Goal: Task Accomplishment & Management: Use online tool/utility

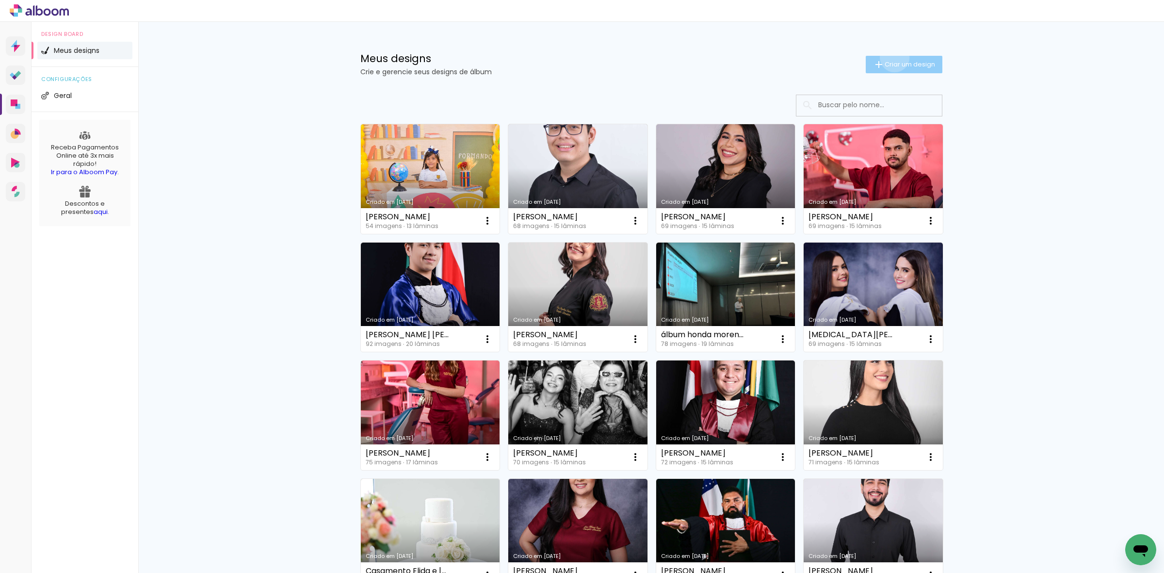
click at [888, 57] on paper-button "Criar um design" at bounding box center [903, 64] width 77 height 17
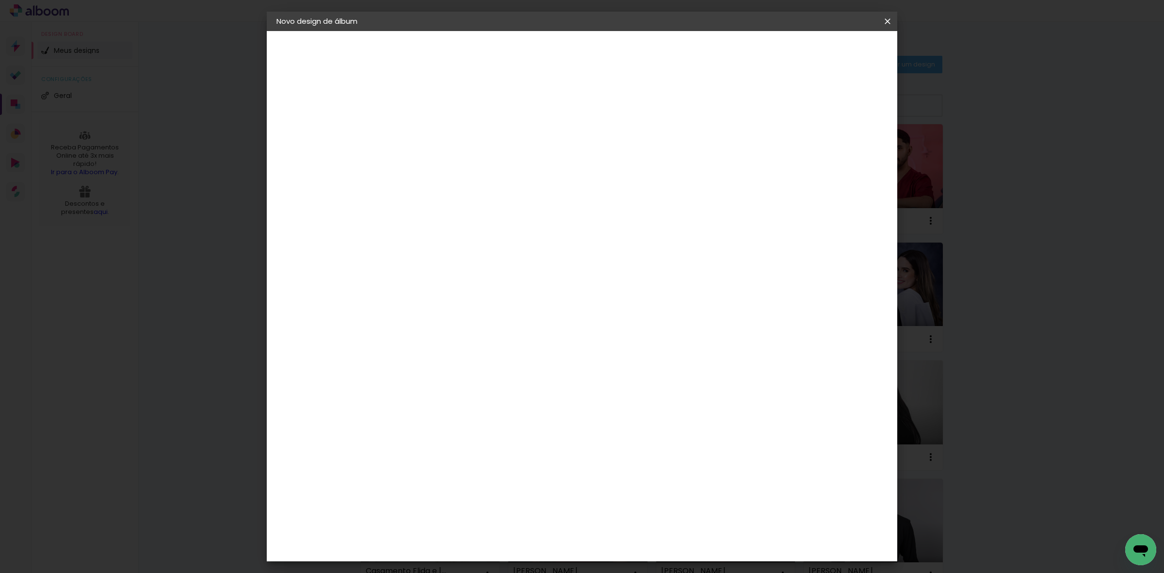
click at [435, 132] on input at bounding box center [435, 130] width 0 height 15
type input "[PERSON_NAME]"
type paper-input "[PERSON_NAME]"
click at [0, 0] on slot "Avançar" at bounding box center [0, 0] width 0 height 0
click at [617, 143] on paper-item "Tamanho Livre" at bounding box center [570, 147] width 93 height 21
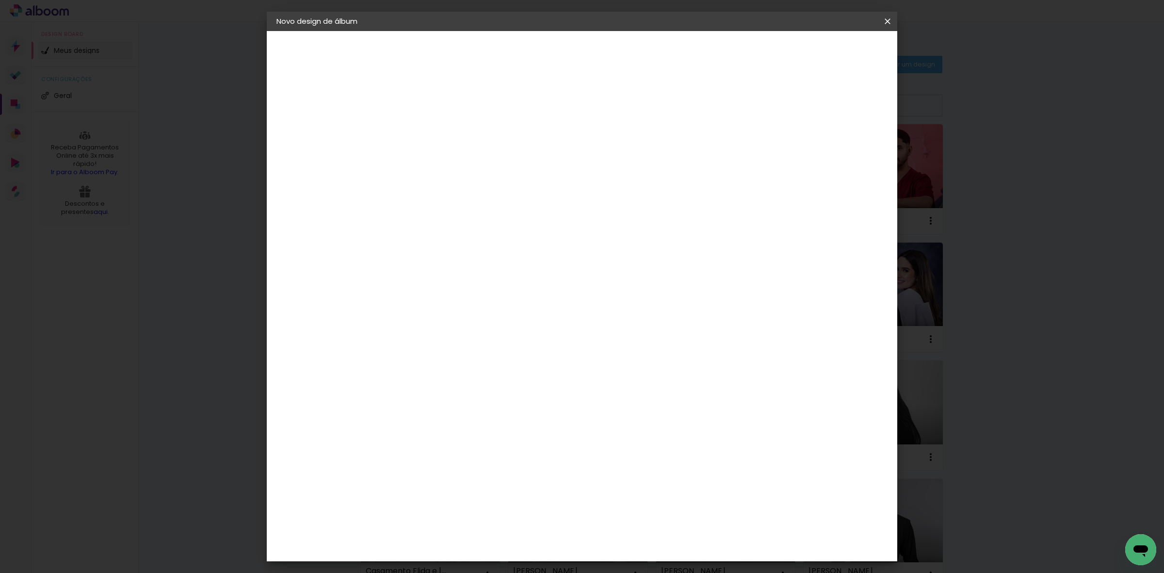
click at [0, 0] on slot "Avançar" at bounding box center [0, 0] width 0 height 0
drag, startPoint x: 413, startPoint y: 275, endPoint x: 362, endPoint y: 271, distance: 51.6
click at [362, 31] on quentale-album-spec "Iniciar design Iniciar design" at bounding box center [582, 31] width 630 height 0
type input "3"
type input "25"
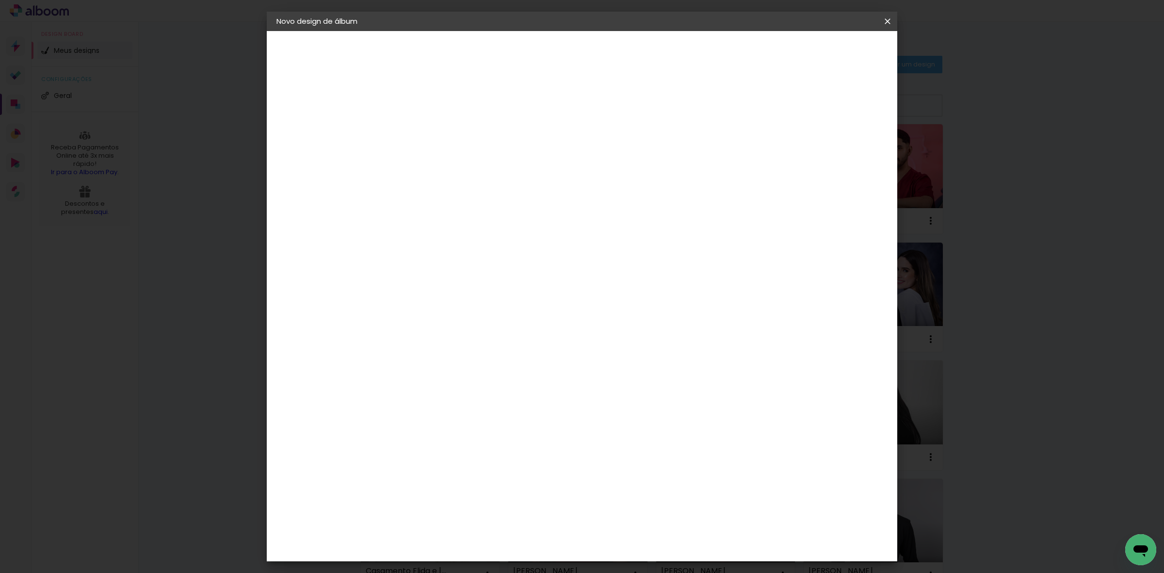
type paper-input "25"
click at [641, 369] on input "60" at bounding box center [634, 372] width 25 height 15
type input "40"
type paper-input "40"
click at [825, 49] on span "Iniciar design" at bounding box center [803, 51] width 44 height 7
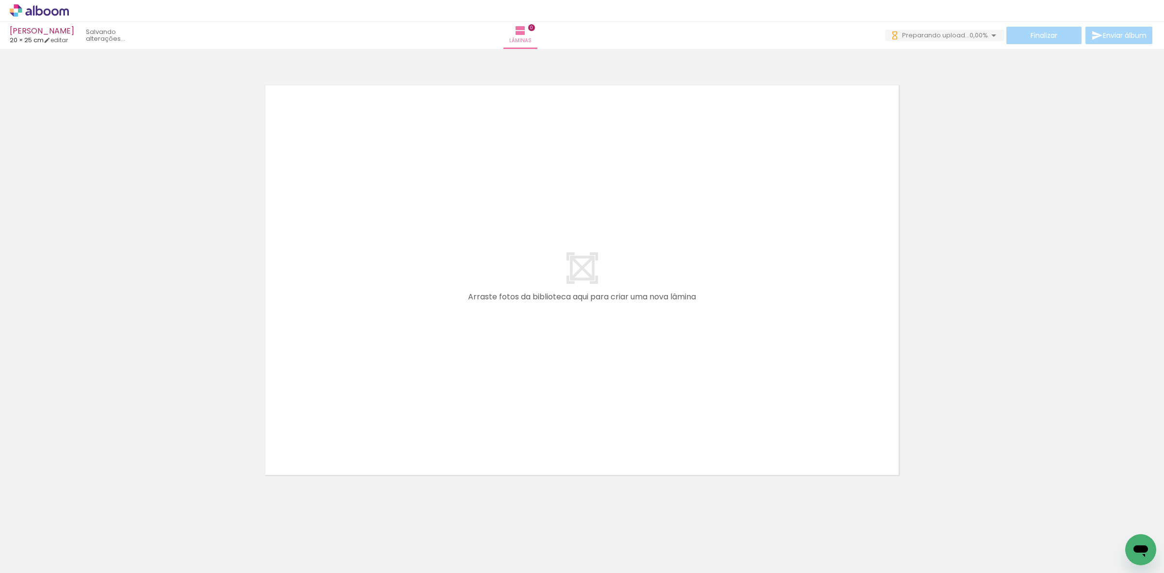
click at [11, 543] on input "Todas as fotos" at bounding box center [27, 543] width 37 height 8
click at [0, 0] on slot "Não utilizadas" at bounding box center [0, 0] width 0 height 0
type input "Não utilizadas"
drag, startPoint x: 296, startPoint y: 563, endPoint x: 308, endPoint y: 565, distance: 12.8
click at [80, 565] on iron-horizontal-list at bounding box center [69, 542] width 19 height 61
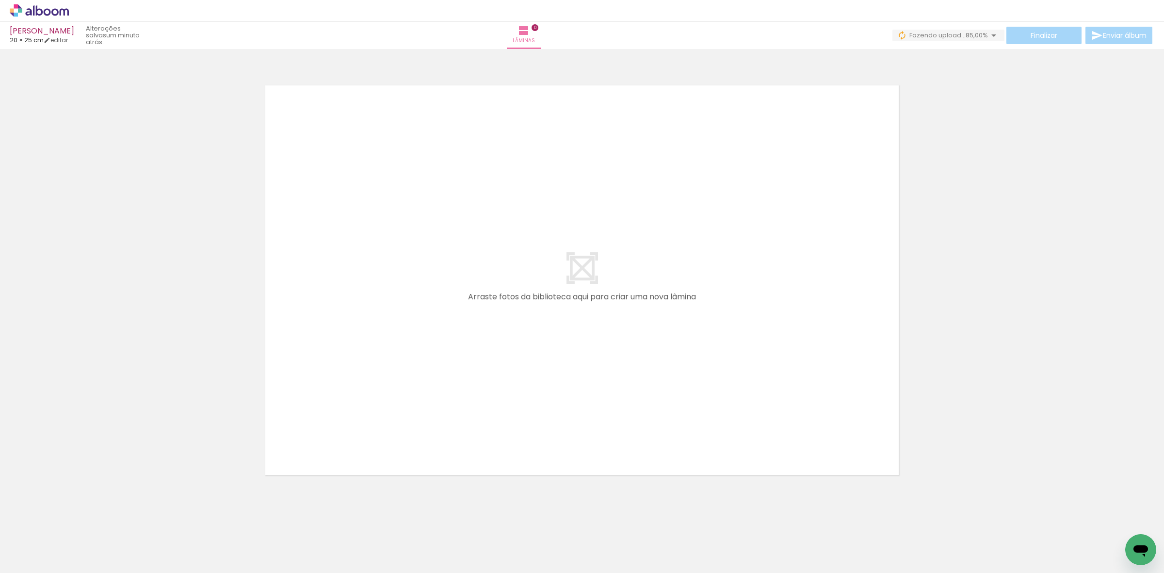
scroll to position [0, 5]
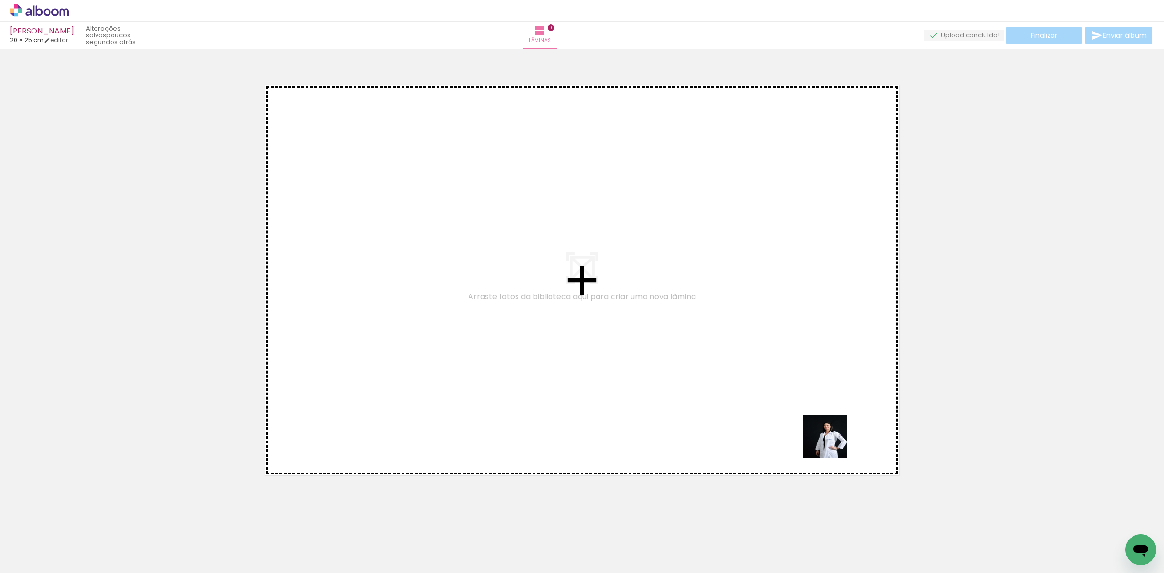
drag, startPoint x: 870, startPoint y: 548, endPoint x: 851, endPoint y: 483, distance: 67.8
click at [783, 386] on quentale-workspace at bounding box center [582, 286] width 1164 height 573
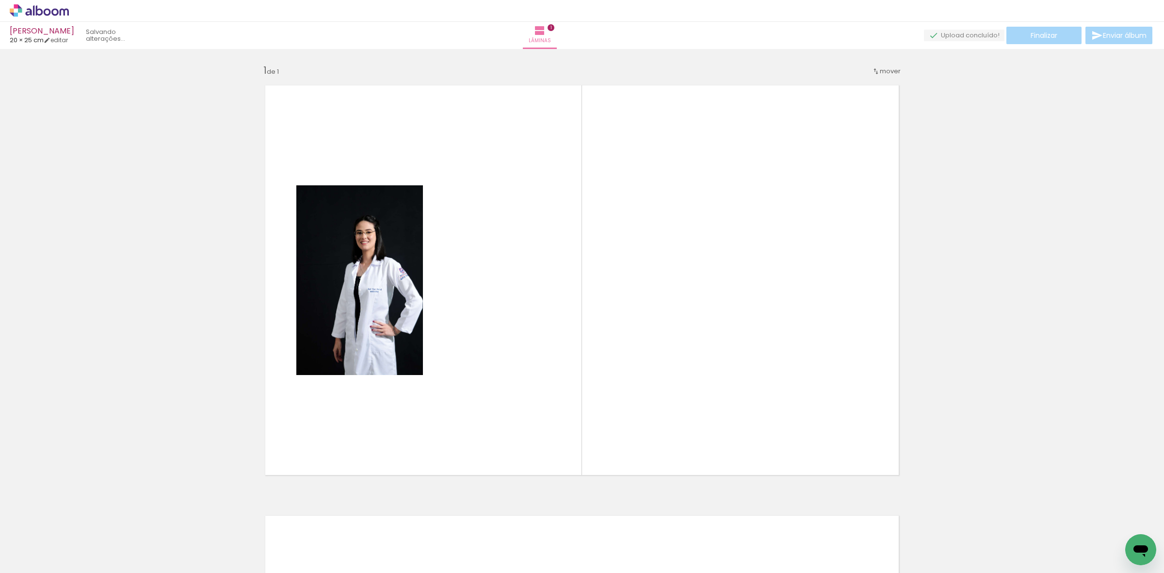
scroll to position [0, 0]
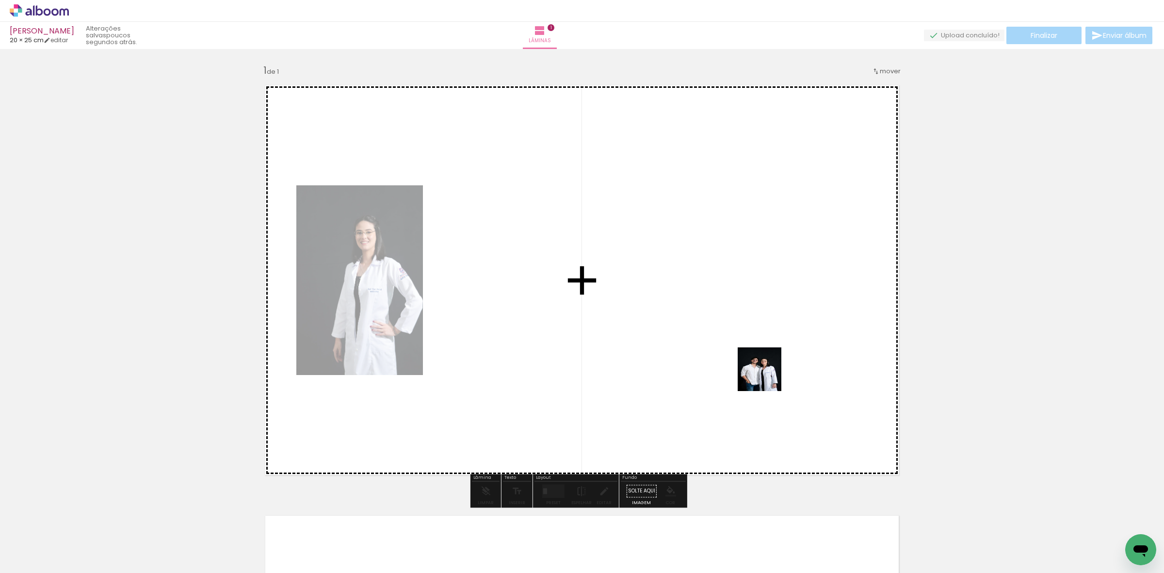
drag, startPoint x: 870, startPoint y: 544, endPoint x: 758, endPoint y: 366, distance: 210.1
click at [763, 372] on quentale-workspace at bounding box center [582, 286] width 1164 height 573
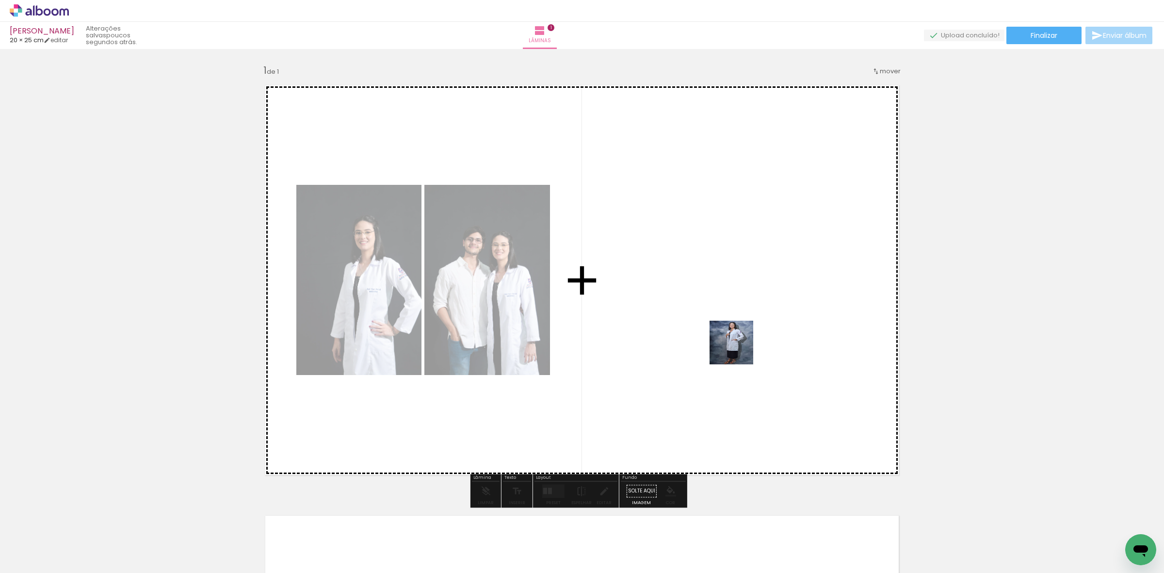
drag, startPoint x: 804, startPoint y: 534, endPoint x: 718, endPoint y: 323, distance: 227.7
click at [718, 323] on quentale-workspace at bounding box center [582, 286] width 1164 height 573
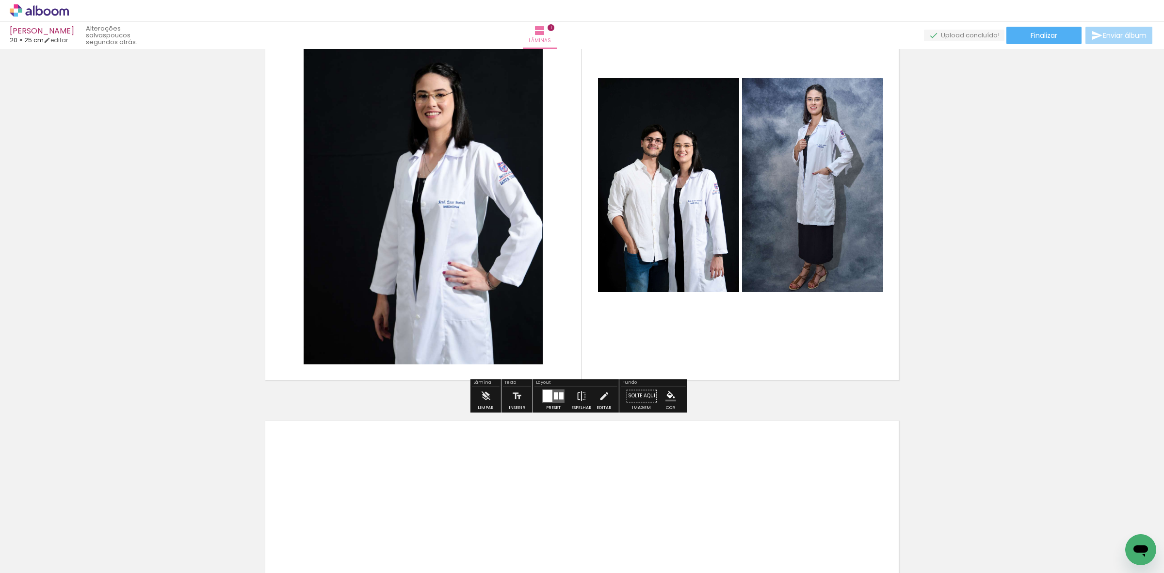
scroll to position [61, 0]
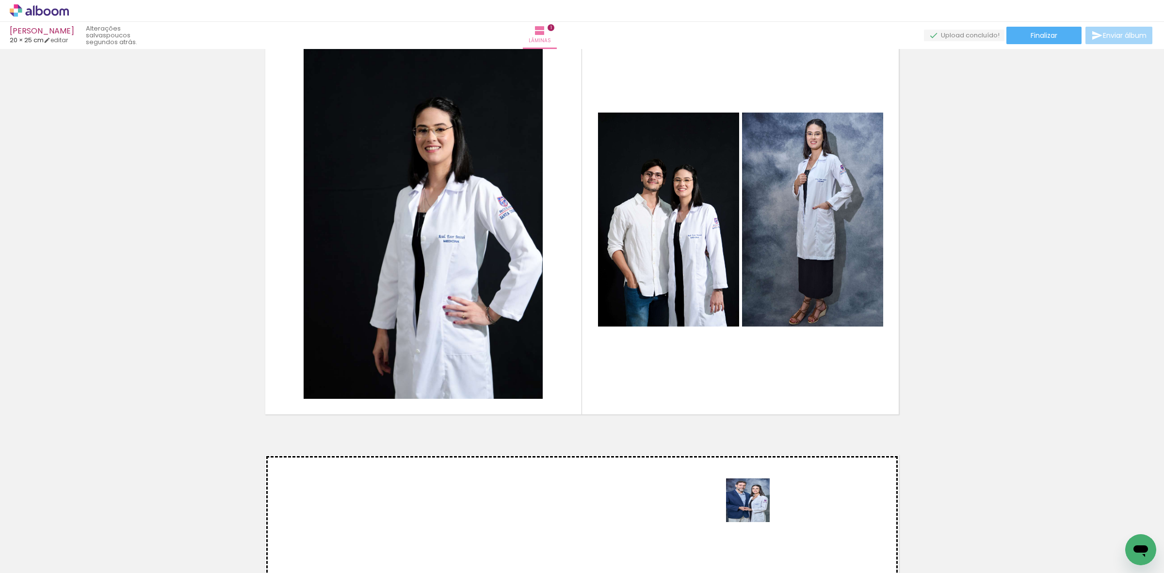
drag, startPoint x: 753, startPoint y: 545, endPoint x: 754, endPoint y: 384, distance: 161.0
click at [753, 390] on quentale-workspace at bounding box center [582, 286] width 1164 height 573
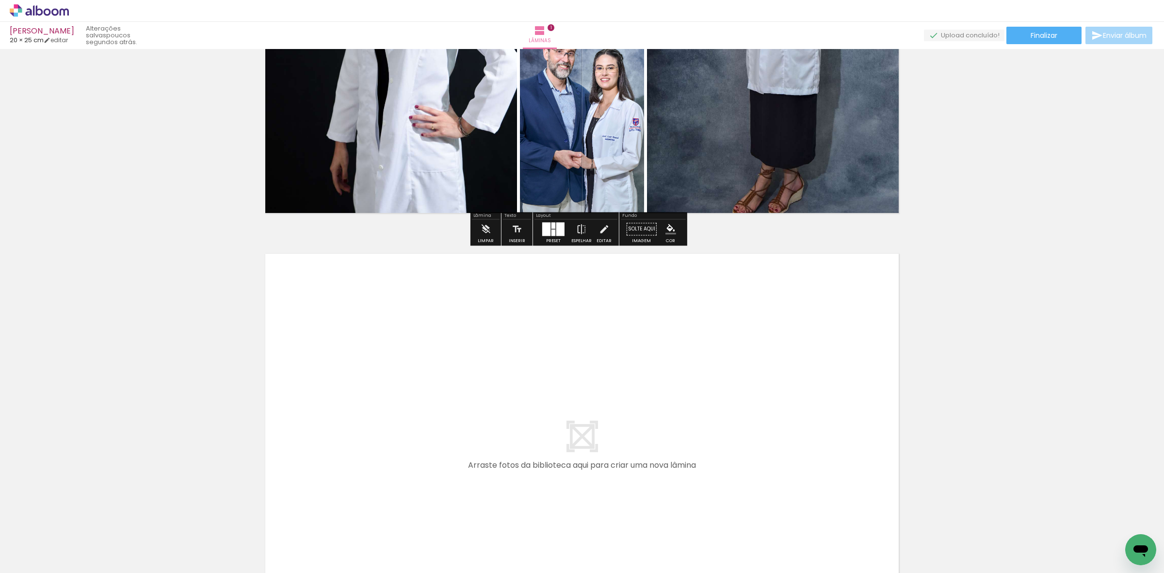
scroll to position [364, 0]
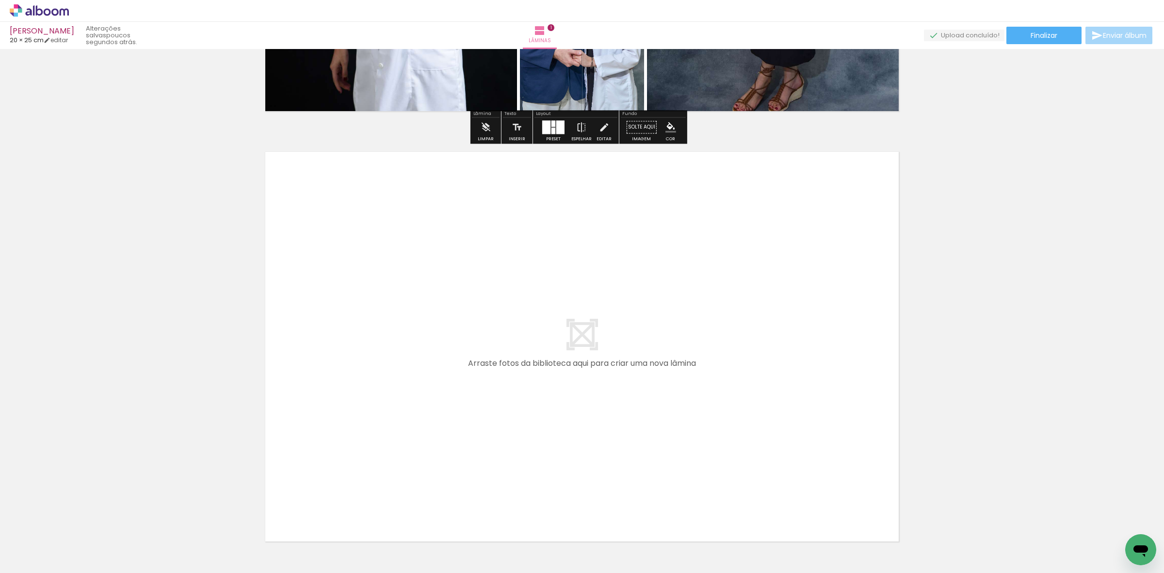
drag, startPoint x: 683, startPoint y: 545, endPoint x: 674, endPoint y: 361, distance: 183.5
click at [674, 361] on quentale-workspace at bounding box center [582, 286] width 1164 height 573
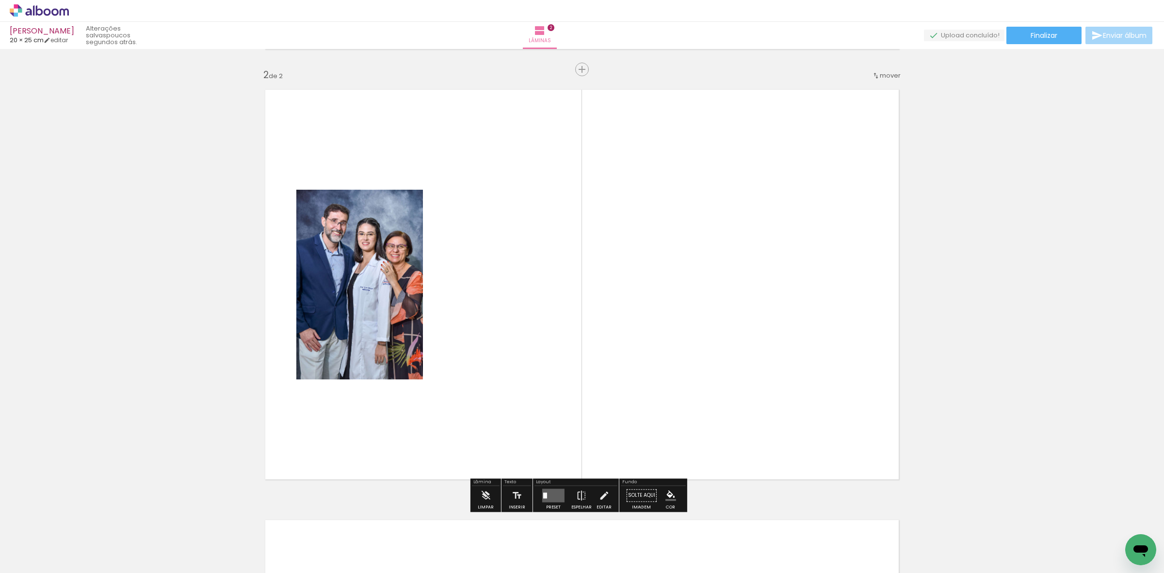
scroll to position [430, 0]
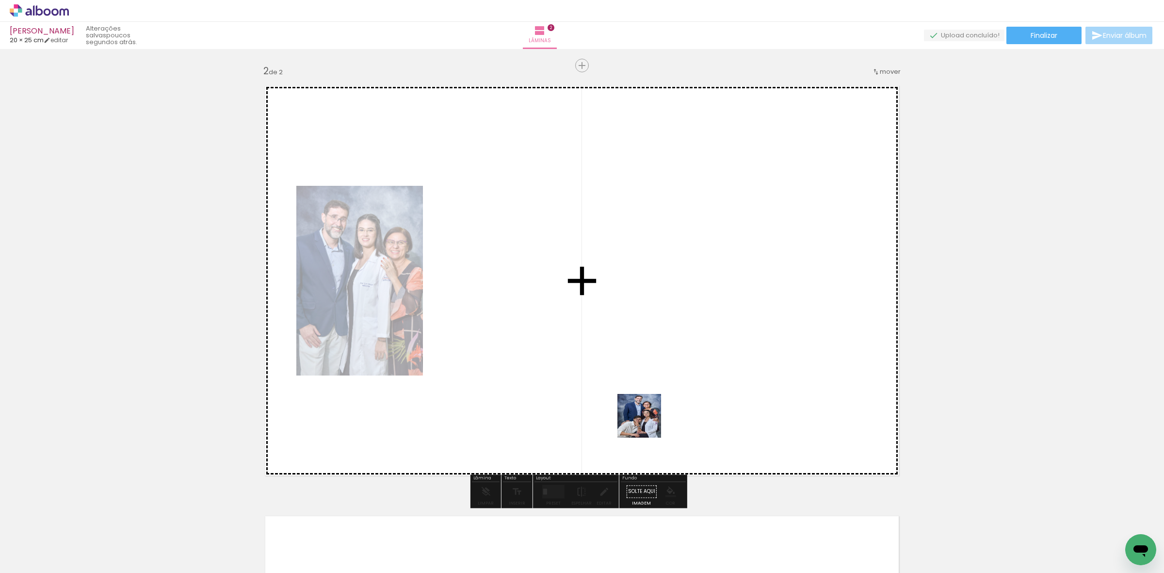
drag, startPoint x: 638, startPoint y: 535, endPoint x: 646, endPoint y: 368, distance: 167.5
click at [646, 368] on quentale-workspace at bounding box center [582, 286] width 1164 height 573
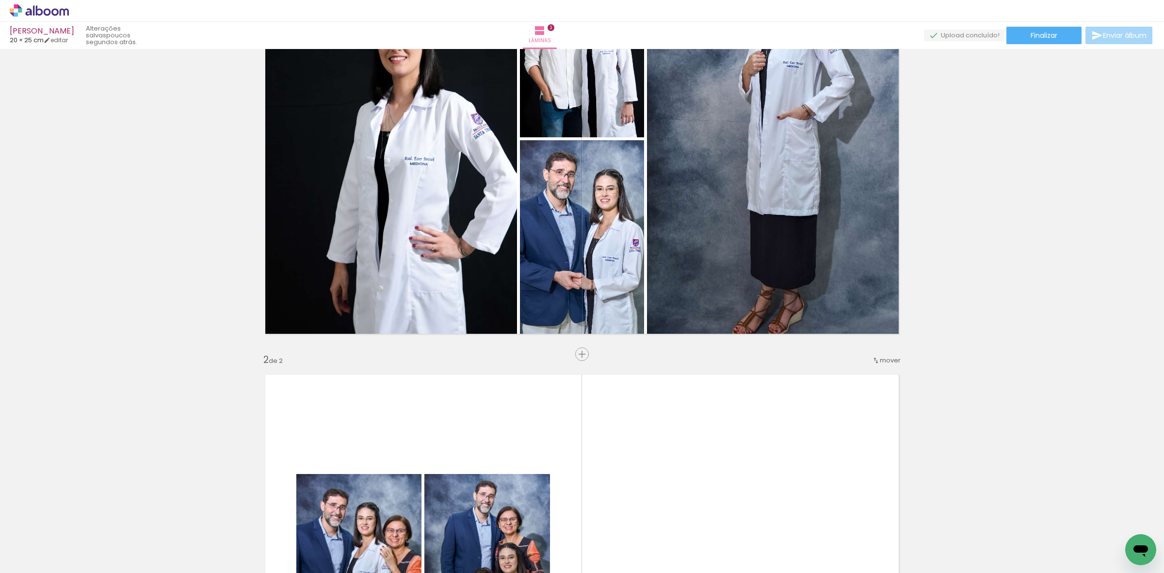
scroll to position [127, 0]
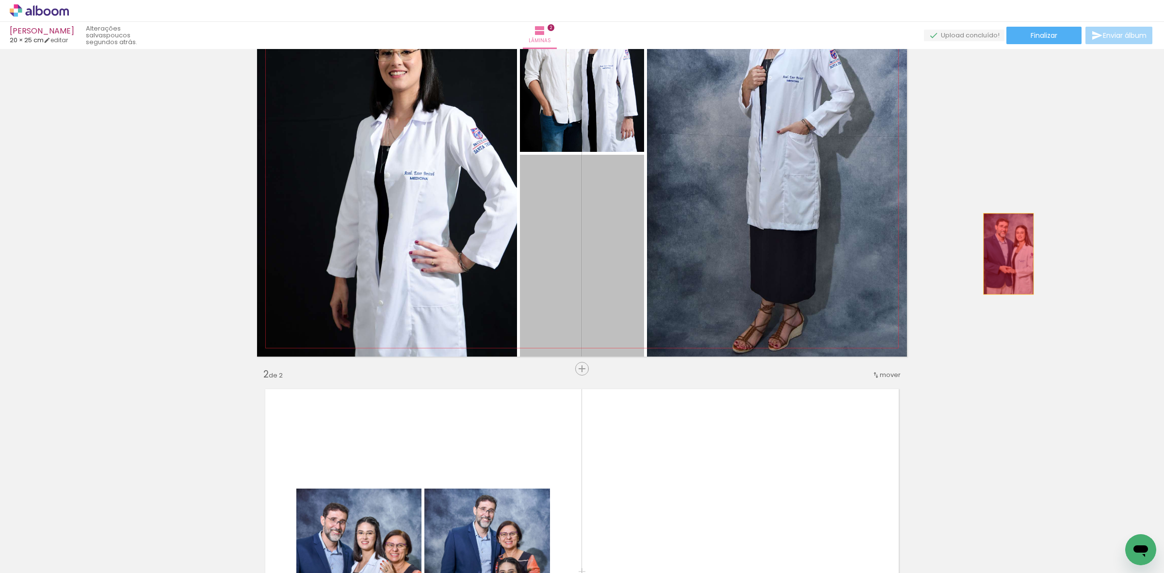
drag, startPoint x: 593, startPoint y: 302, endPoint x: 1070, endPoint y: 231, distance: 482.3
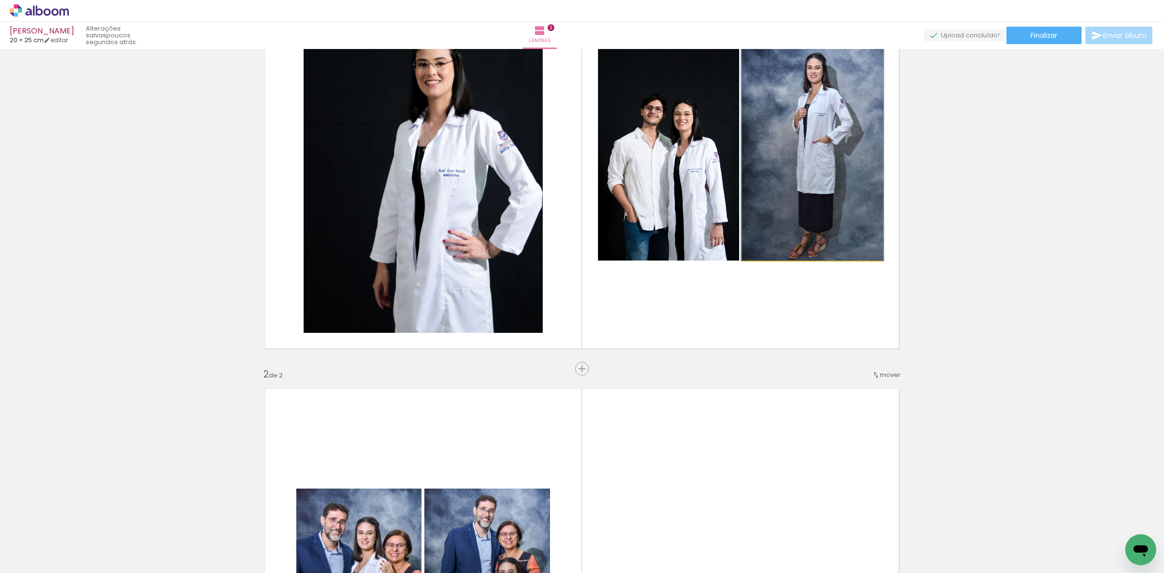
drag, startPoint x: 786, startPoint y: 231, endPoint x: 1016, endPoint y: 241, distance: 230.1
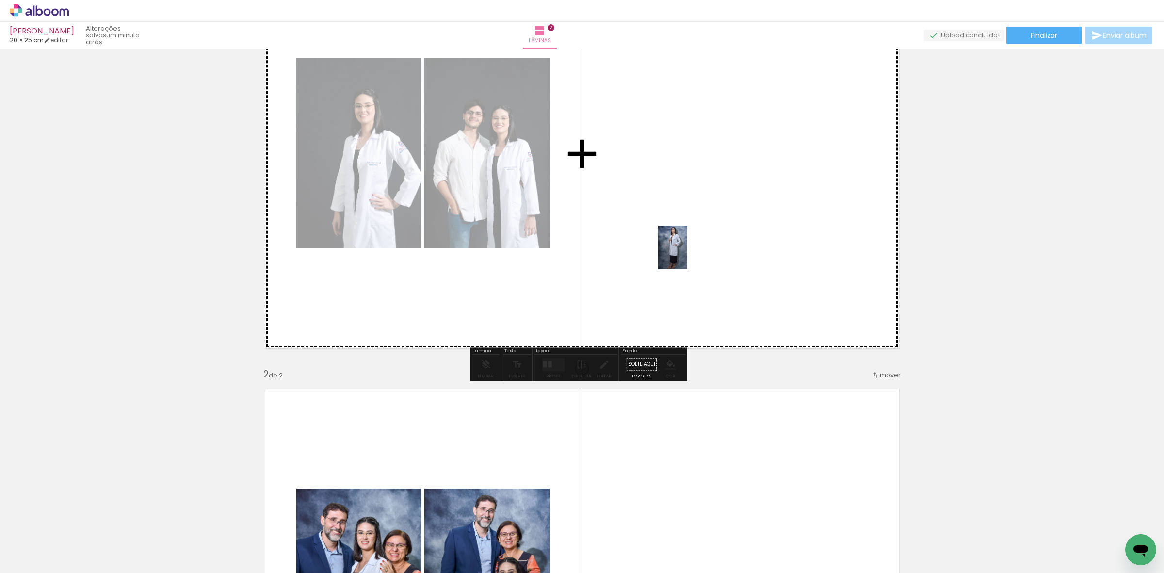
drag, startPoint x: 704, startPoint y: 534, endPoint x: 677, endPoint y: 272, distance: 263.1
click at [687, 254] on quentale-workspace at bounding box center [582, 286] width 1164 height 573
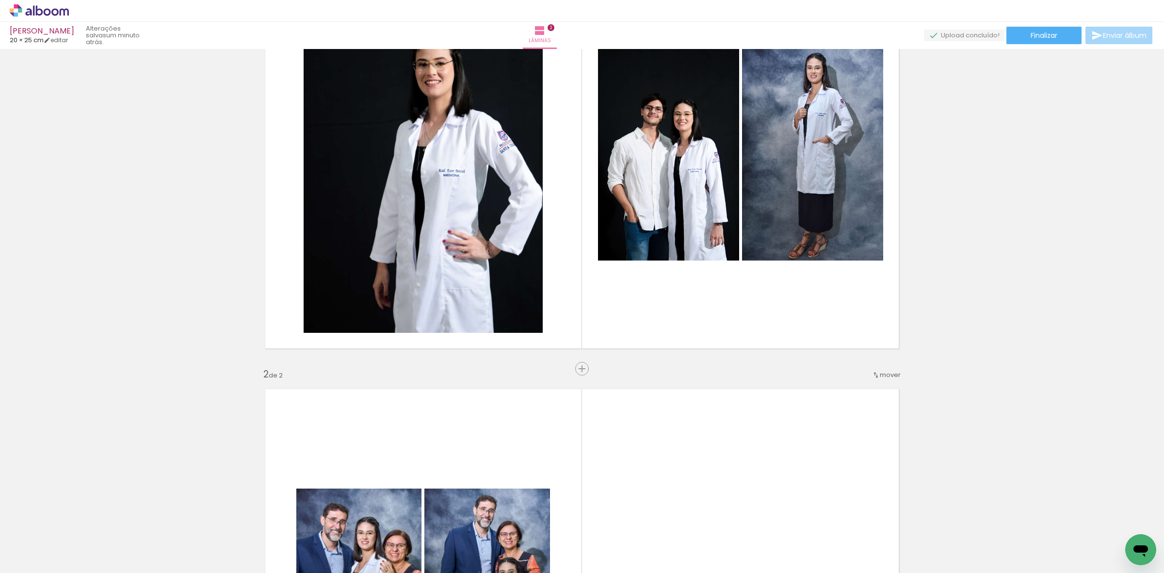
drag, startPoint x: 646, startPoint y: 536, endPoint x: 667, endPoint y: 253, distance: 283.9
click at [667, 260] on quentale-workspace at bounding box center [582, 286] width 1164 height 573
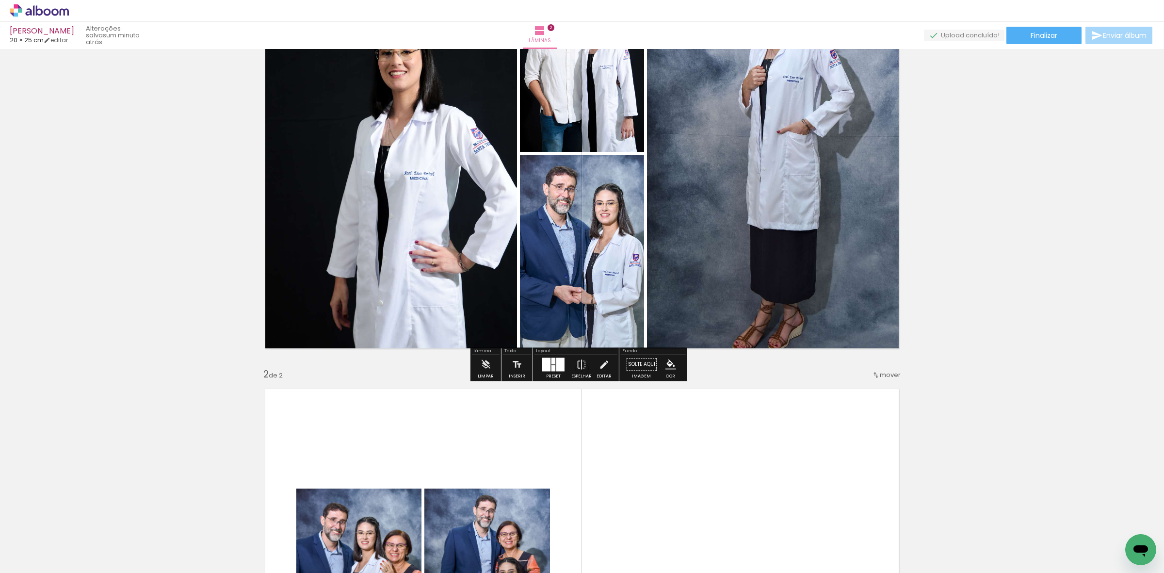
drag, startPoint x: 556, startPoint y: 360, endPoint x: 601, endPoint y: 352, distance: 46.2
click at [556, 360] on div at bounding box center [560, 364] width 8 height 14
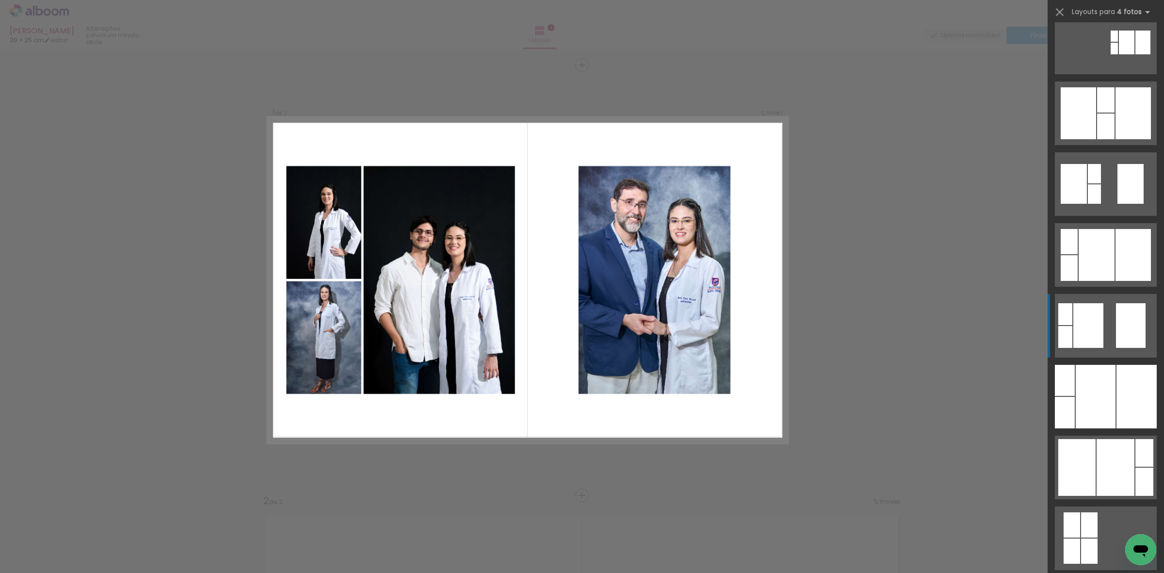
scroll to position [303, 0]
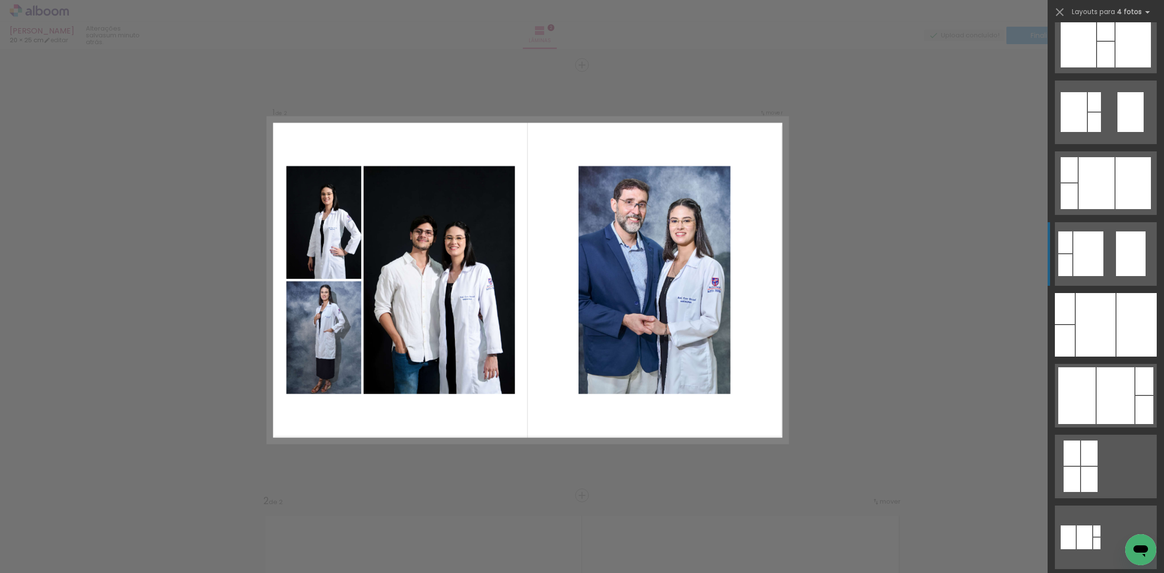
click at [1095, 237] on div at bounding box center [1088, 253] width 30 height 45
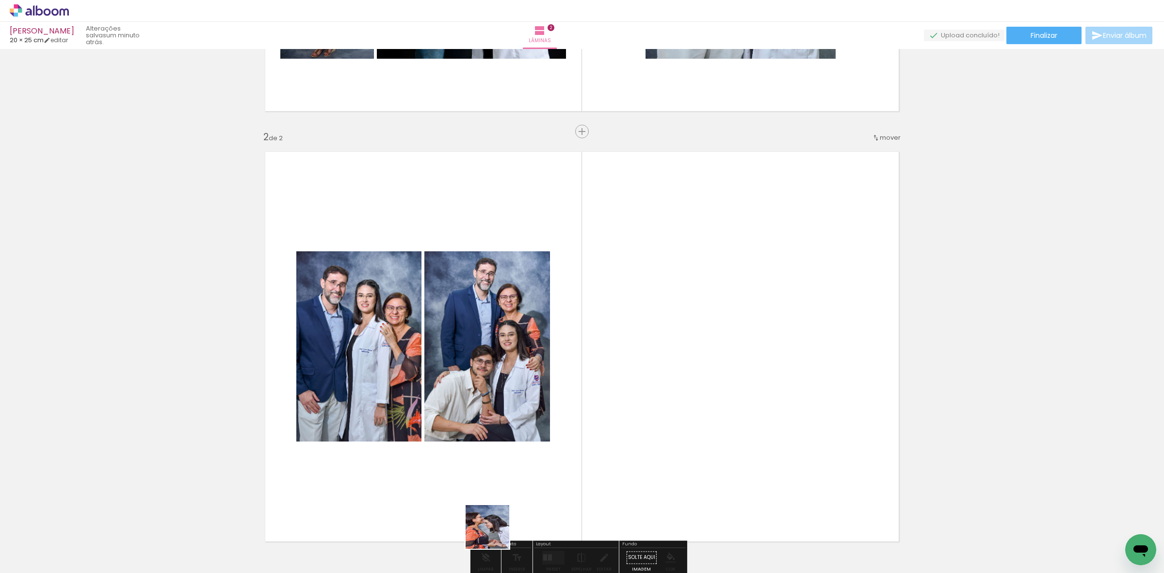
drag, startPoint x: 495, startPoint y: 534, endPoint x: 539, endPoint y: 450, distance: 95.0
click at [642, 371] on quentale-workspace at bounding box center [582, 286] width 1164 height 573
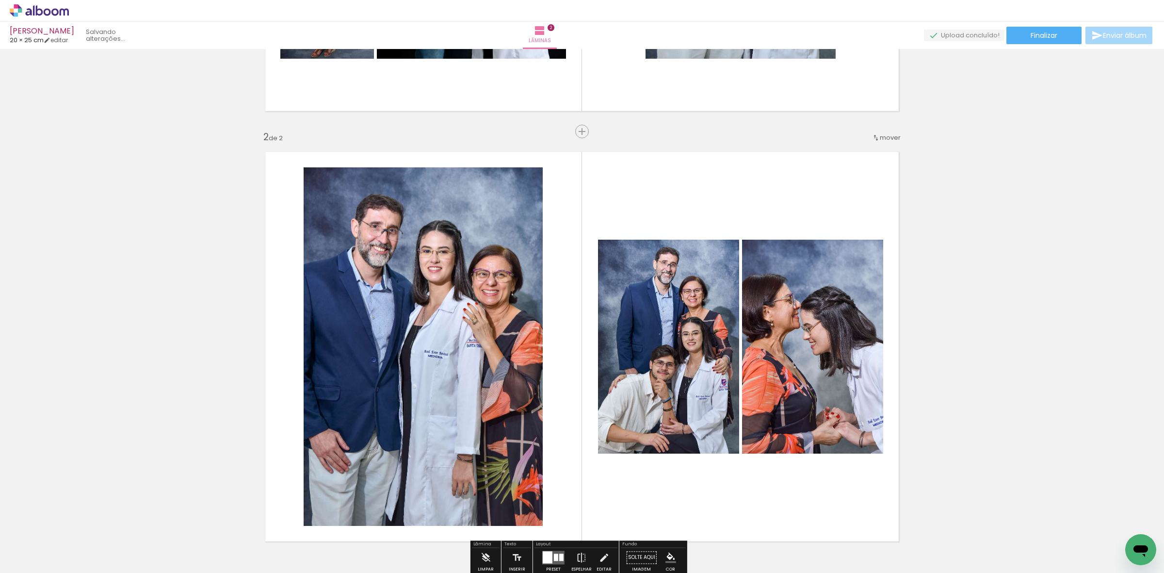
scroll to position [424, 0]
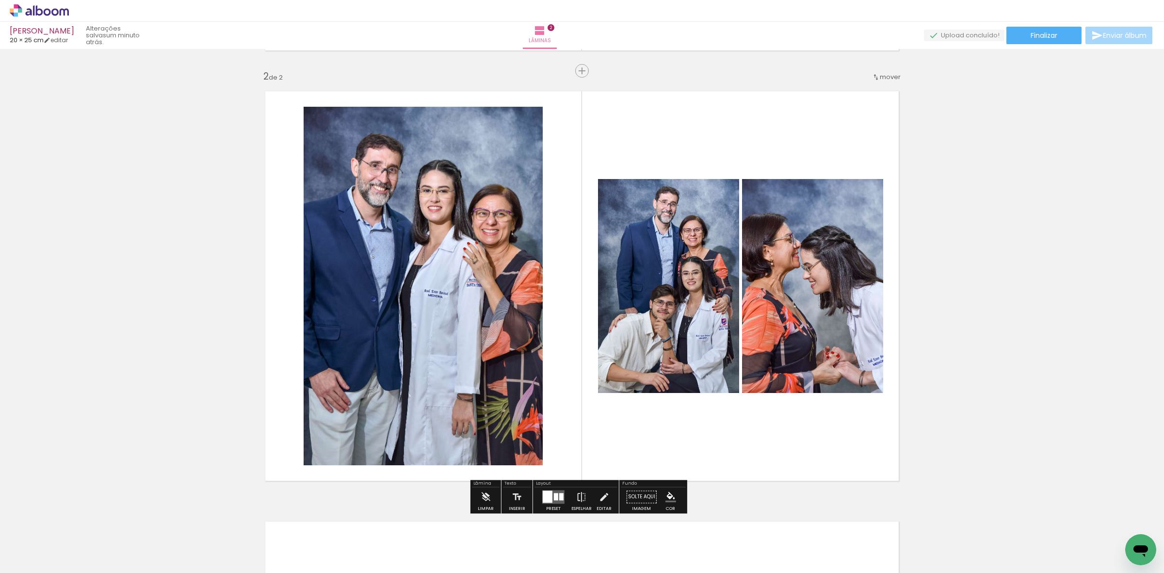
drag, startPoint x: 502, startPoint y: 539, endPoint x: 553, endPoint y: 401, distance: 147.3
click at [553, 401] on quentale-workspace at bounding box center [582, 286] width 1164 height 573
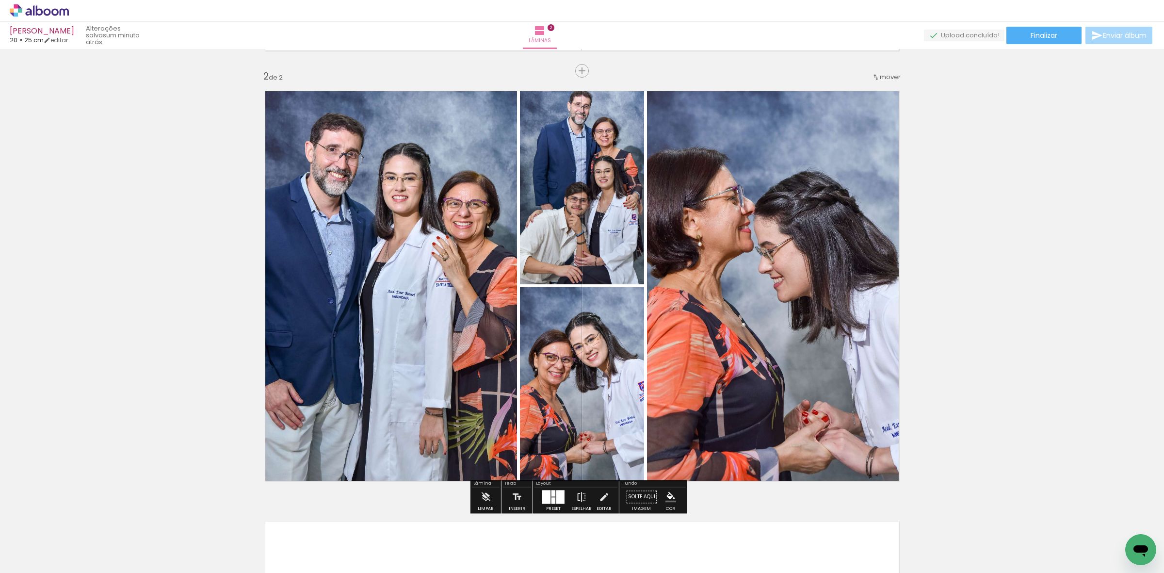
drag, startPoint x: 486, startPoint y: 535, endPoint x: 625, endPoint y: 358, distance: 224.5
click at [625, 358] on quentale-workspace at bounding box center [582, 286] width 1164 height 573
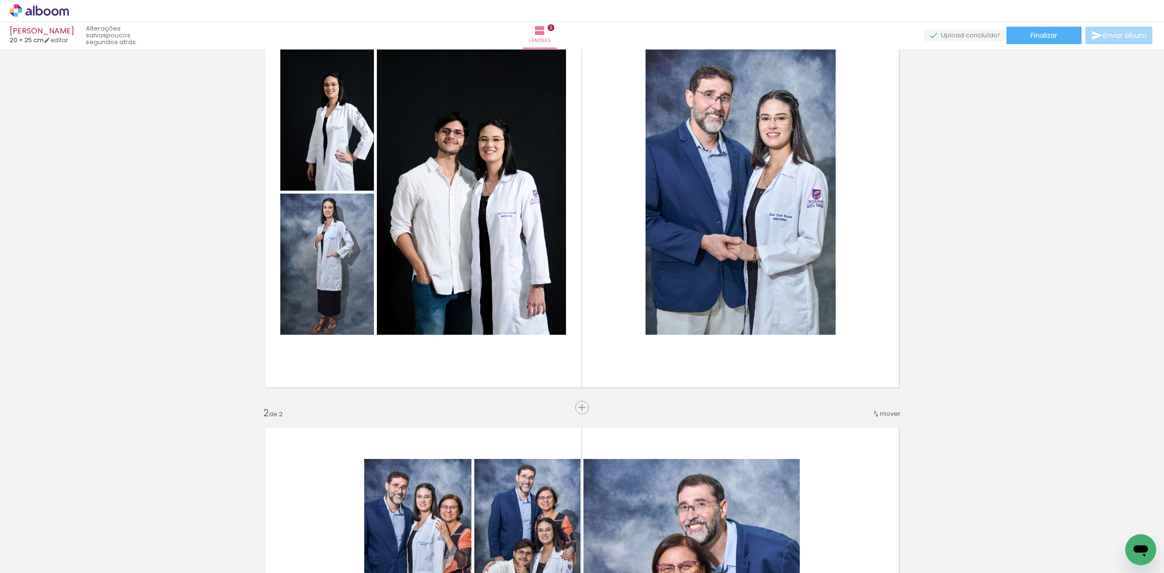
scroll to position [0, 0]
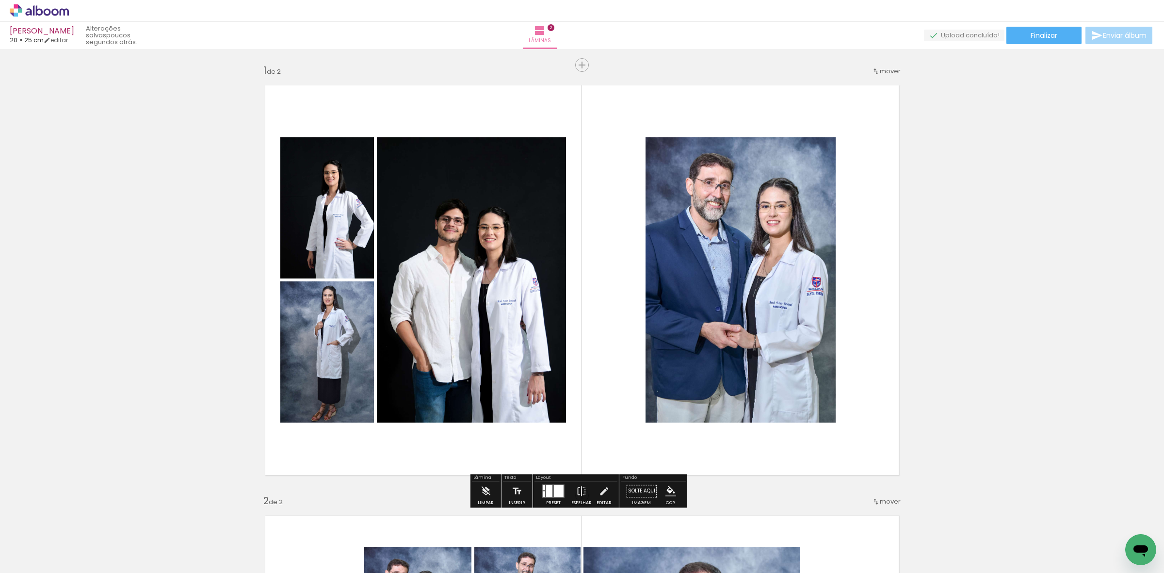
click at [548, 491] on div at bounding box center [549, 490] width 6 height 12
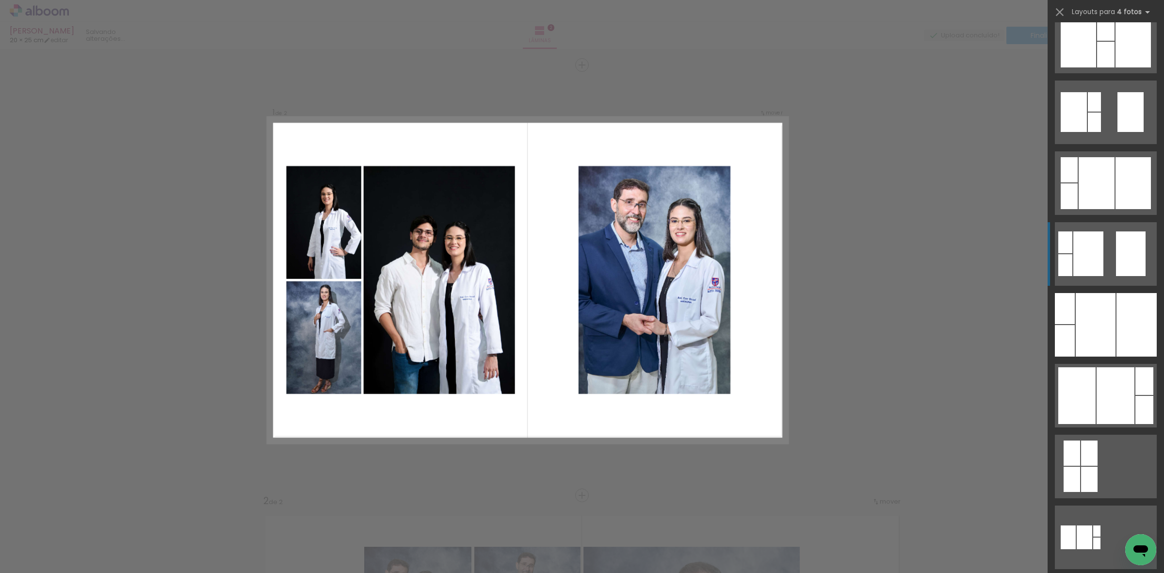
scroll to position [496, 0]
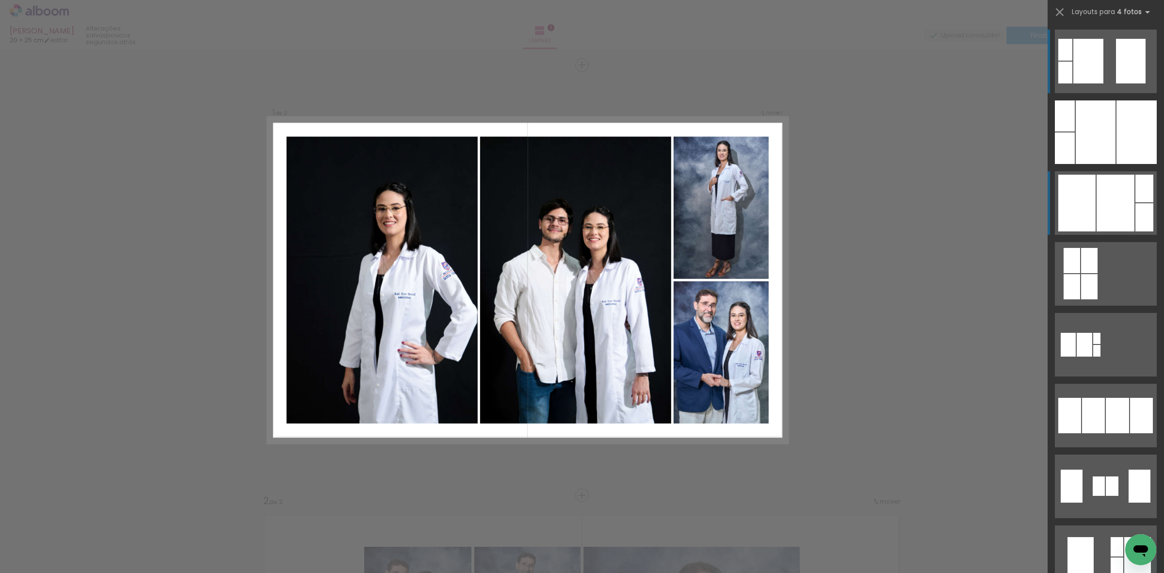
click at [1101, 198] on div at bounding box center [1115, 203] width 38 height 57
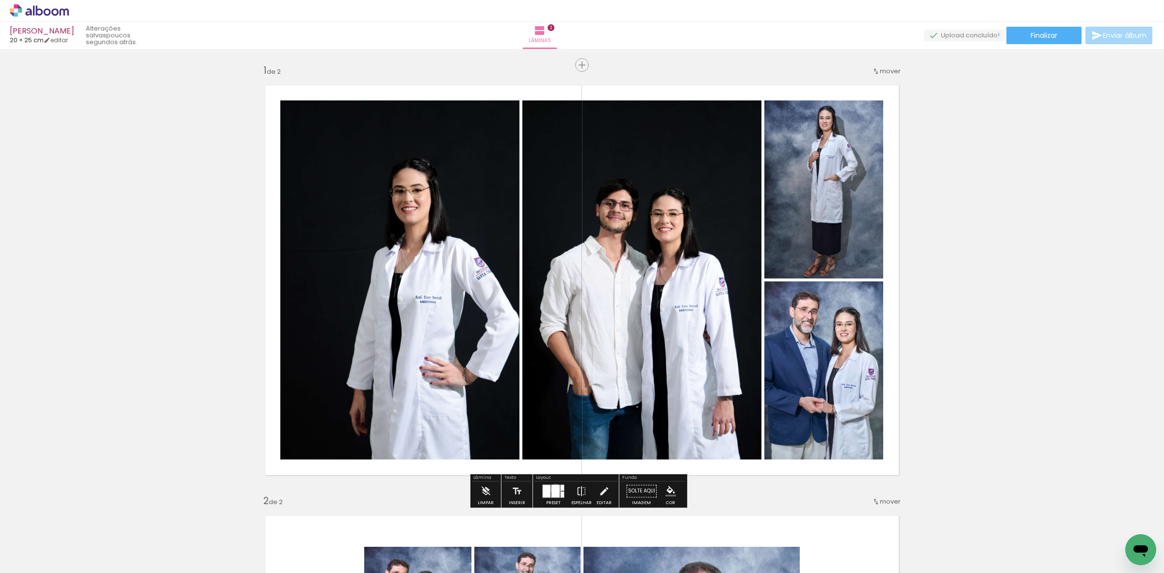
click at [553, 489] on div at bounding box center [555, 490] width 8 height 13
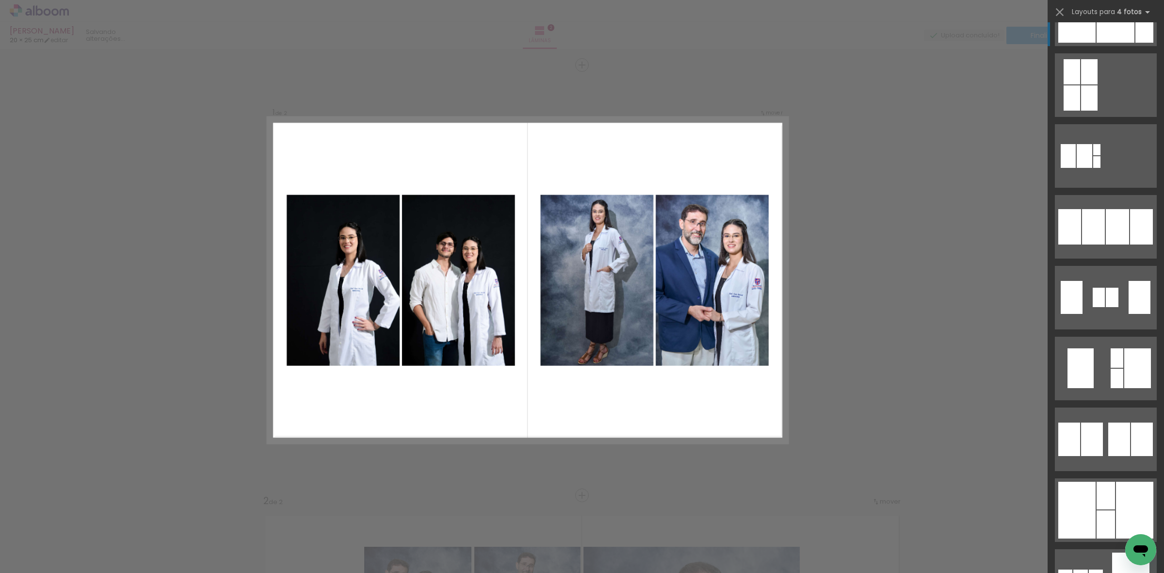
scroll to position [940, 0]
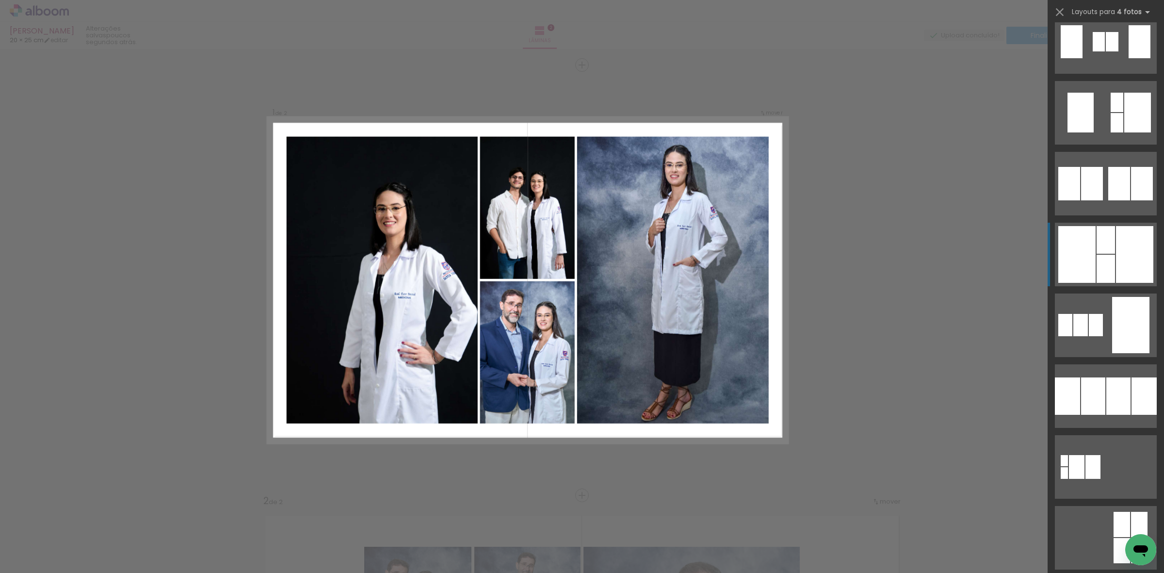
click at [1103, 246] on div at bounding box center [1105, 240] width 18 height 28
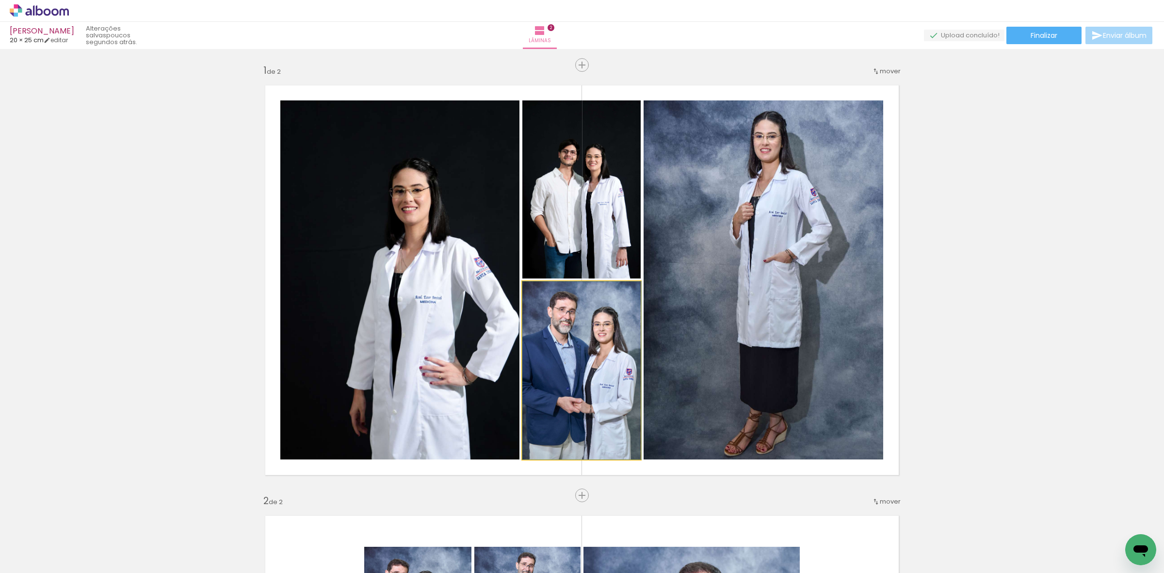
drag, startPoint x: 588, startPoint y: 379, endPoint x: 594, endPoint y: 379, distance: 6.3
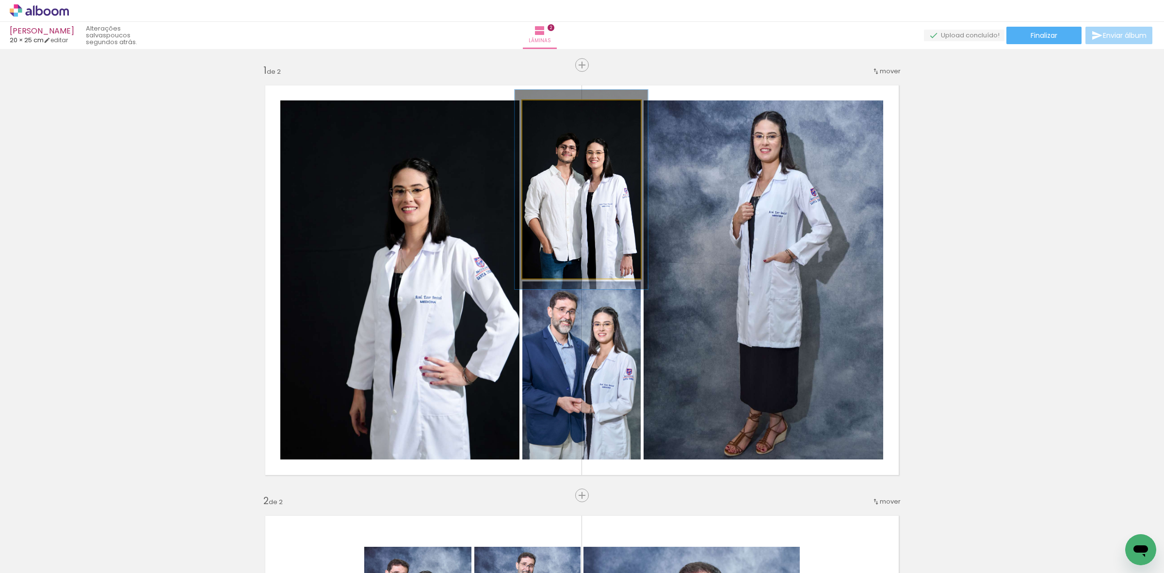
type paper-slider "112"
click at [549, 108] on div at bounding box center [549, 111] width 16 height 16
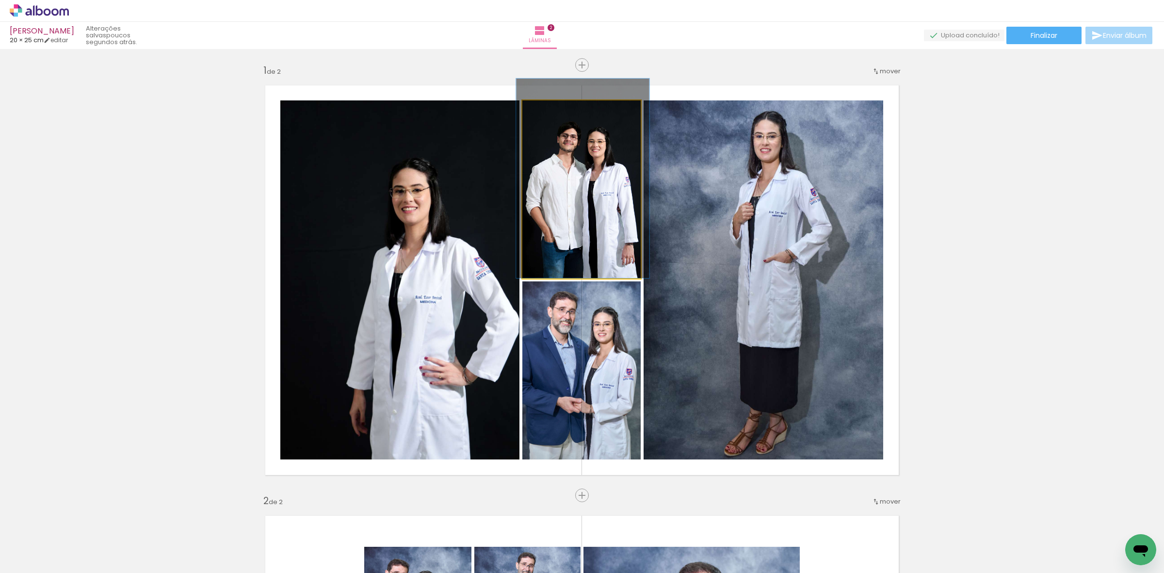
drag, startPoint x: 583, startPoint y: 188, endPoint x: 585, endPoint y: 173, distance: 14.6
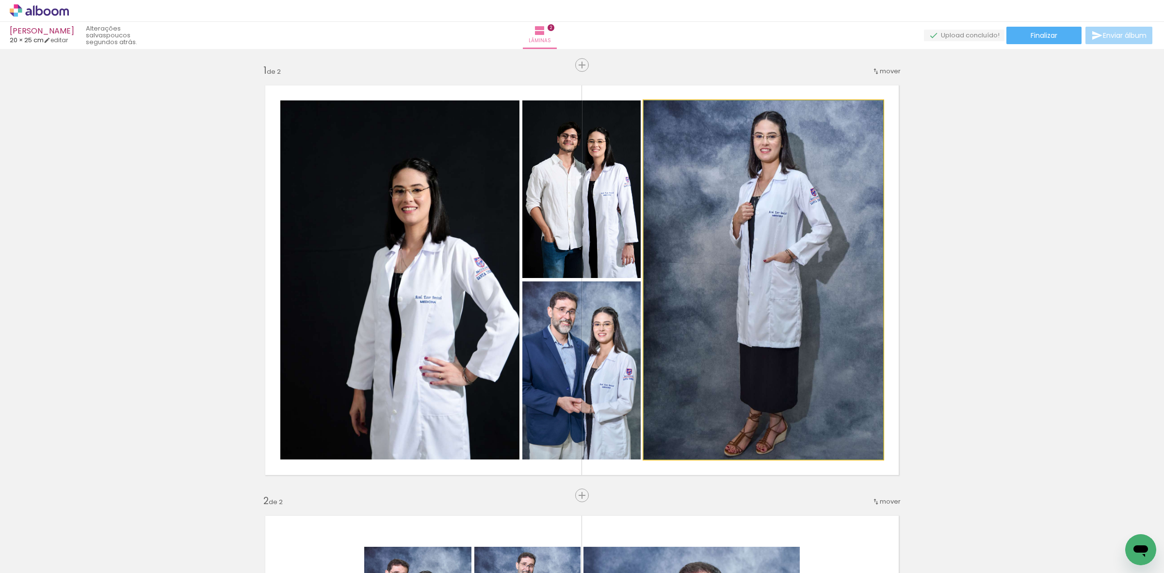
drag, startPoint x: 721, startPoint y: 269, endPoint x: 705, endPoint y: 302, distance: 35.8
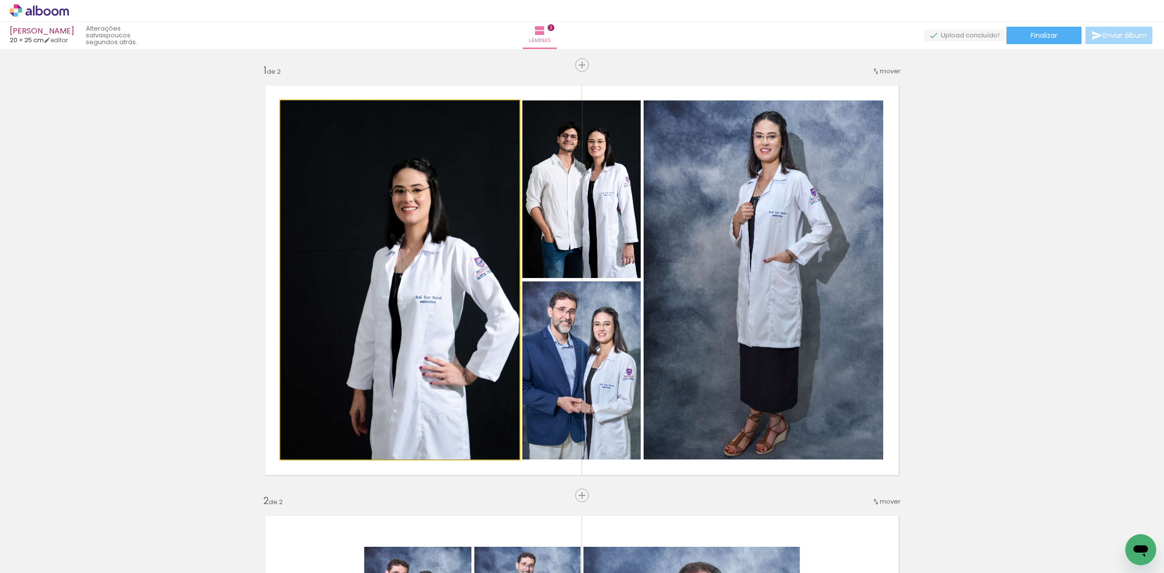
drag, startPoint x: 385, startPoint y: 294, endPoint x: 344, endPoint y: 262, distance: 51.9
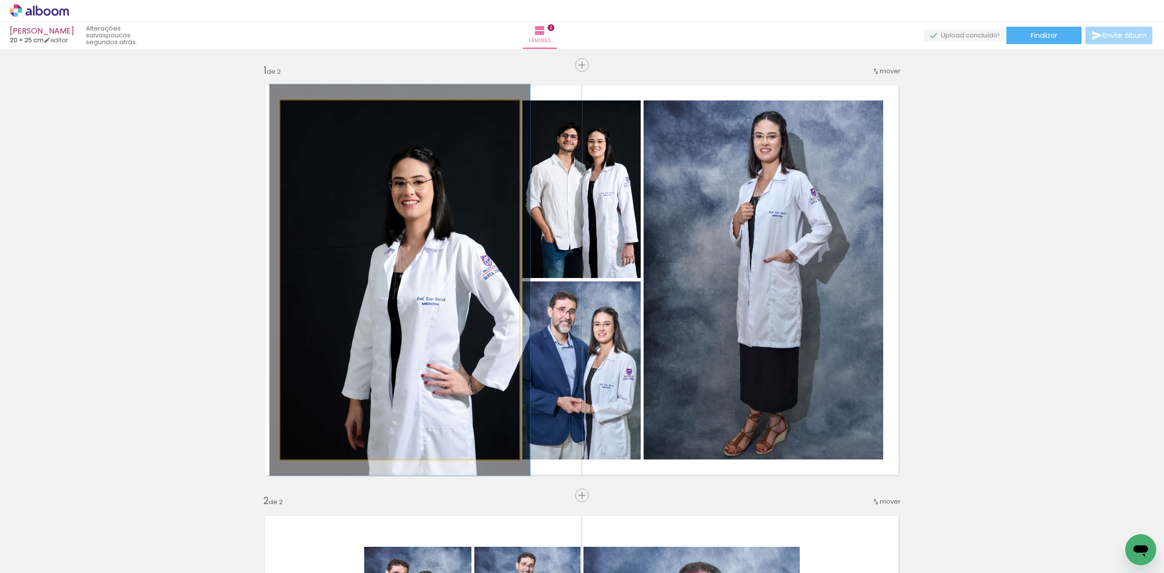
click at [304, 110] on div at bounding box center [306, 111] width 16 height 16
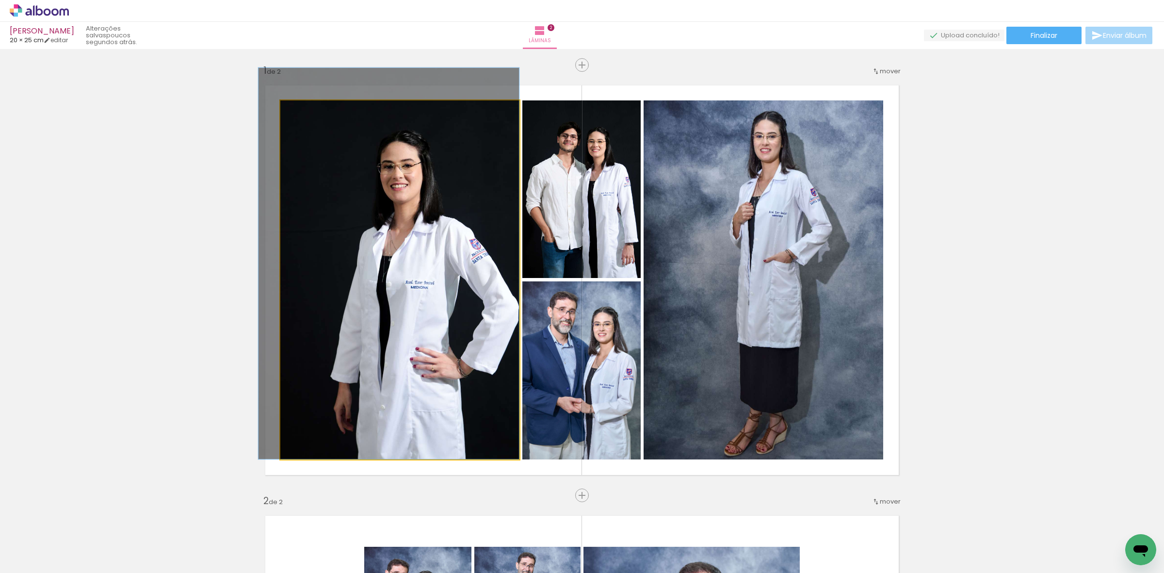
drag, startPoint x: 398, startPoint y: 293, endPoint x: 354, endPoint y: 245, distance: 65.2
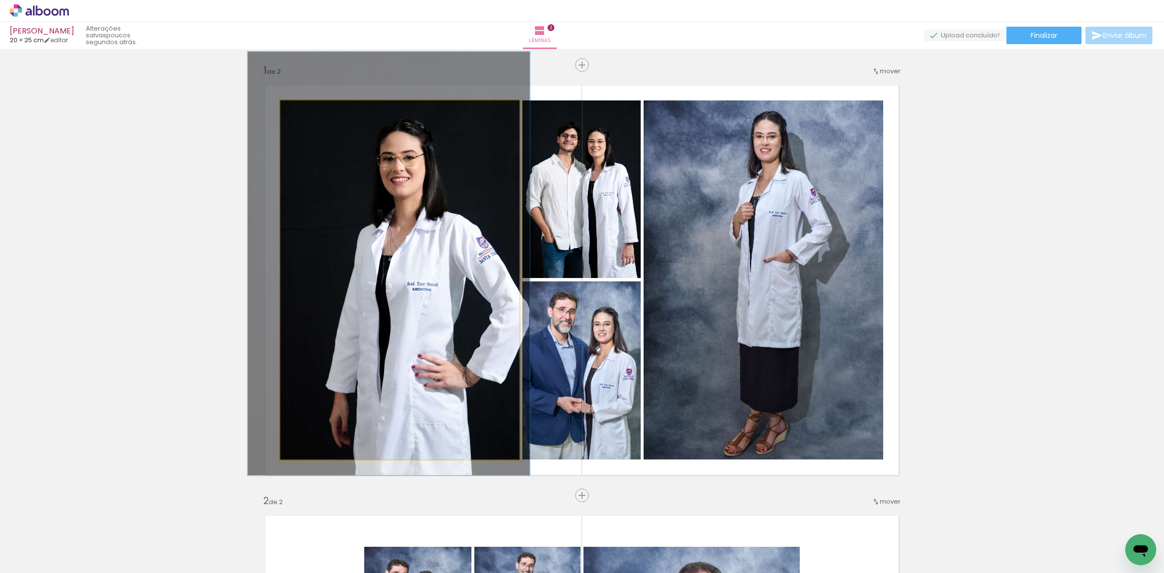
click at [307, 110] on div at bounding box center [309, 110] width 9 height 9
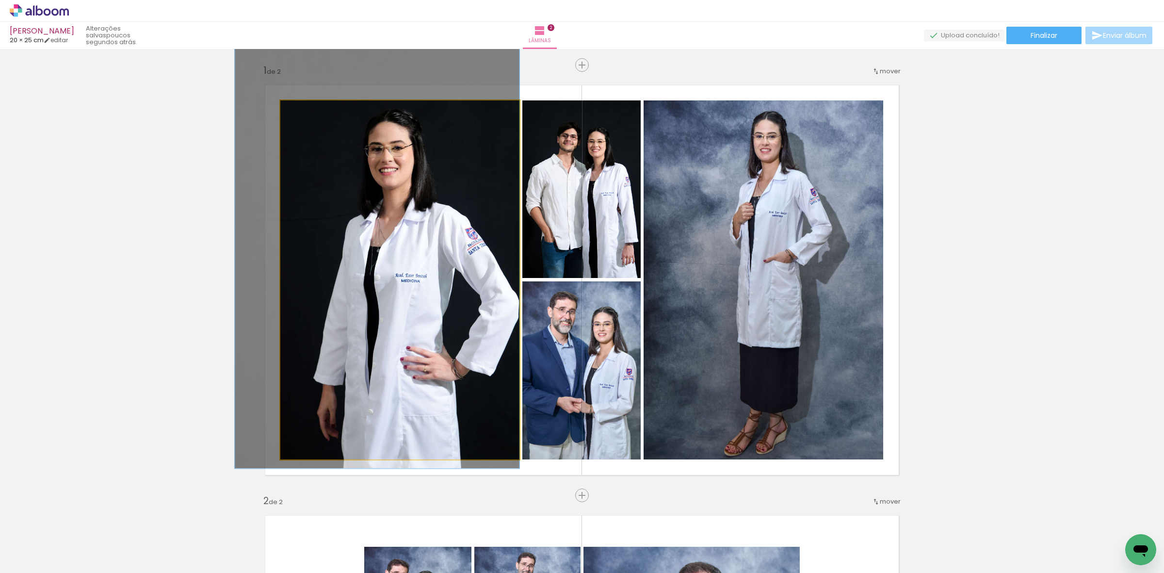
drag, startPoint x: 405, startPoint y: 298, endPoint x: 391, endPoint y: 289, distance: 17.0
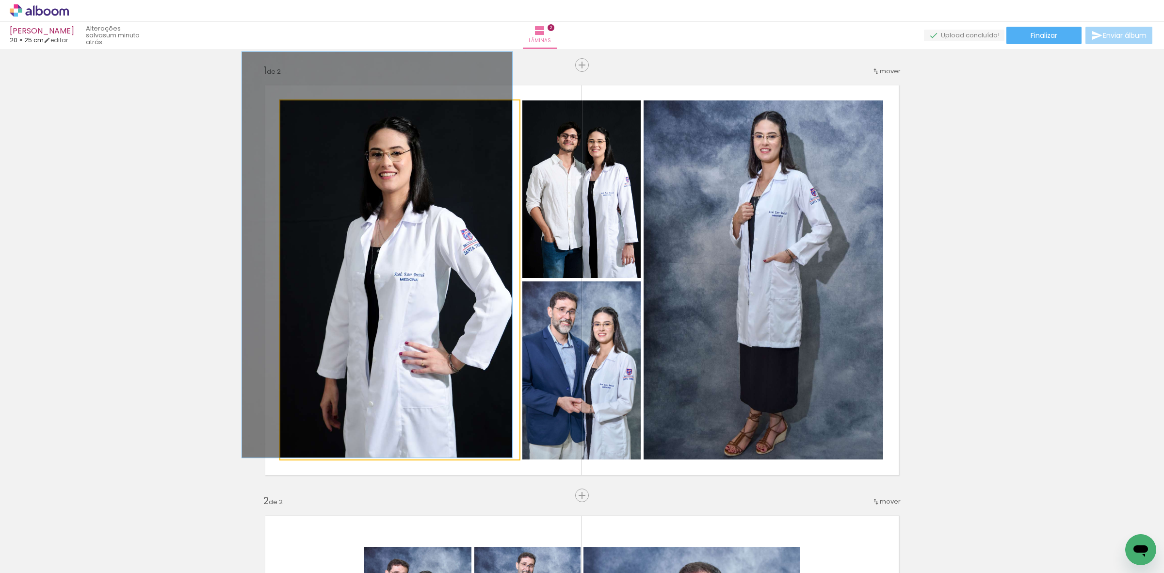
type paper-slider "113"
click at [305, 118] on div at bounding box center [308, 111] width 16 height 16
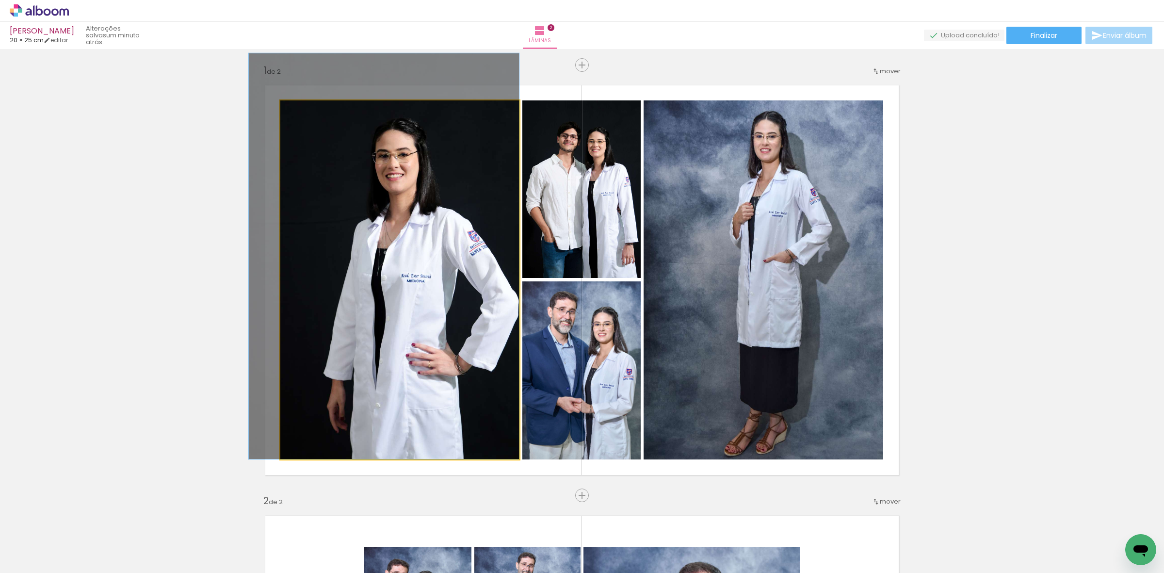
drag, startPoint x: 448, startPoint y: 308, endPoint x: 413, endPoint y: 254, distance: 64.6
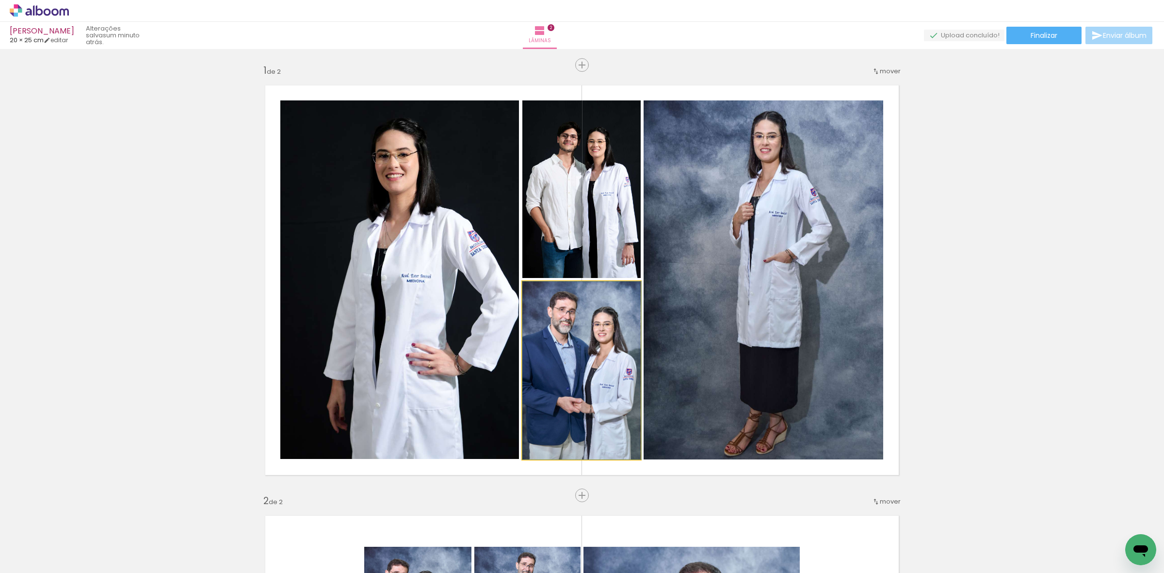
drag, startPoint x: 603, startPoint y: 366, endPoint x: 619, endPoint y: 362, distance: 16.5
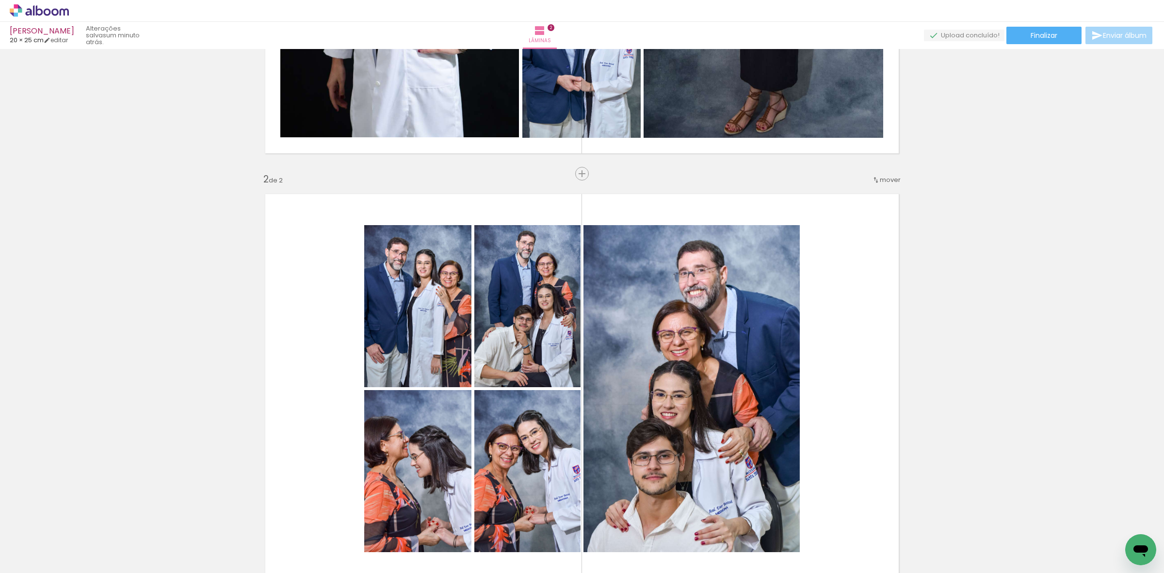
scroll to position [424, 0]
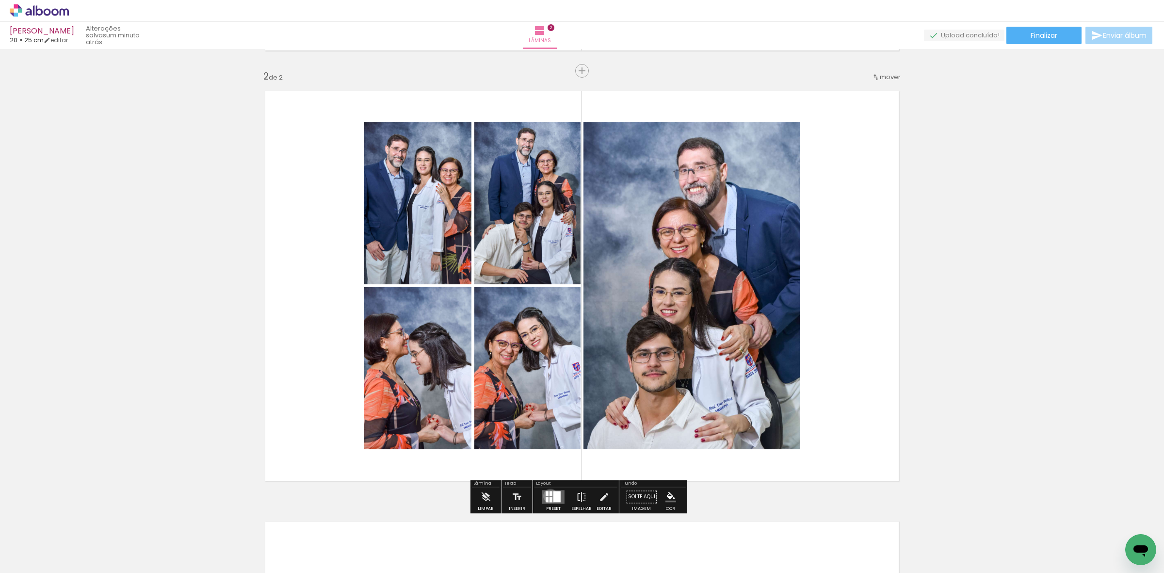
click at [549, 496] on div at bounding box center [550, 493] width 3 height 5
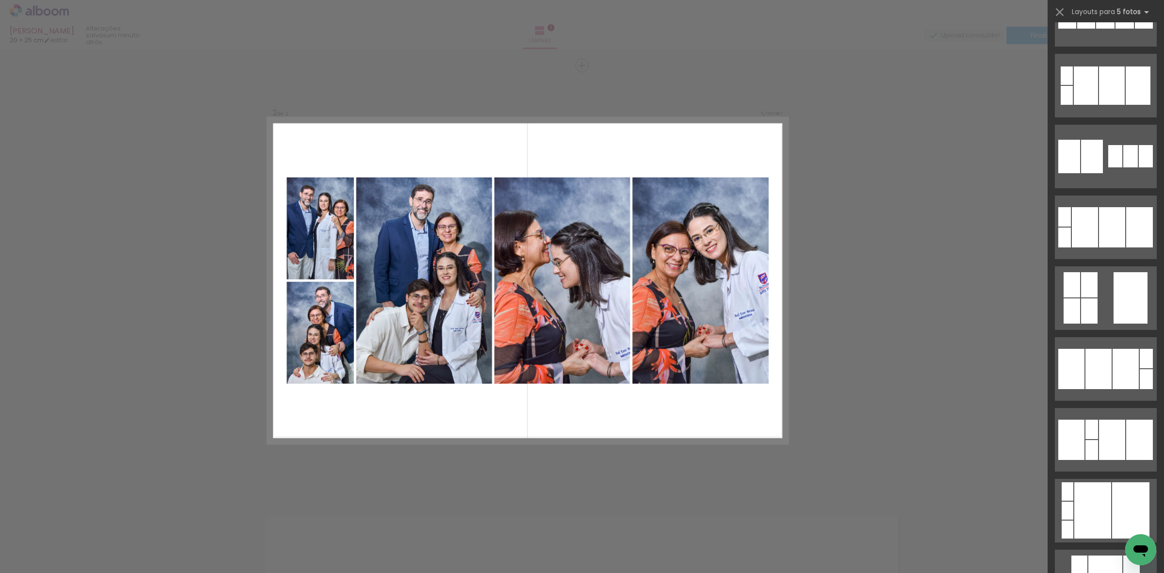
scroll to position [1818, 0]
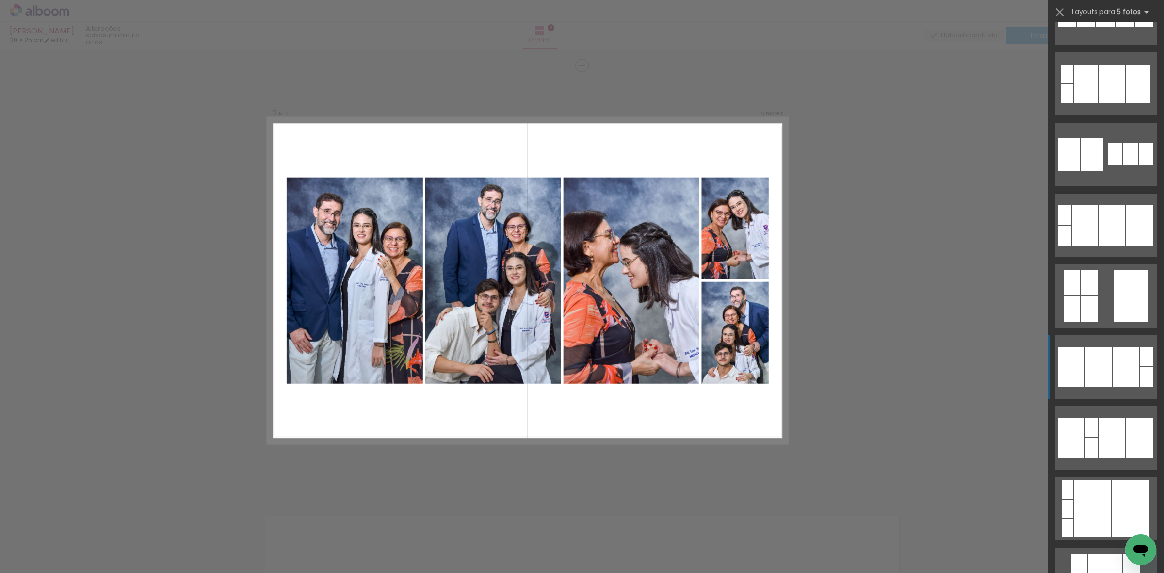
click at [1099, 369] on div at bounding box center [1098, 367] width 26 height 40
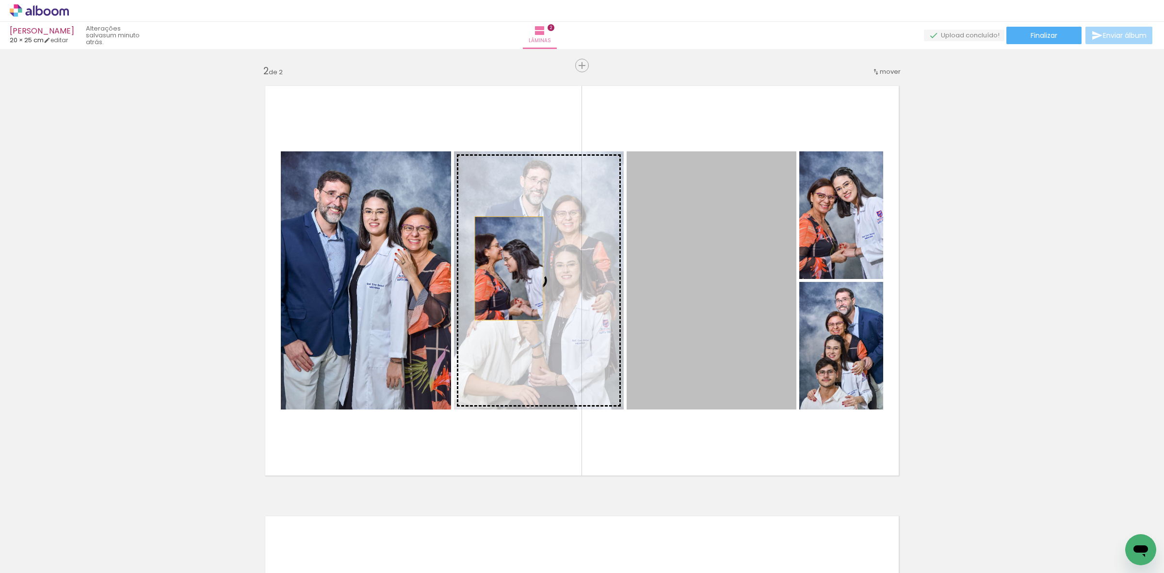
drag, startPoint x: 681, startPoint y: 274, endPoint x: 502, endPoint y: 268, distance: 179.0
click at [0, 0] on slot at bounding box center [0, 0] width 0 height 0
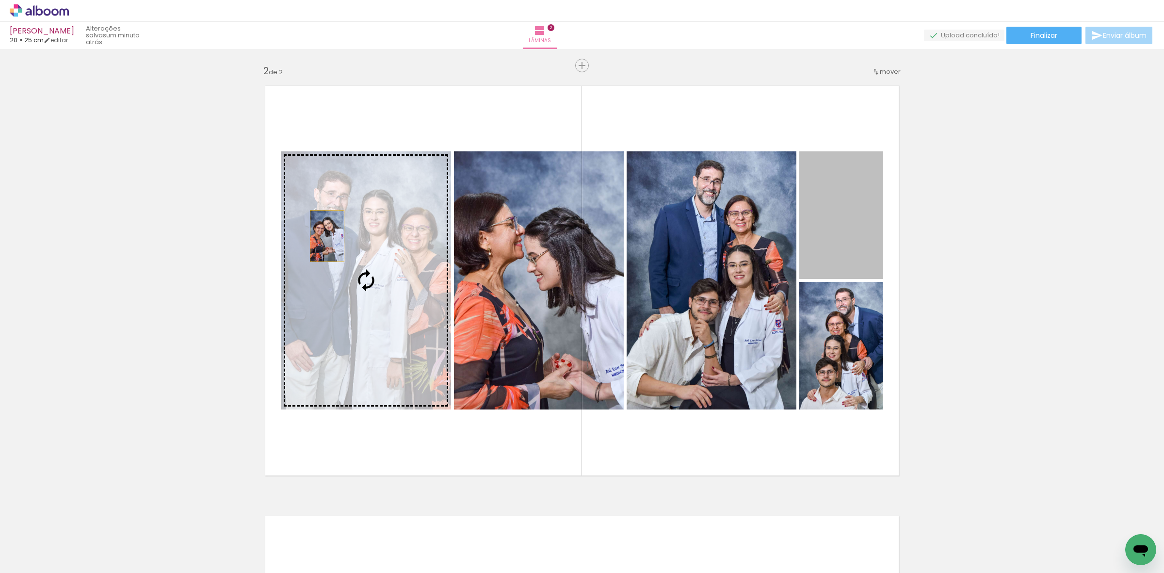
drag, startPoint x: 793, startPoint y: 228, endPoint x: 322, endPoint y: 236, distance: 470.4
click at [0, 0] on slot at bounding box center [0, 0] width 0 height 0
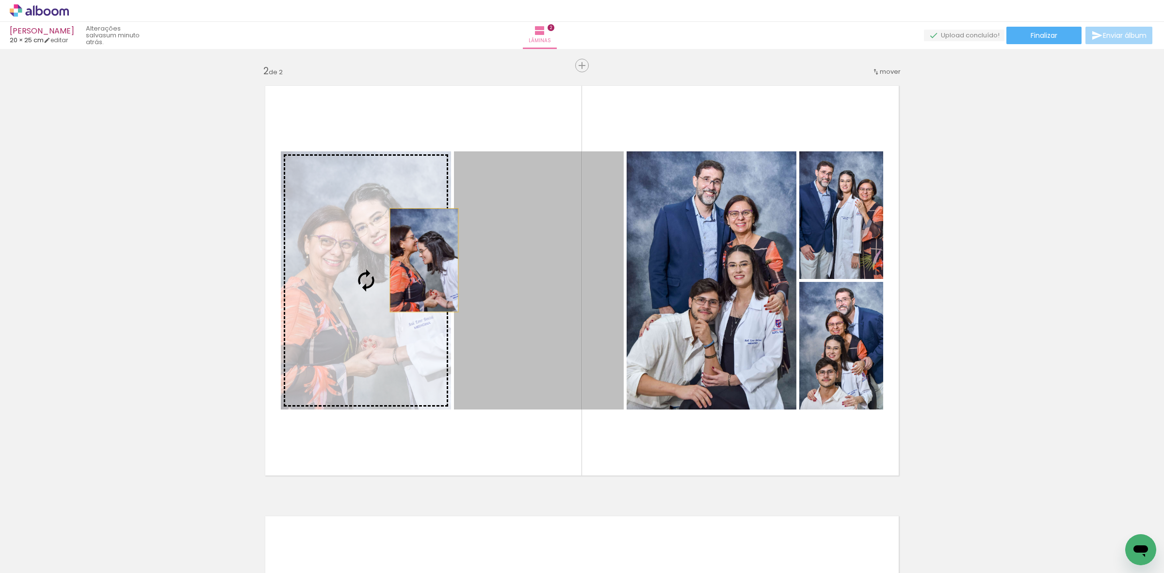
drag, startPoint x: 508, startPoint y: 262, endPoint x: 419, endPoint y: 260, distance: 88.3
click at [0, 0] on slot at bounding box center [0, 0] width 0 height 0
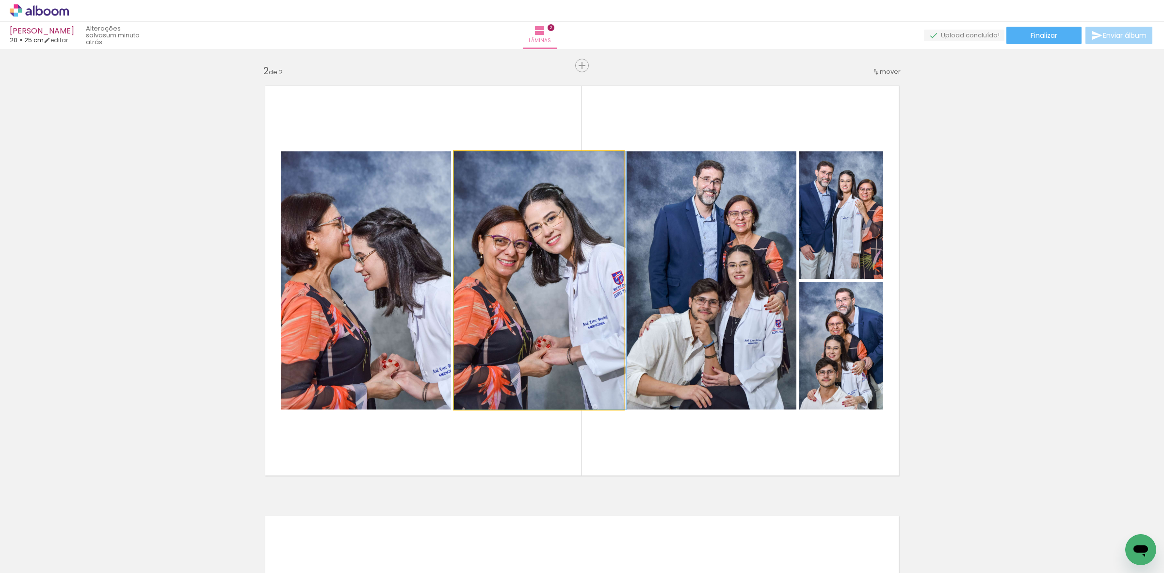
drag, startPoint x: 523, startPoint y: 265, endPoint x: 563, endPoint y: 263, distance: 40.3
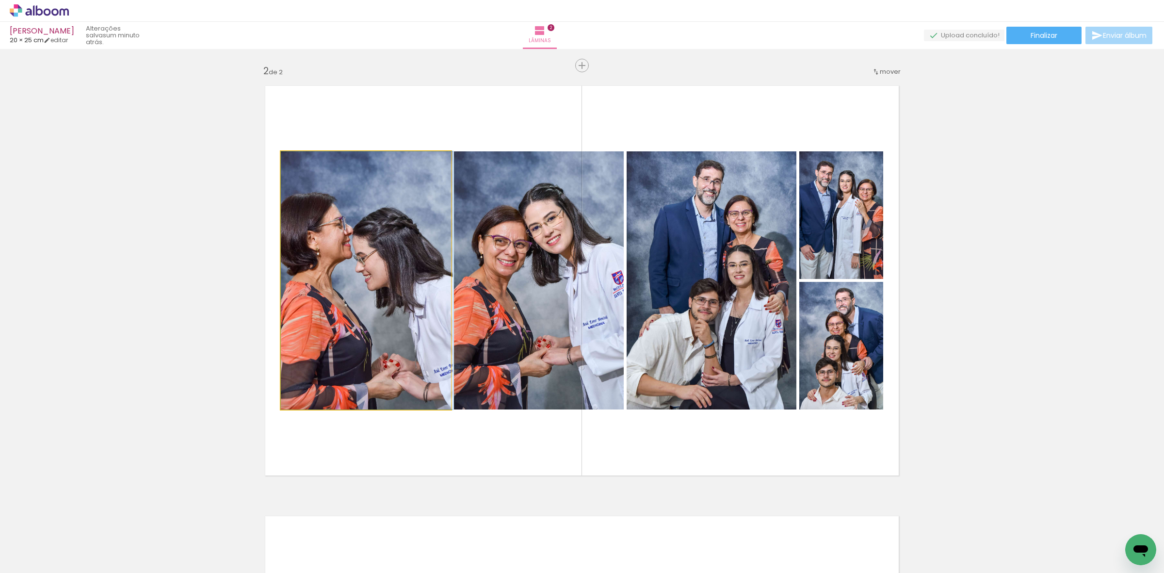
drag, startPoint x: 393, startPoint y: 255, endPoint x: 499, endPoint y: 256, distance: 106.2
click at [0, 0] on slot at bounding box center [0, 0] width 0 height 0
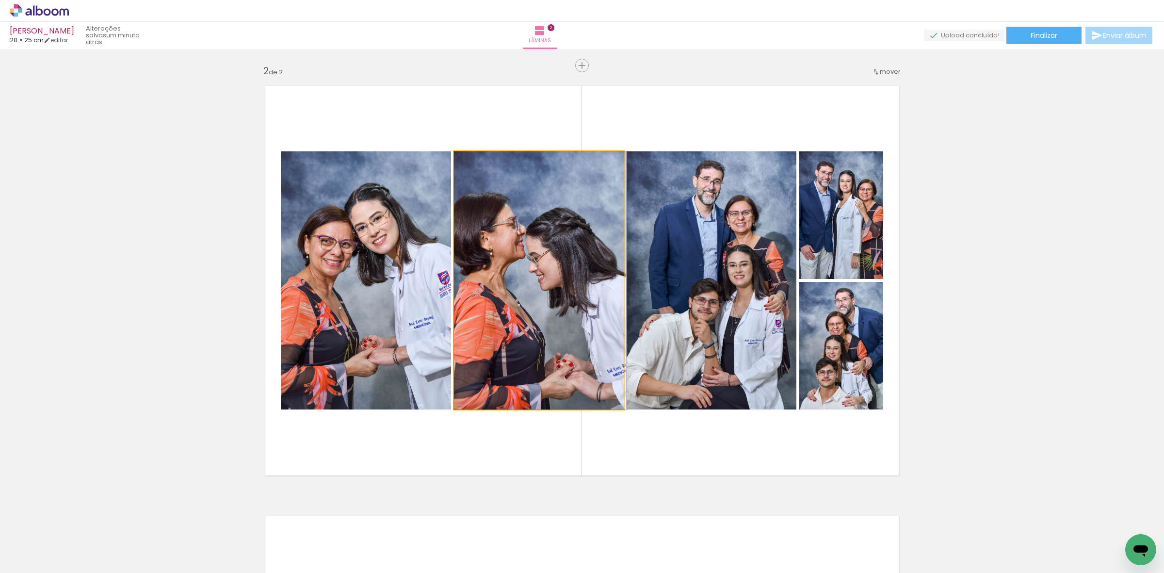
drag, startPoint x: 521, startPoint y: 274, endPoint x: 541, endPoint y: 265, distance: 21.5
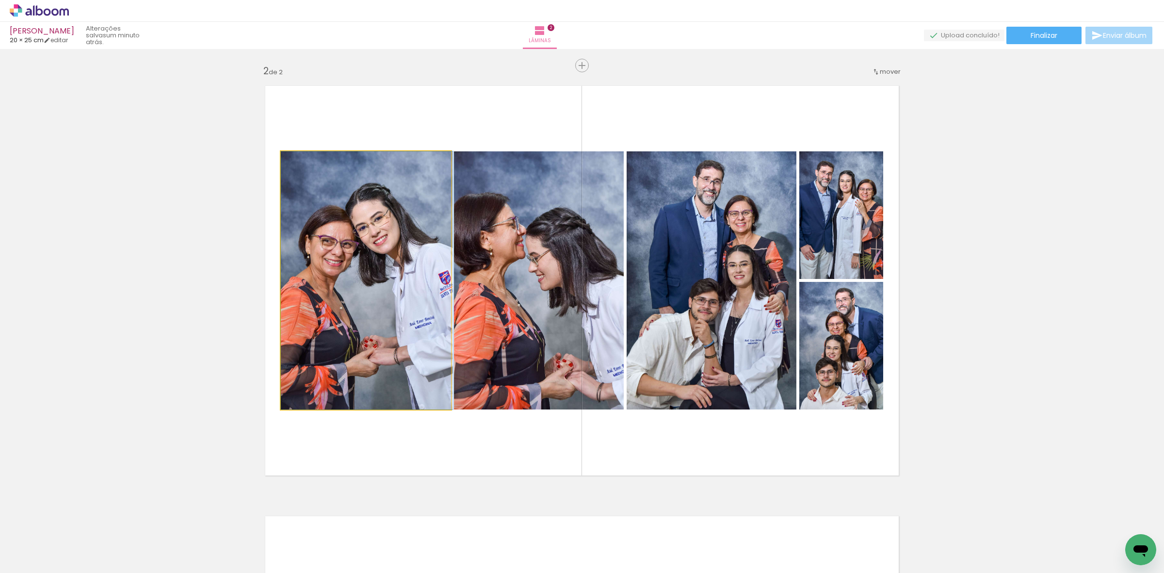
drag, startPoint x: 391, startPoint y: 269, endPoint x: 394, endPoint y: 256, distance: 13.4
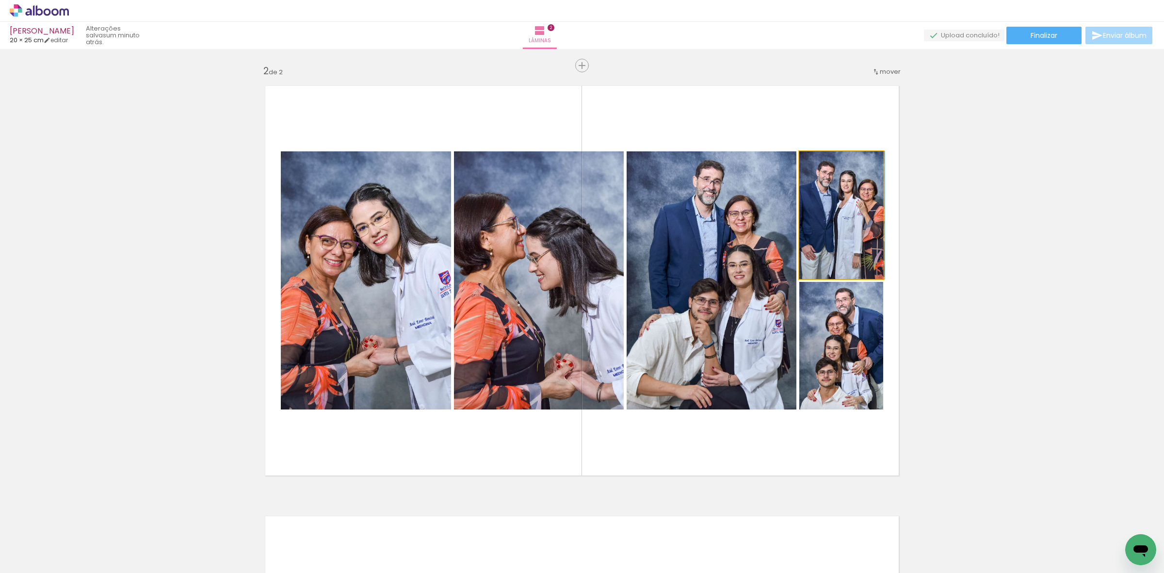
drag, startPoint x: 819, startPoint y: 224, endPoint x: 828, endPoint y: 216, distance: 12.3
drag, startPoint x: 854, startPoint y: 376, endPoint x: 841, endPoint y: 364, distance: 17.5
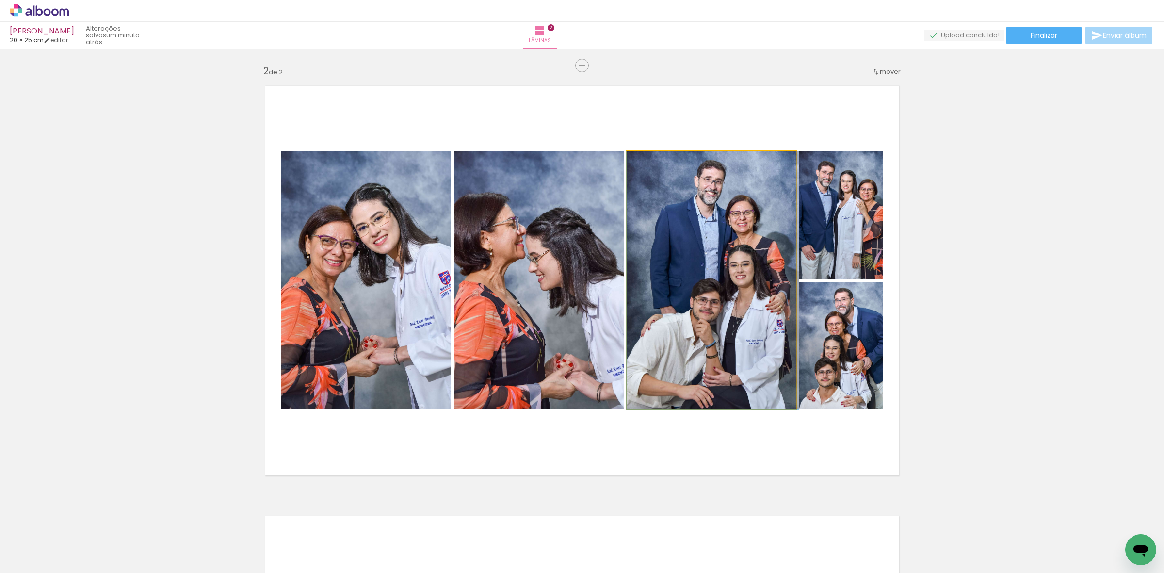
drag, startPoint x: 746, startPoint y: 312, endPoint x: 755, endPoint y: 306, distance: 10.9
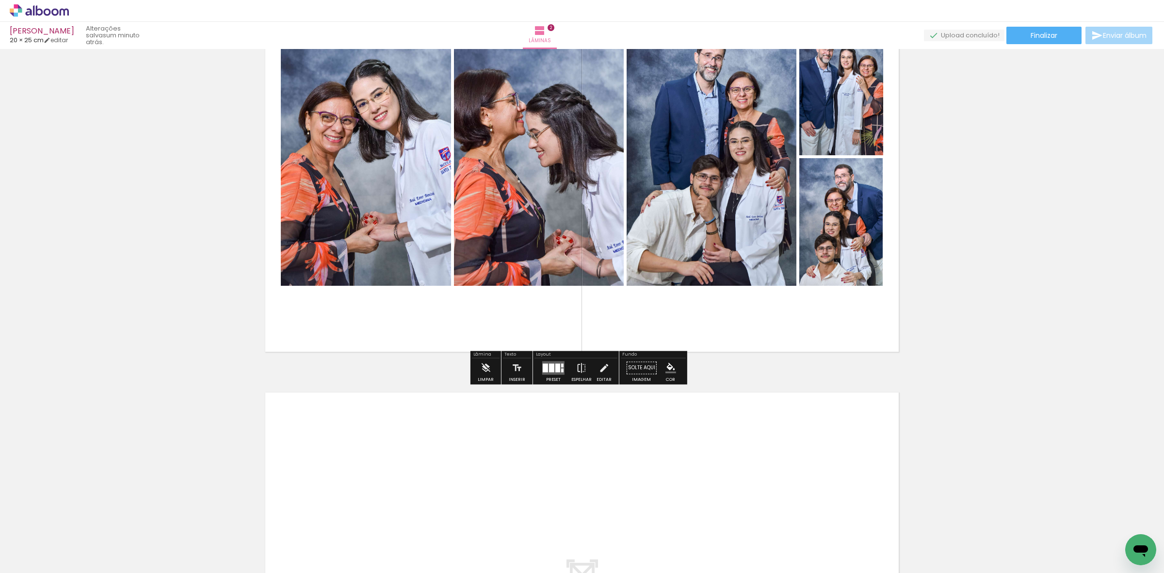
scroll to position [611, 0]
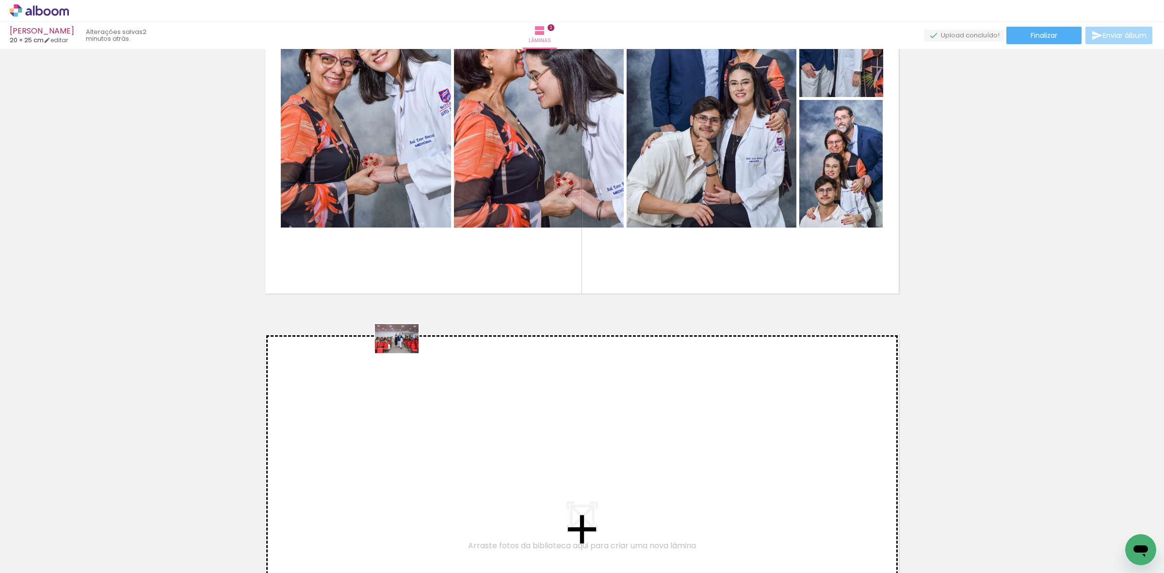
drag, startPoint x: 319, startPoint y: 545, endPoint x: 404, endPoint y: 353, distance: 209.7
click at [404, 353] on quentale-workspace at bounding box center [582, 286] width 1164 height 573
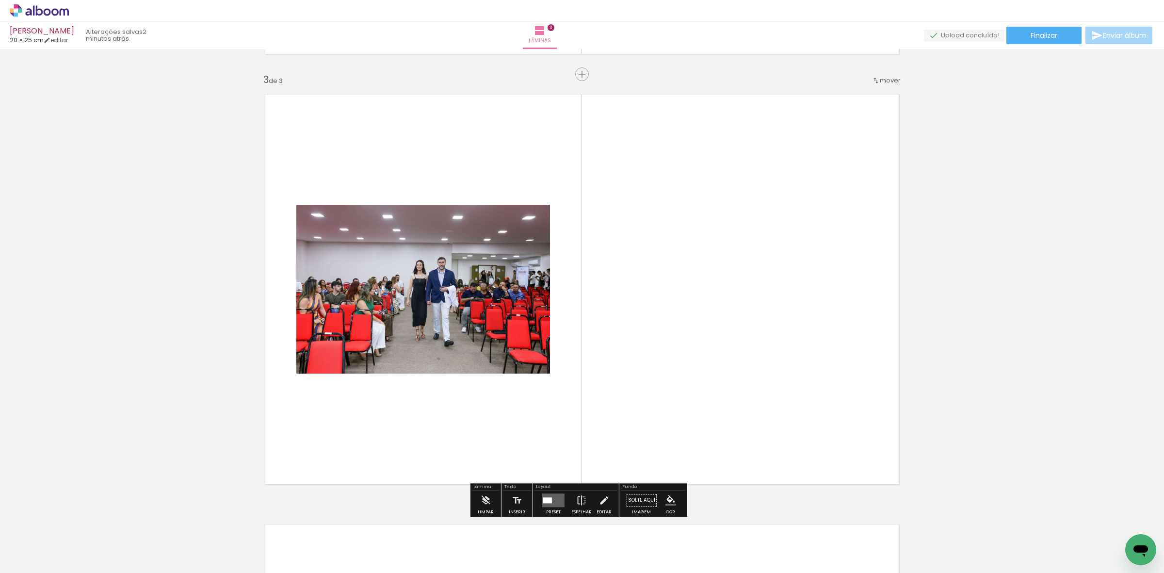
scroll to position [859, 0]
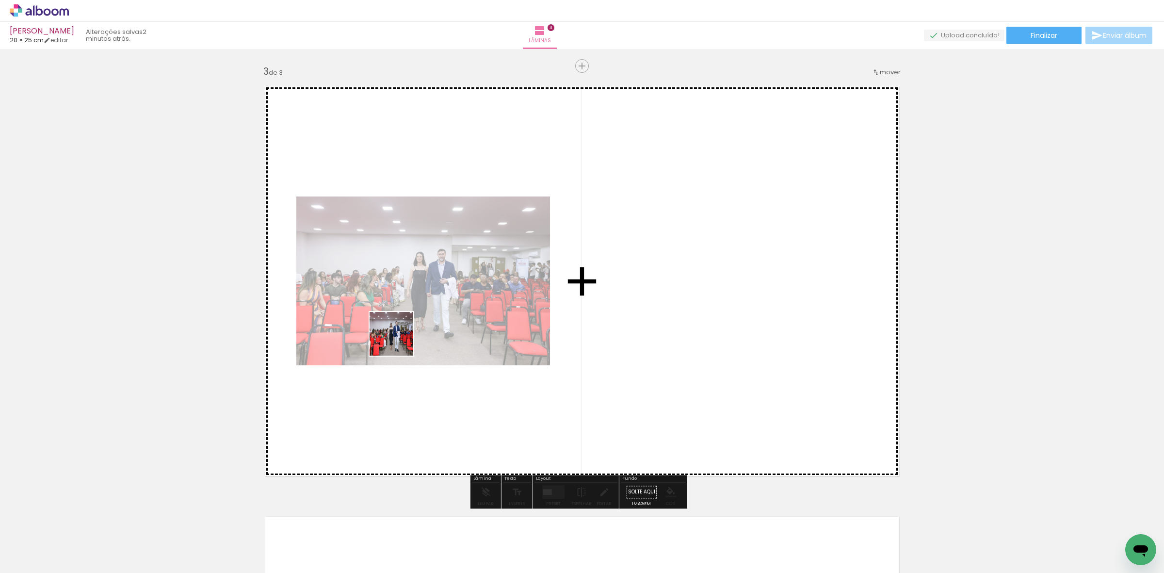
drag, startPoint x: 263, startPoint y: 525, endPoint x: 357, endPoint y: 372, distance: 179.4
click at [406, 333] on quentale-workspace at bounding box center [582, 286] width 1164 height 573
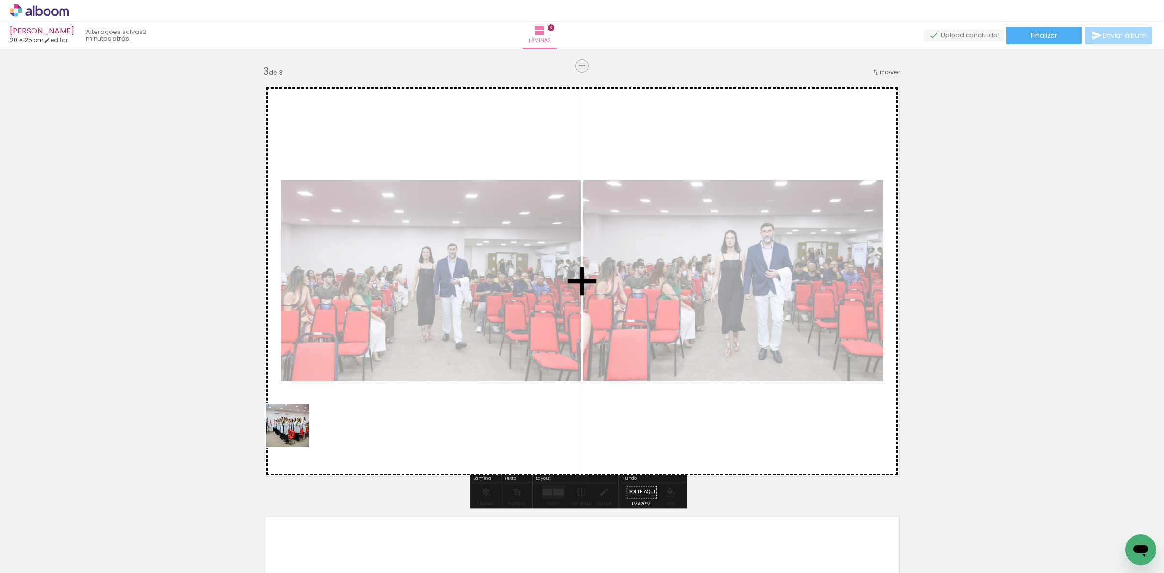
drag, startPoint x: 207, startPoint y: 542, endPoint x: 301, endPoint y: 377, distance: 189.4
click at [382, 318] on quentale-workspace at bounding box center [582, 286] width 1164 height 573
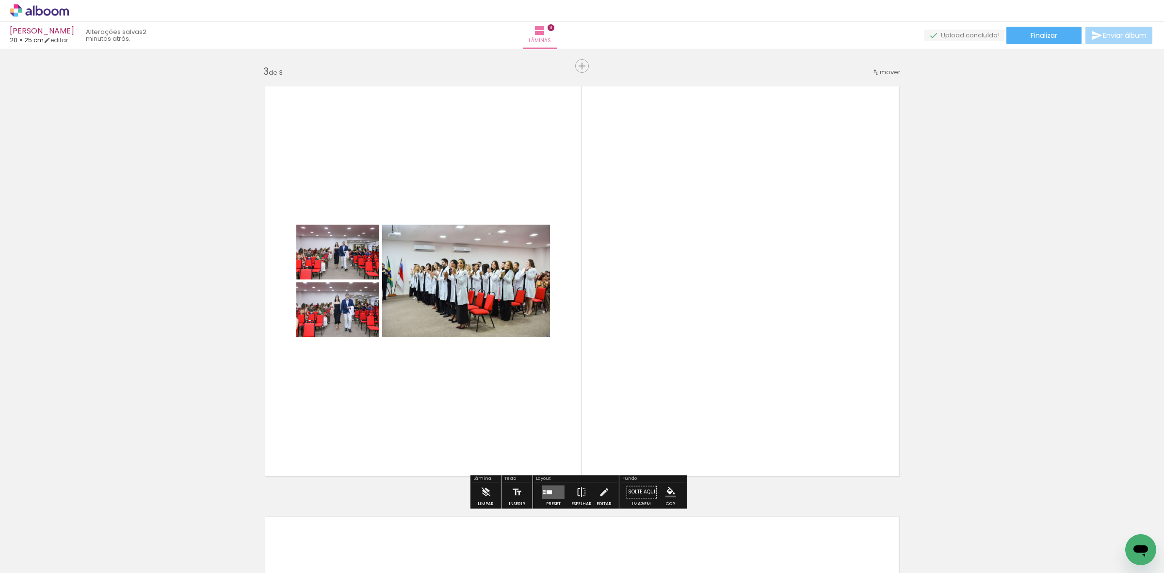
drag, startPoint x: 168, startPoint y: 535, endPoint x: 311, endPoint y: 359, distance: 226.7
click at [315, 356] on quentale-workspace at bounding box center [582, 286] width 1164 height 573
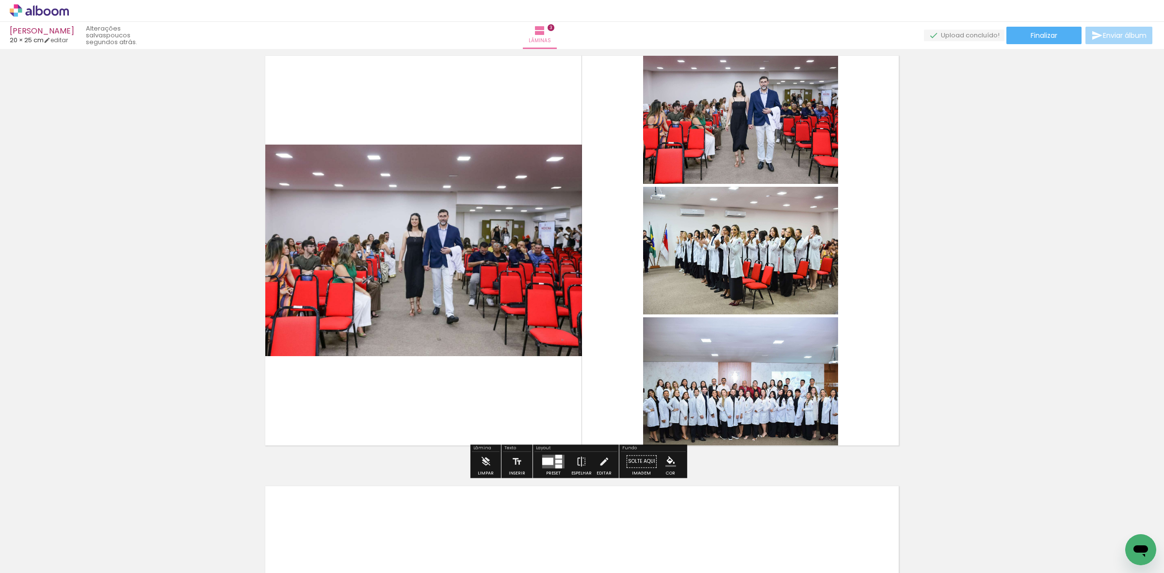
scroll to position [920, 0]
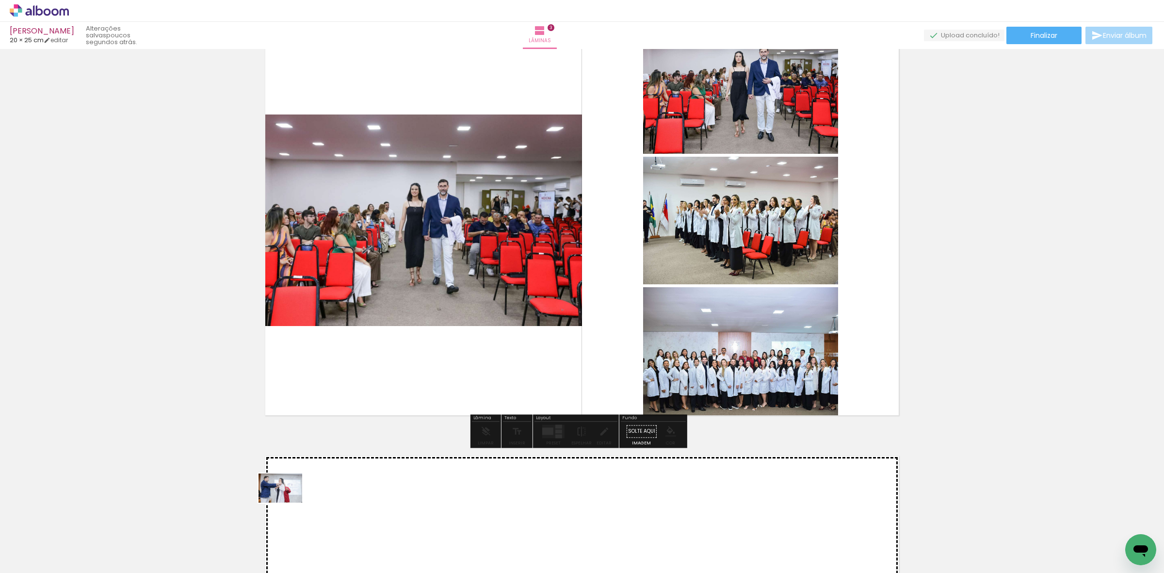
drag, startPoint x: 115, startPoint y: 534, endPoint x: 288, endPoint y: 502, distance: 176.0
click at [288, 502] on quentale-workspace at bounding box center [582, 286] width 1164 height 573
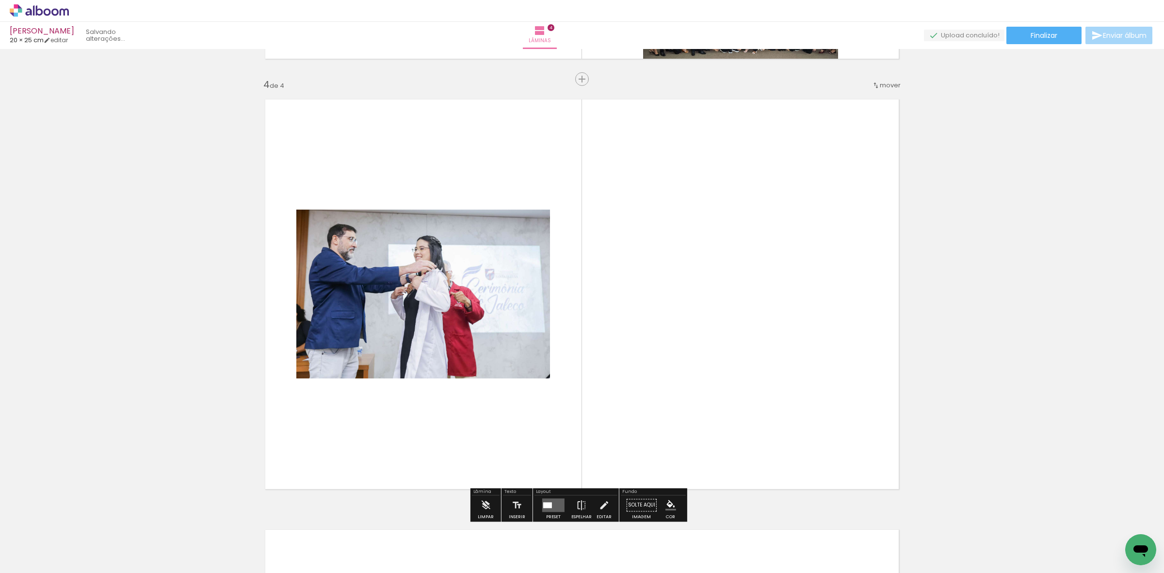
scroll to position [1290, 0]
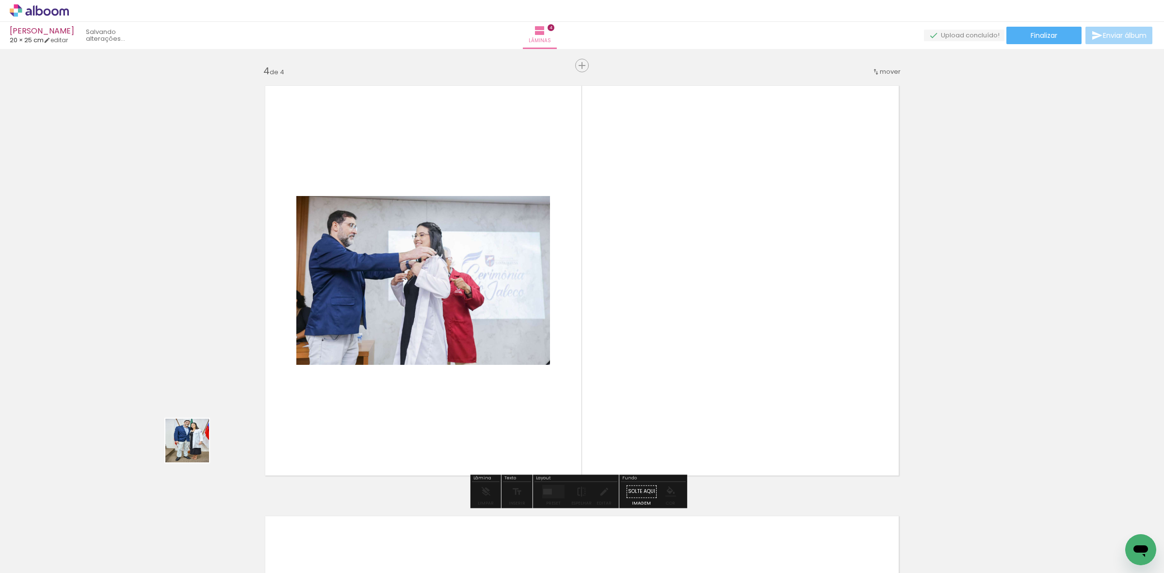
drag, startPoint x: 166, startPoint y: 474, endPoint x: 354, endPoint y: 355, distance: 222.2
click at [351, 355] on quentale-workspace at bounding box center [582, 286] width 1164 height 573
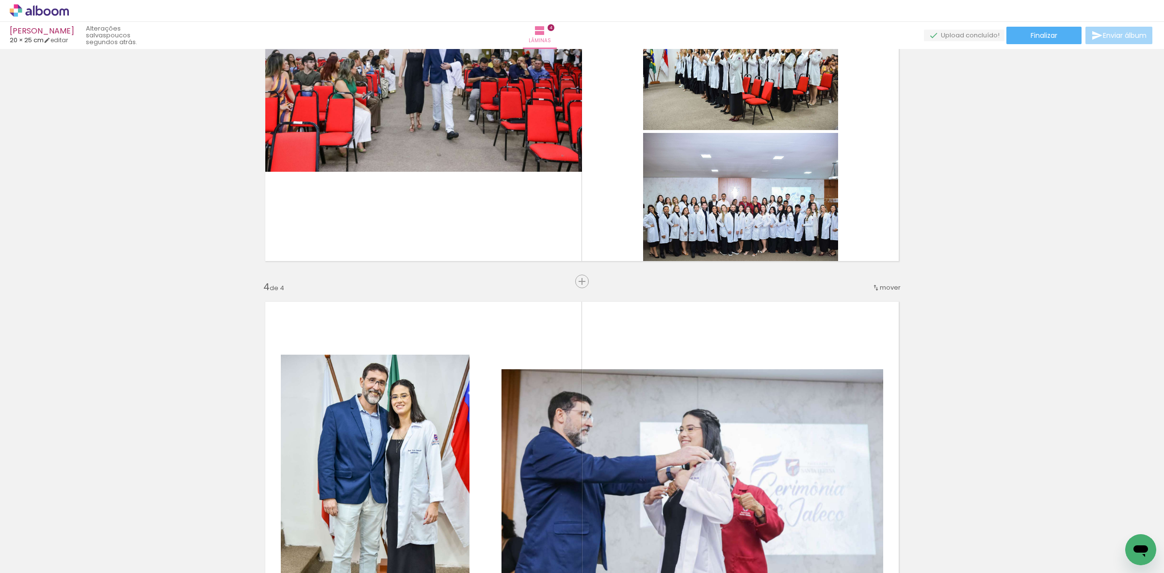
scroll to position [1108, 0]
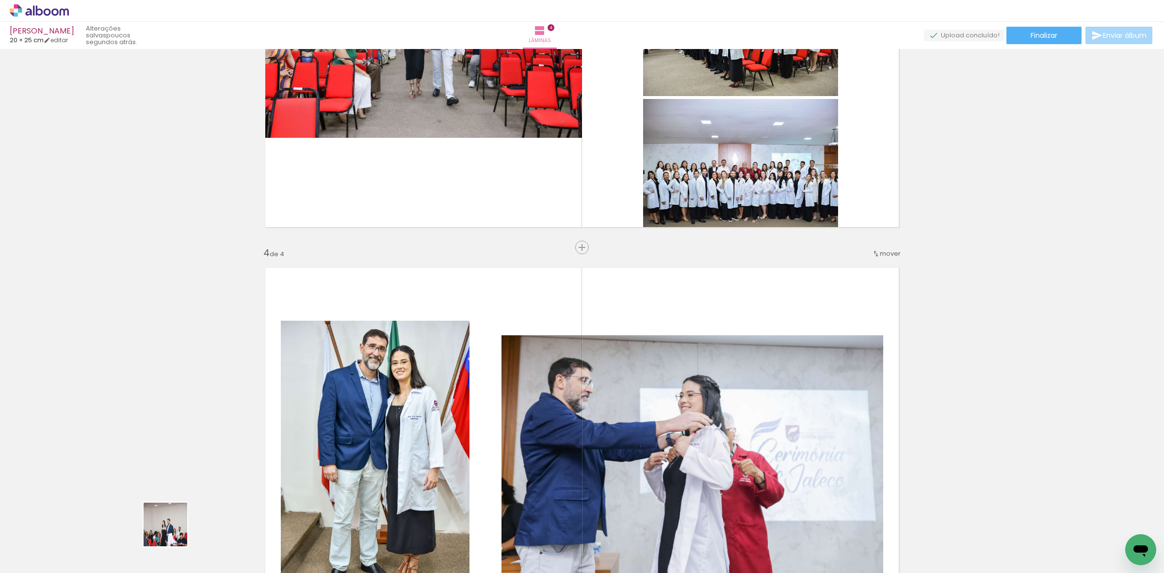
drag, startPoint x: 157, startPoint y: 539, endPoint x: 170, endPoint y: 516, distance: 26.3
click at [389, 439] on quentale-workspace at bounding box center [582, 286] width 1164 height 573
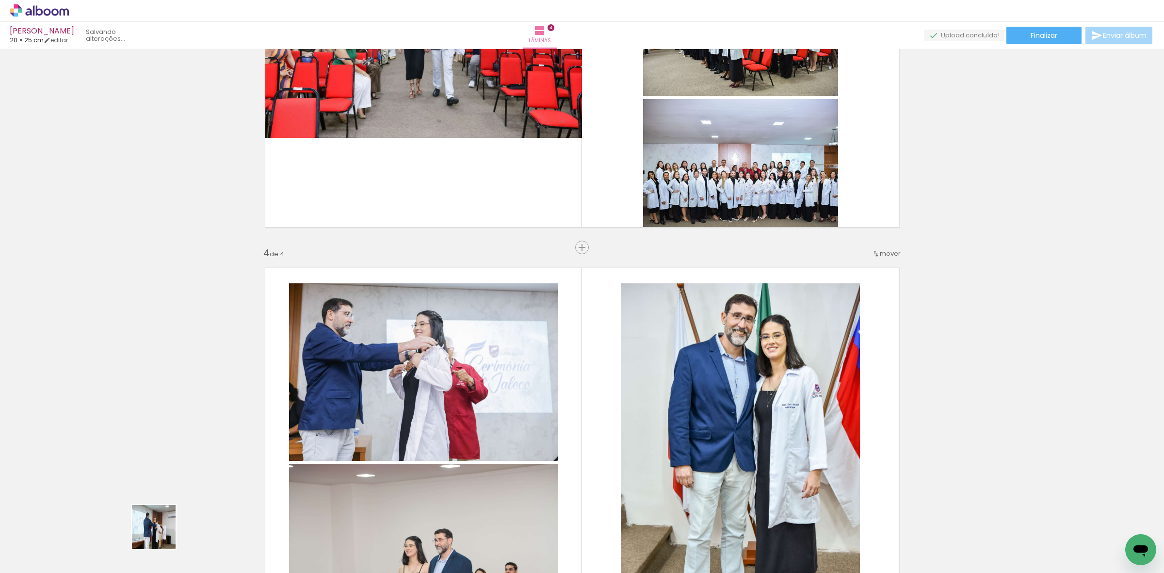
drag, startPoint x: 144, startPoint y: 539, endPoint x: 411, endPoint y: 424, distance: 290.4
click at [399, 431] on quentale-workspace at bounding box center [582, 286] width 1164 height 573
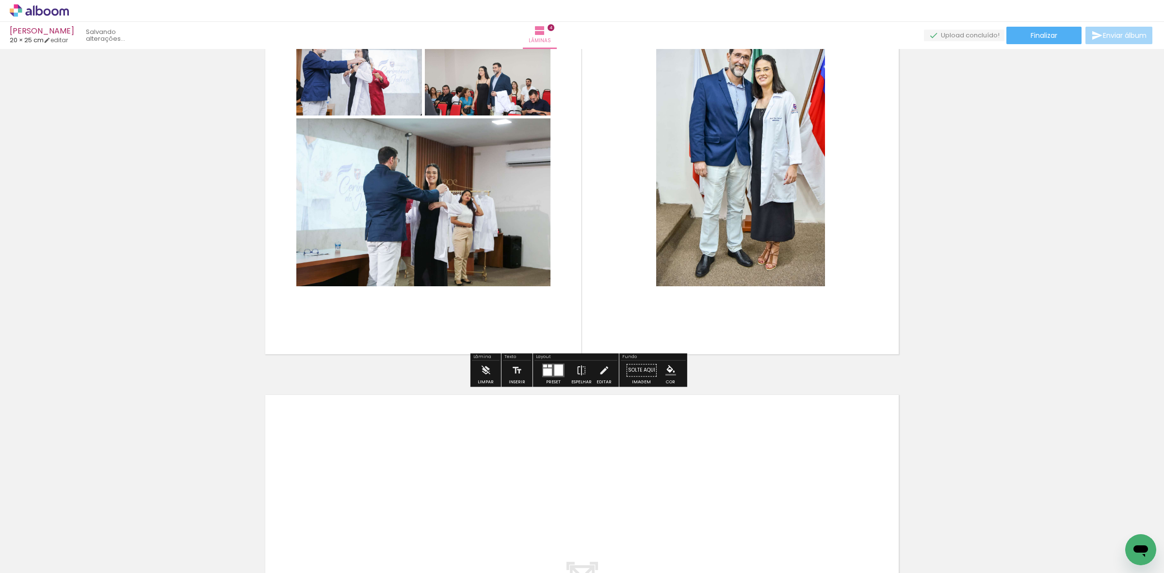
drag, startPoint x: 114, startPoint y: 537, endPoint x: 380, endPoint y: 459, distance: 276.8
click at [380, 459] on quentale-workspace at bounding box center [582, 286] width 1164 height 573
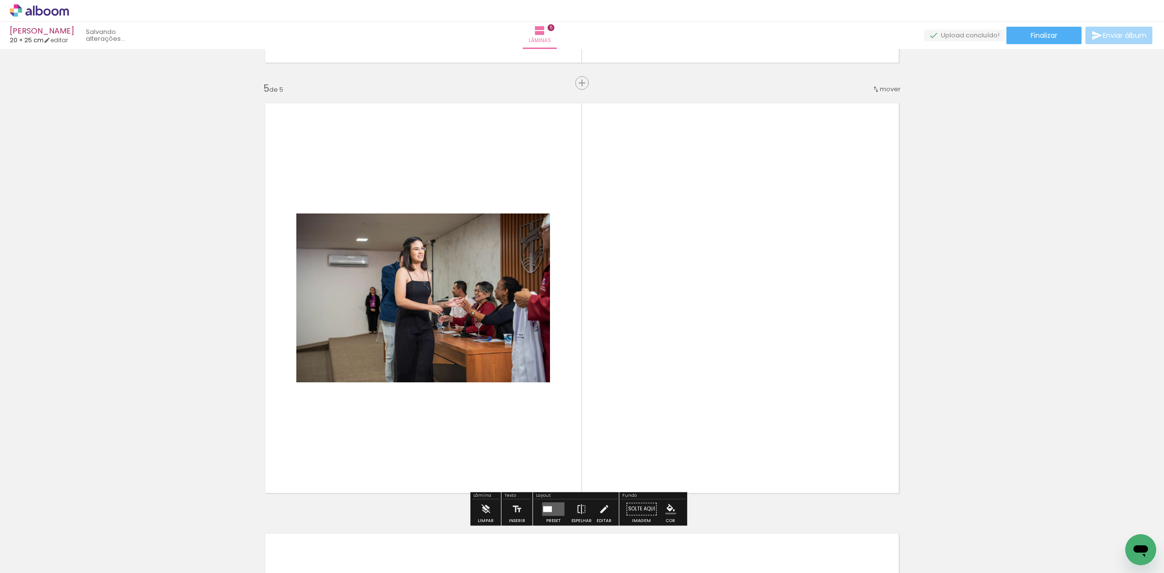
scroll to position [1719, 0]
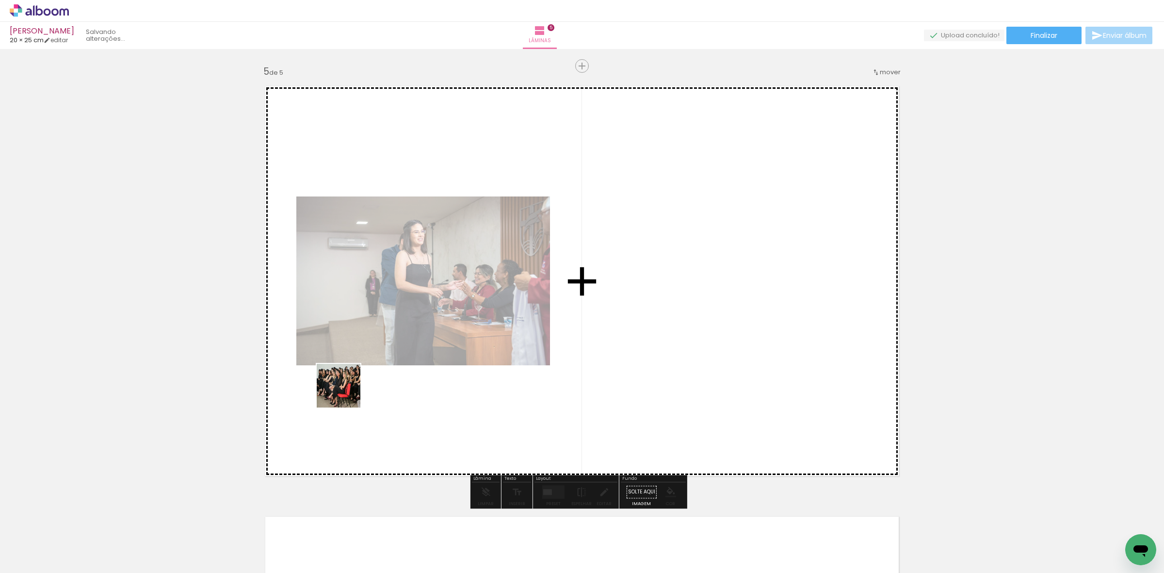
drag, startPoint x: 95, startPoint y: 537, endPoint x: 350, endPoint y: 386, distance: 296.0
click at [398, 365] on quentale-workspace at bounding box center [582, 286] width 1164 height 573
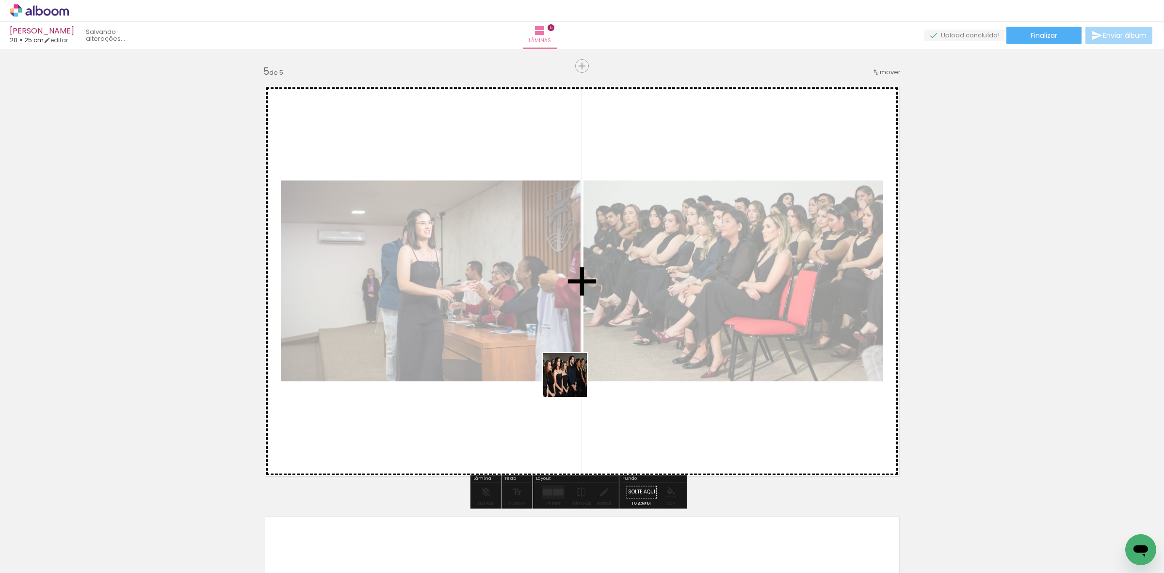
drag, startPoint x: 102, startPoint y: 537, endPoint x: 657, endPoint y: 355, distance: 584.0
click at [626, 366] on quentale-workspace at bounding box center [582, 286] width 1164 height 573
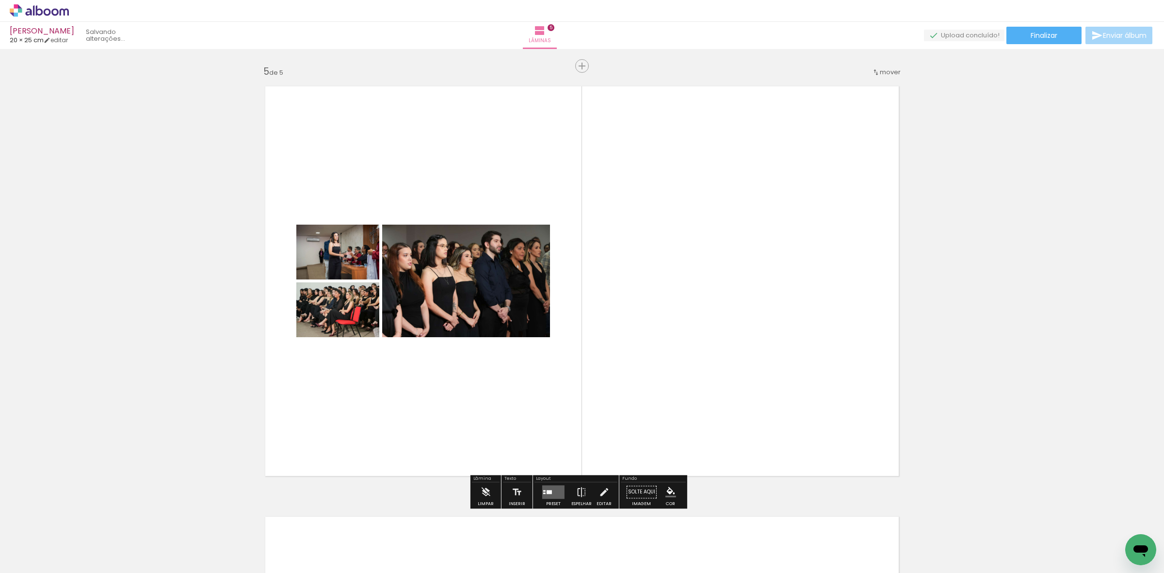
click at [549, 490] on div at bounding box center [548, 492] width 5 height 4
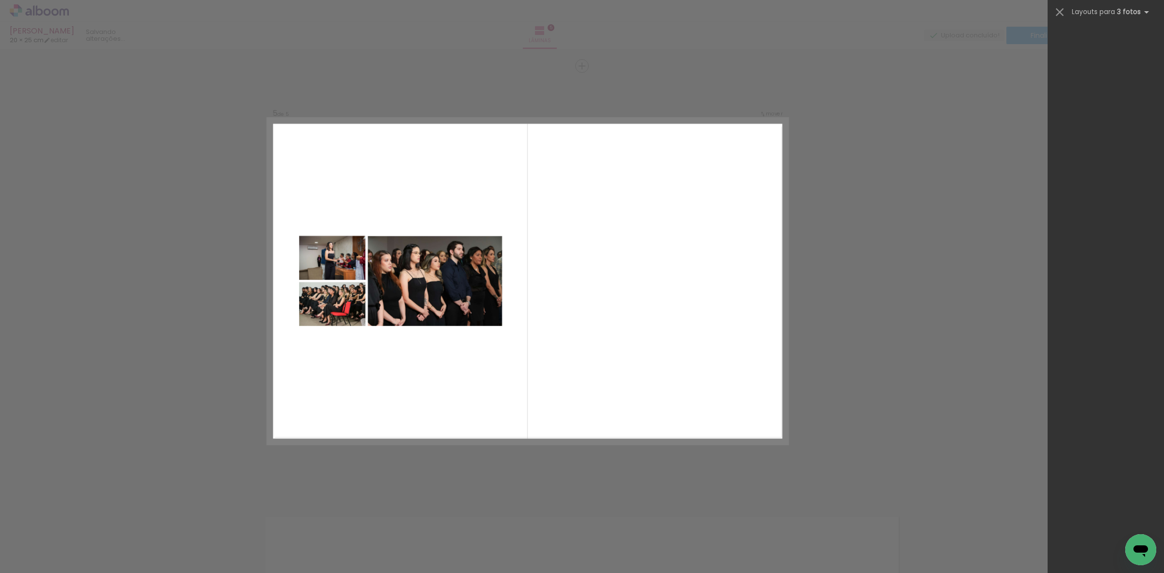
scroll to position [0, 0]
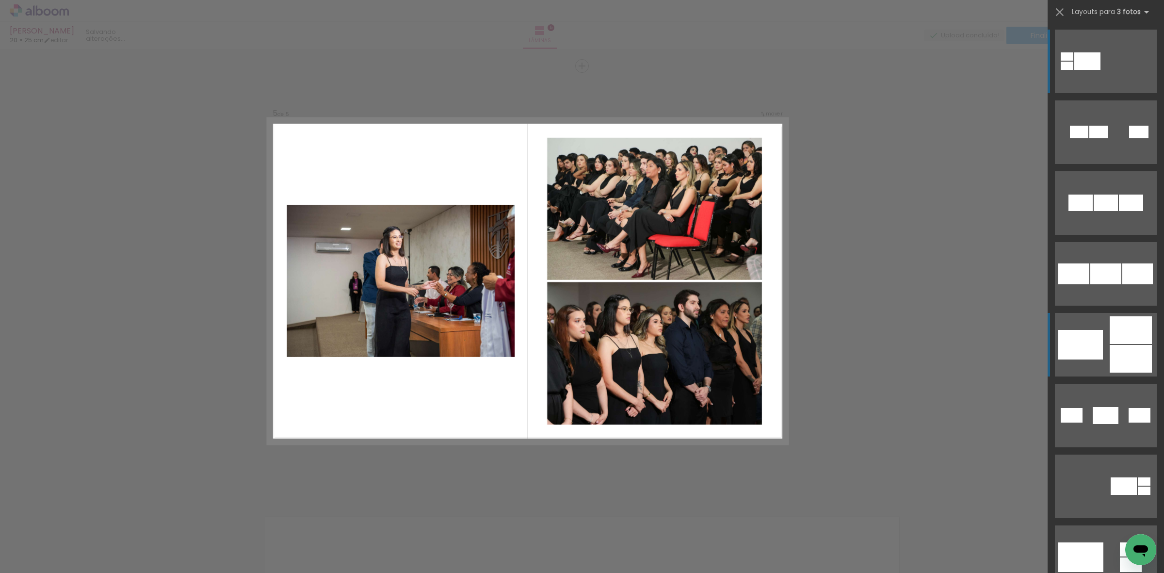
click at [1096, 339] on div at bounding box center [1080, 345] width 45 height 30
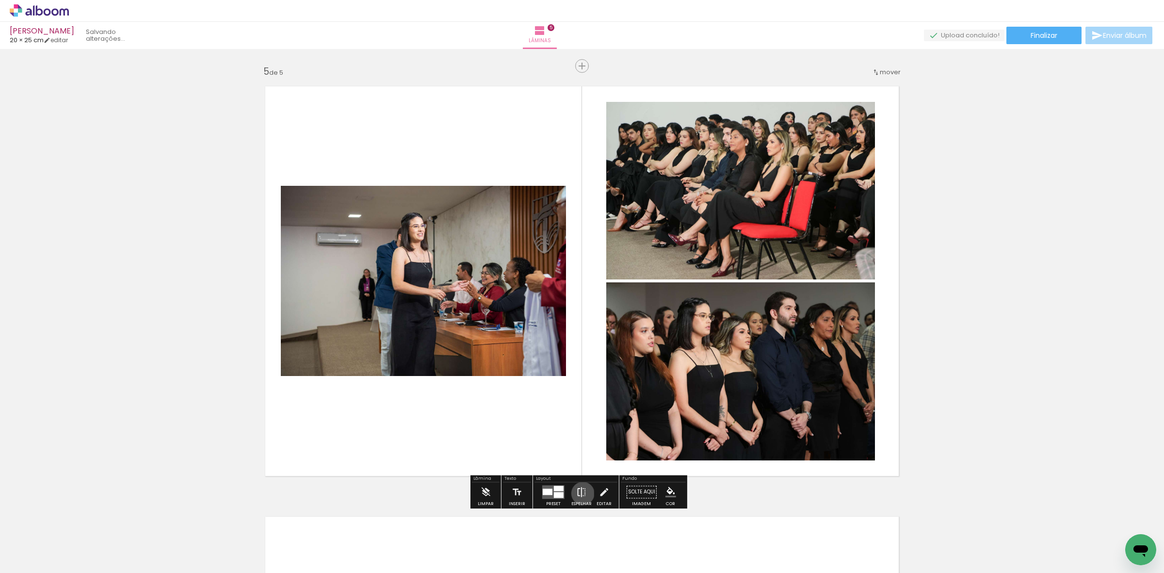
click at [580, 493] on iron-icon at bounding box center [581, 491] width 11 height 19
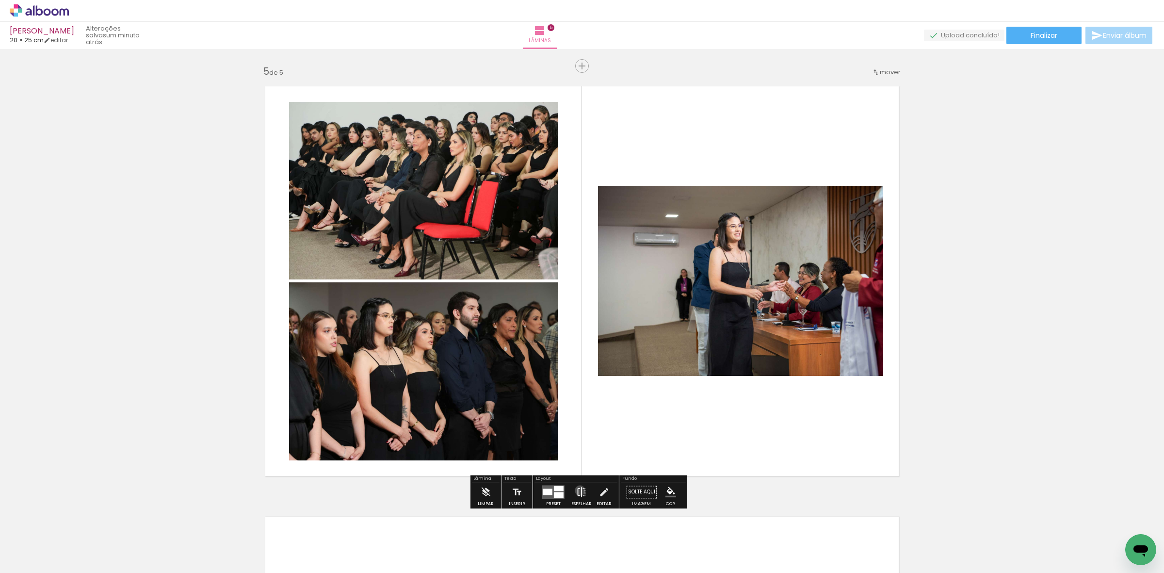
click at [577, 490] on iron-icon at bounding box center [581, 491] width 11 height 19
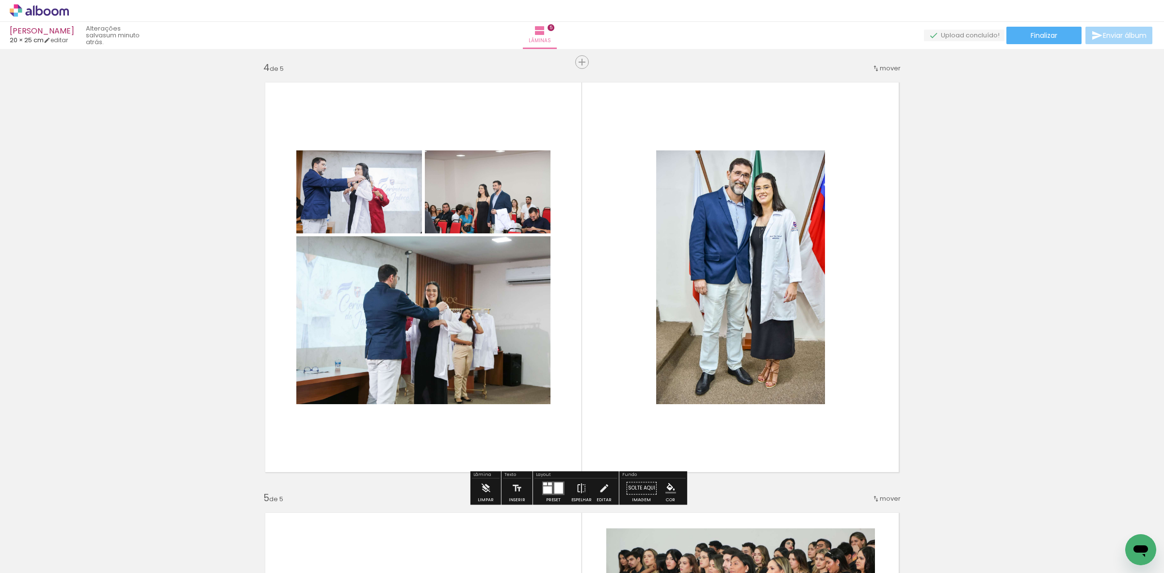
scroll to position [1295, 0]
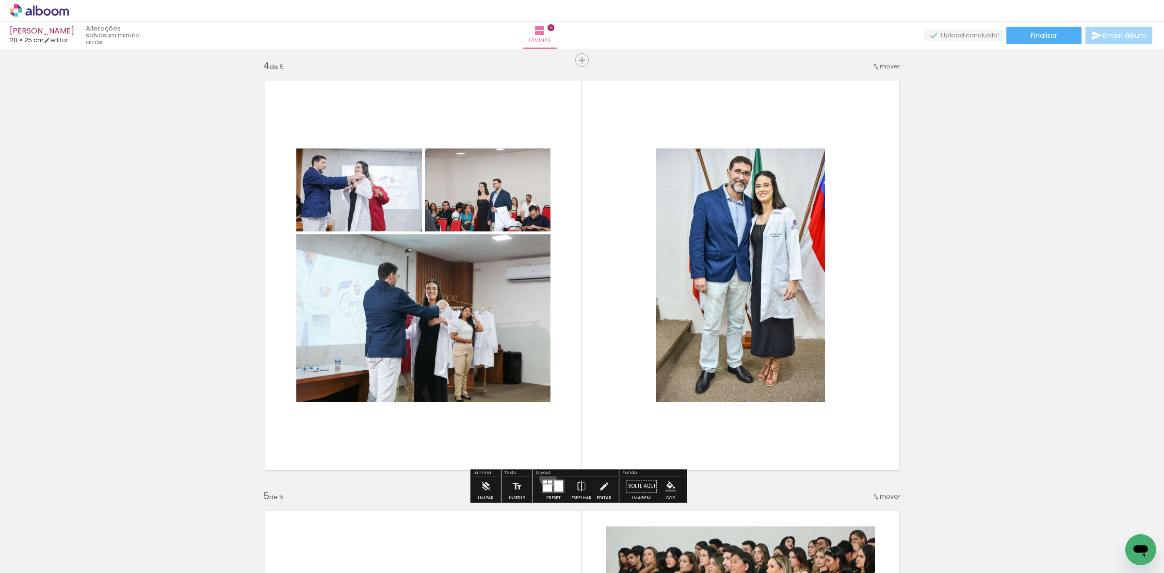
click at [545, 478] on div at bounding box center [553, 485] width 26 height 19
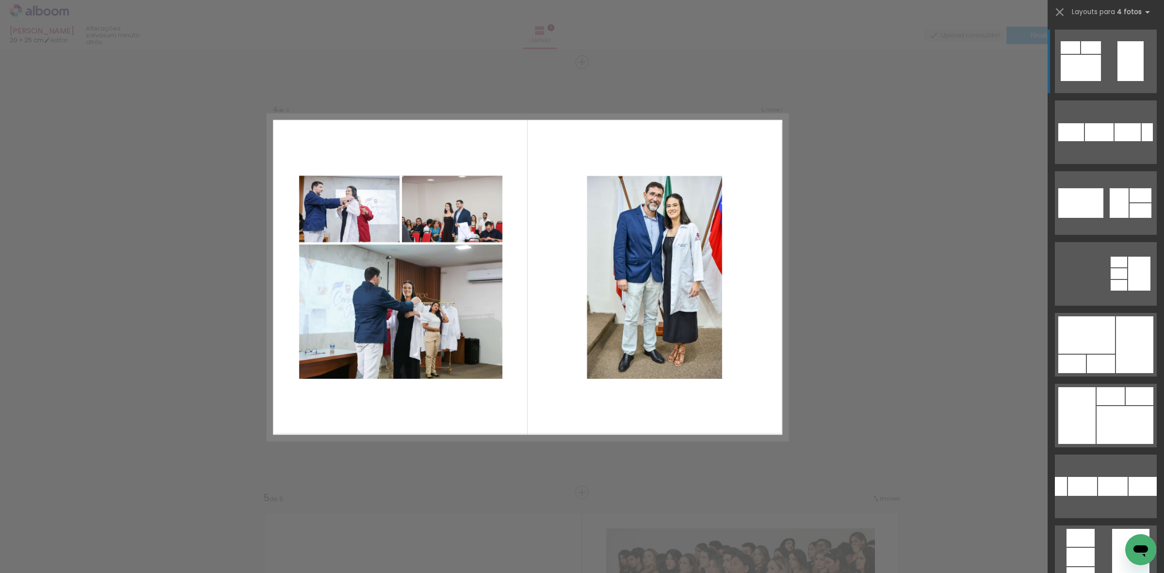
scroll to position [1290, 0]
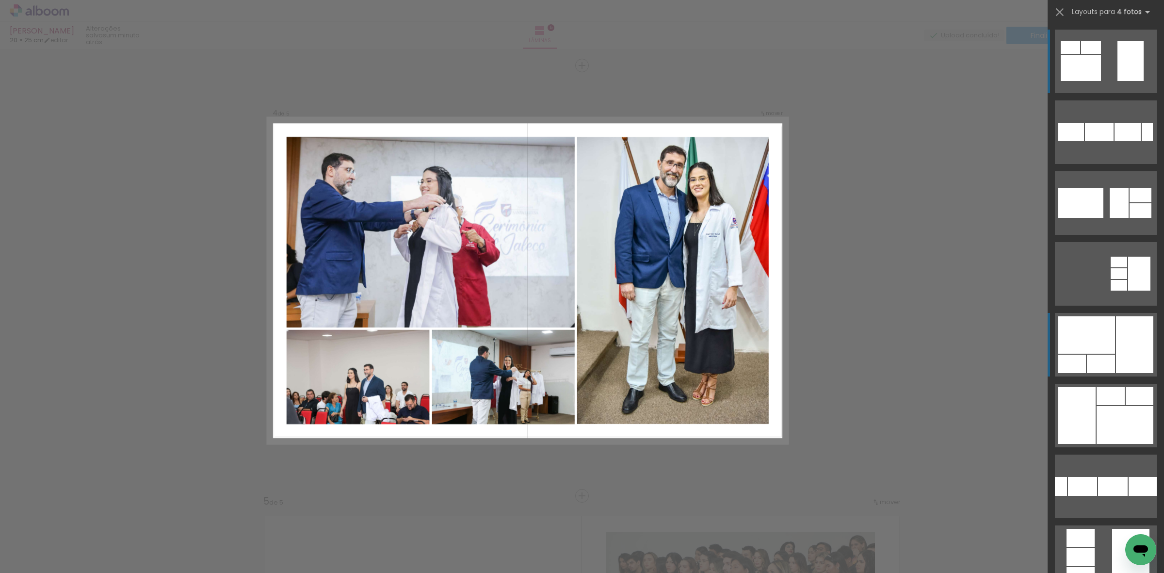
click at [1089, 338] on div at bounding box center [1086, 334] width 57 height 37
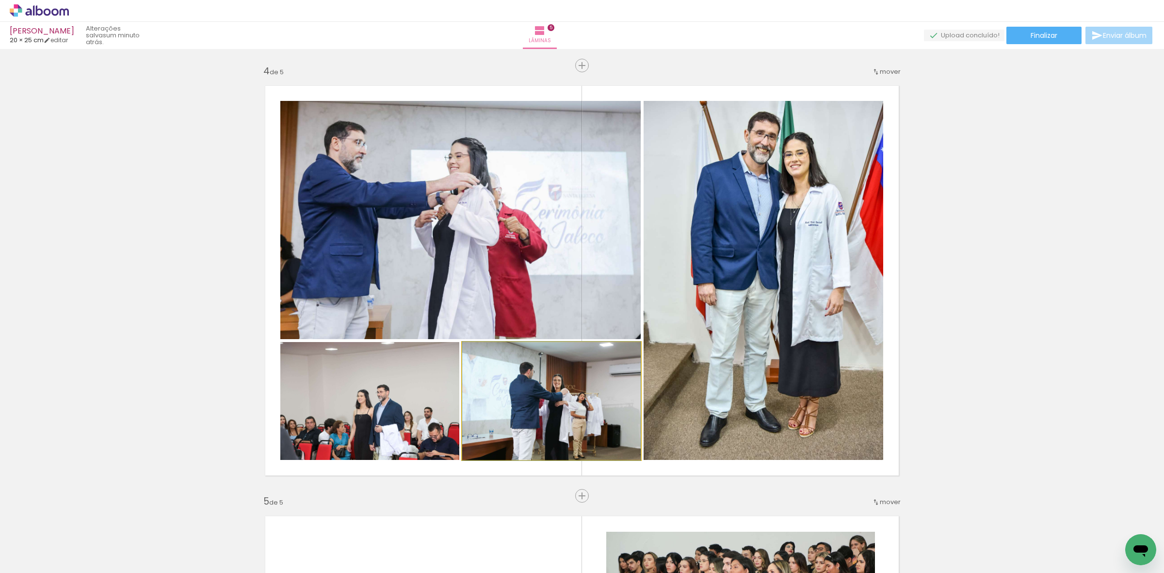
drag, startPoint x: 482, startPoint y: 351, endPoint x: 489, endPoint y: 351, distance: 6.3
type paper-slider "119"
click at [489, 351] on div at bounding box center [485, 352] width 9 height 9
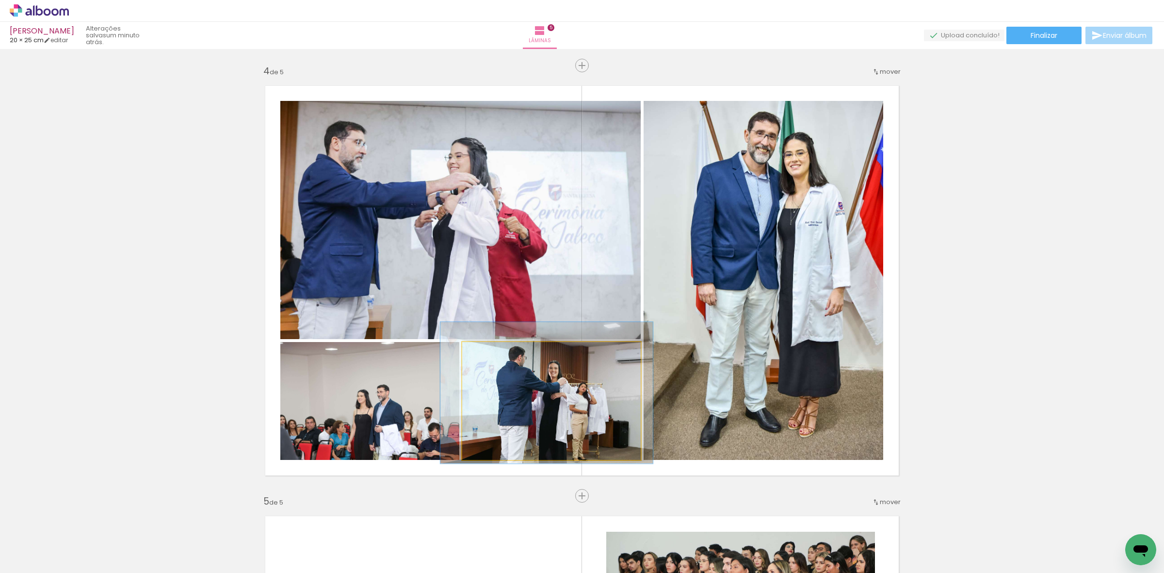
drag, startPoint x: 556, startPoint y: 404, endPoint x: 551, endPoint y: 396, distance: 9.6
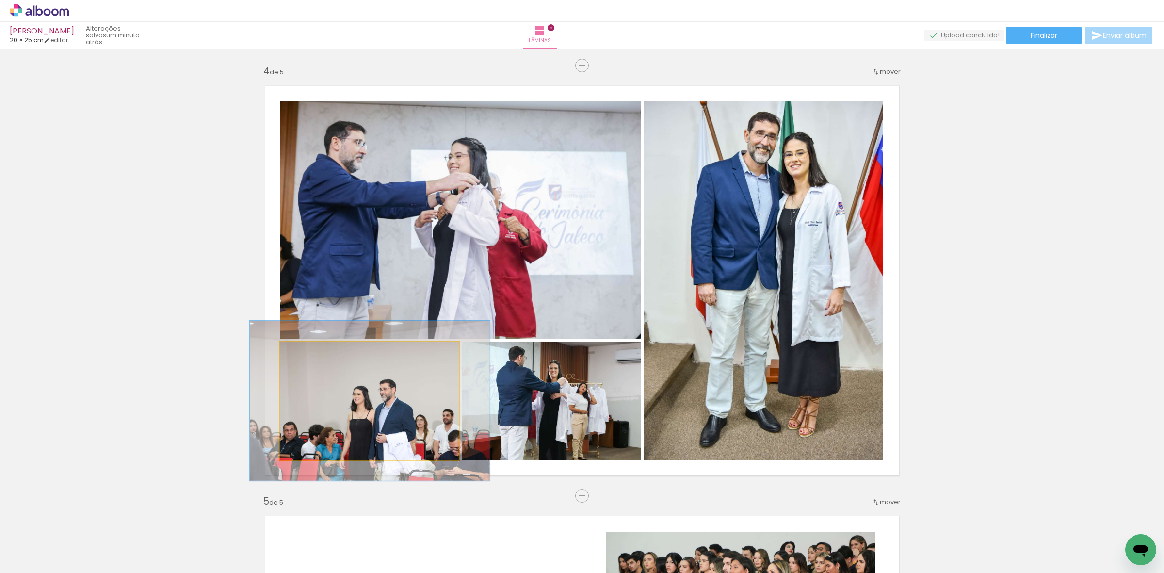
drag, startPoint x: 295, startPoint y: 352, endPoint x: 350, endPoint y: 365, distance: 56.8
click at [314, 353] on div at bounding box center [314, 352] width 9 height 9
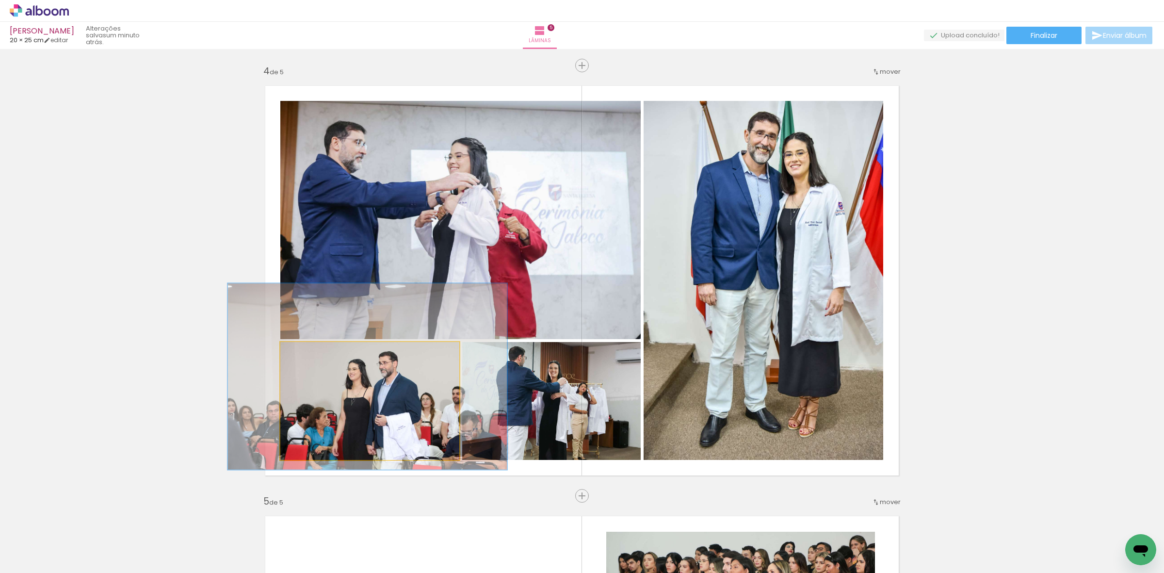
drag, startPoint x: 416, startPoint y: 430, endPoint x: 411, endPoint y: 409, distance: 21.3
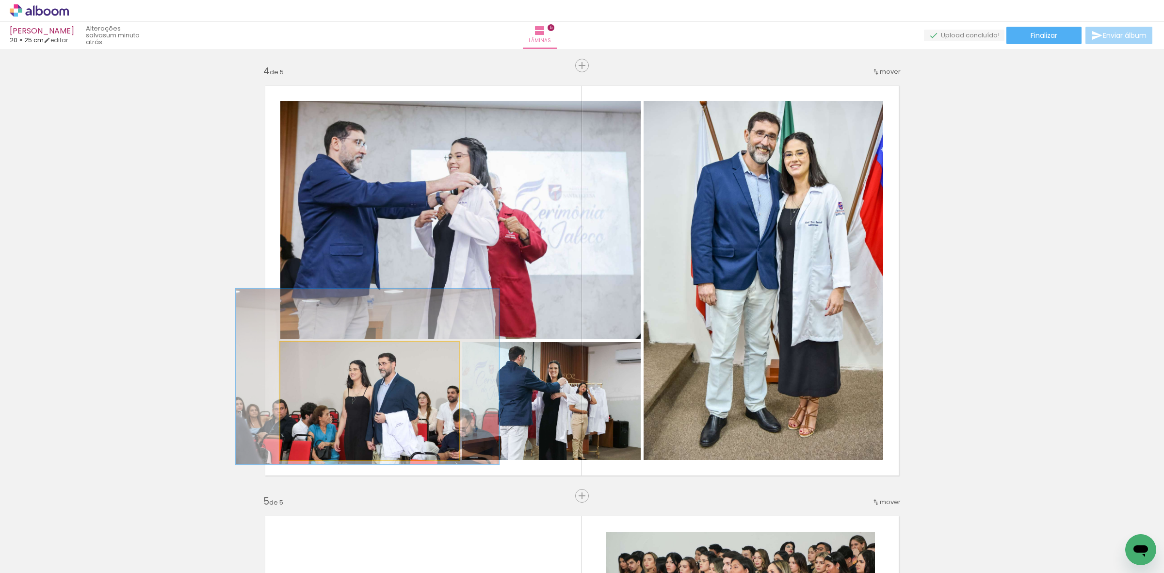
type paper-slider "146"
click at [316, 354] on div at bounding box center [321, 352] width 16 height 16
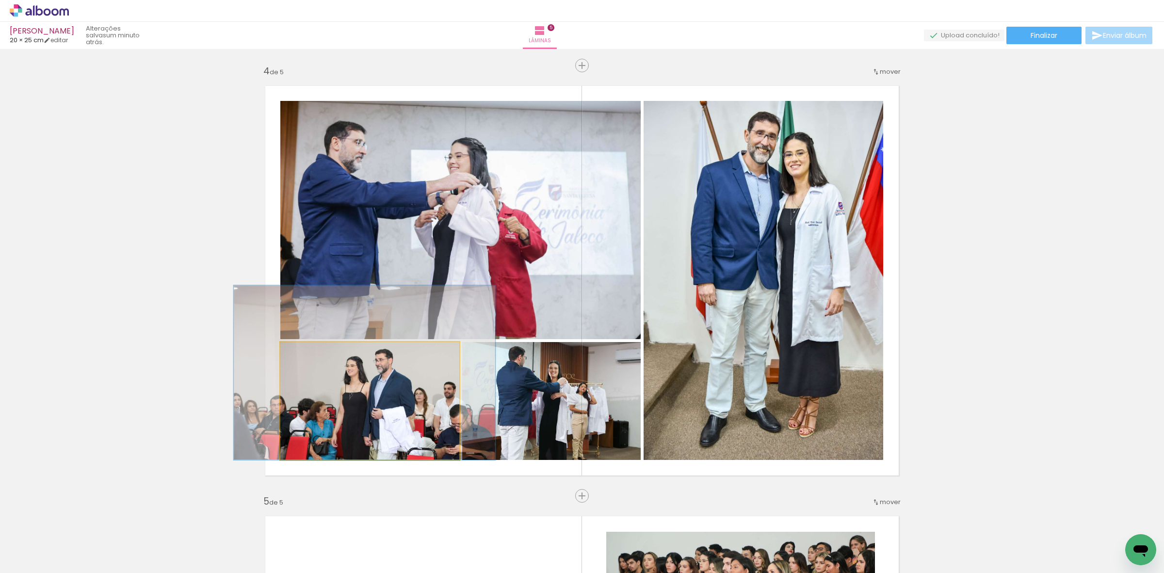
drag, startPoint x: 389, startPoint y: 428, endPoint x: 386, endPoint y: 415, distance: 13.4
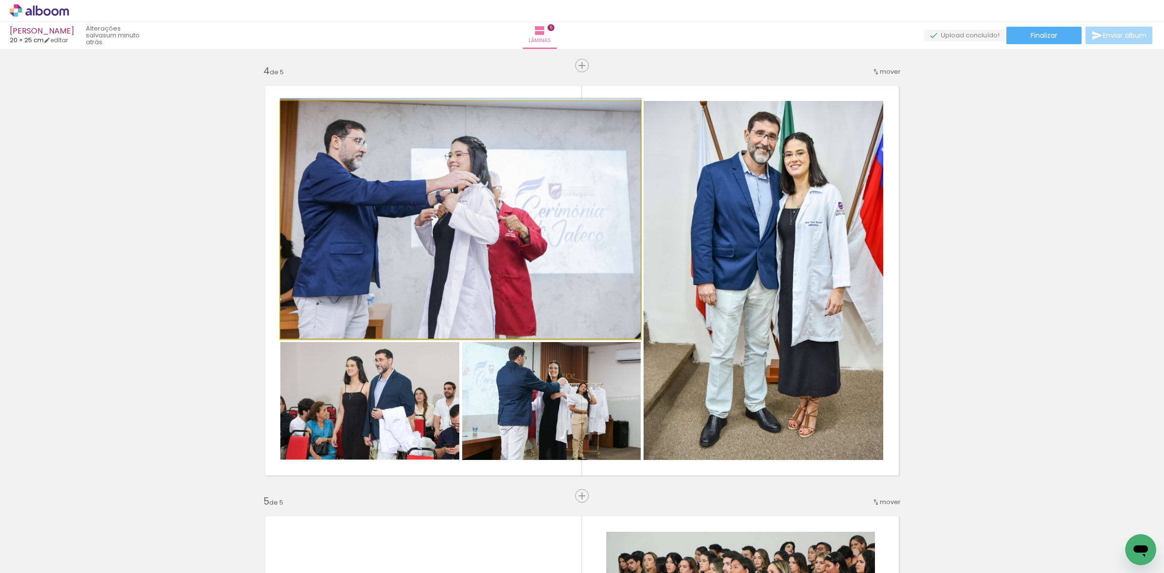
drag, startPoint x: 480, startPoint y: 233, endPoint x: 539, endPoint y: 212, distance: 62.3
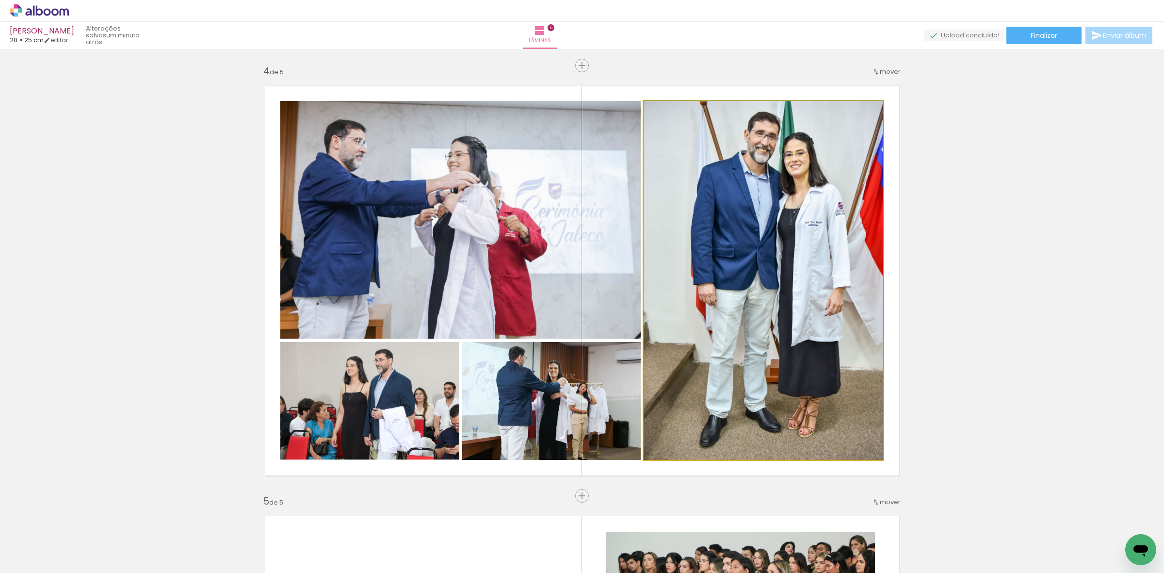
drag, startPoint x: 754, startPoint y: 234, endPoint x: 757, endPoint y: 208, distance: 25.9
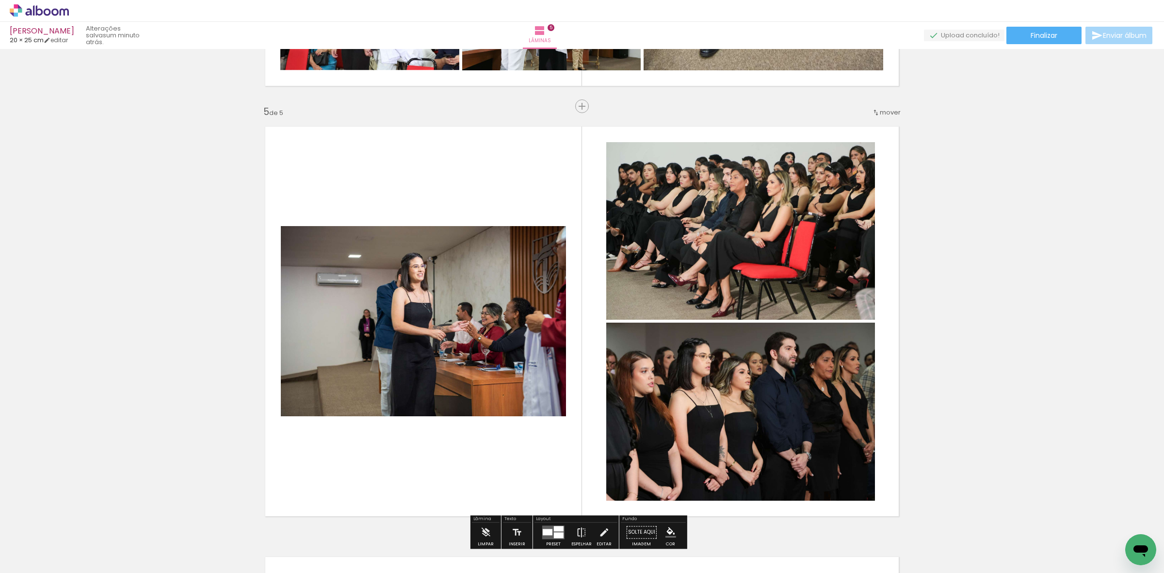
scroll to position [1714, 0]
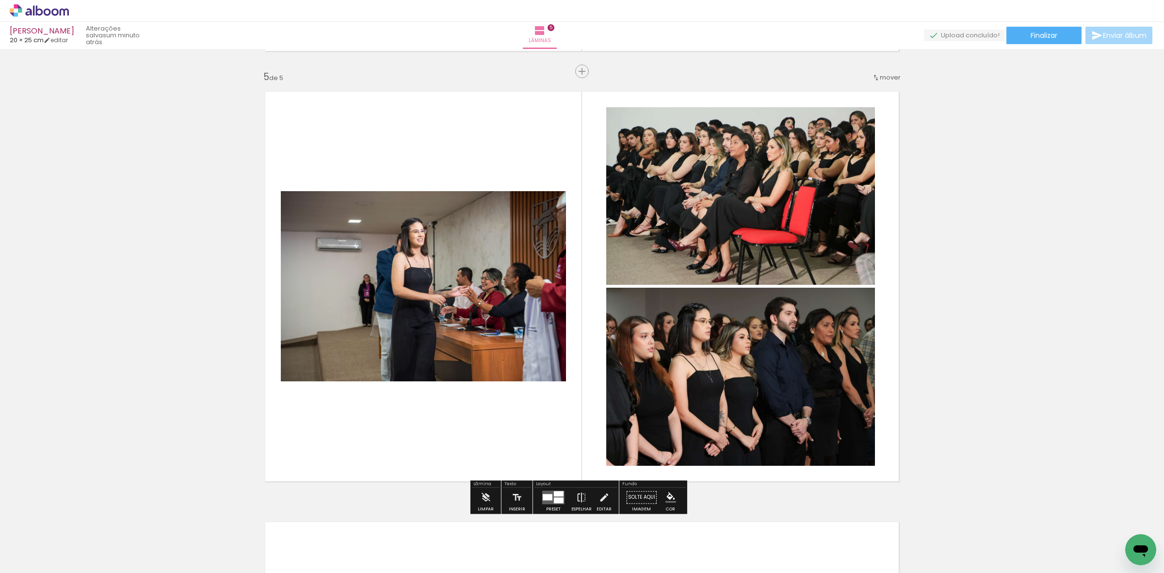
click at [685, 186] on quentale-photo at bounding box center [740, 195] width 269 height 177
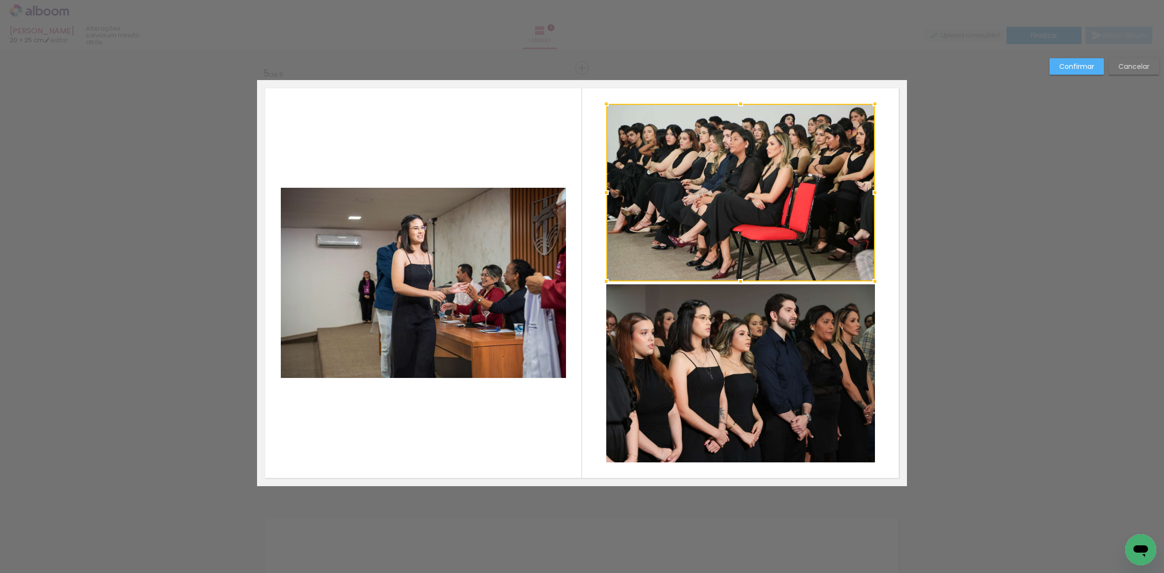
scroll to position [1719, 0]
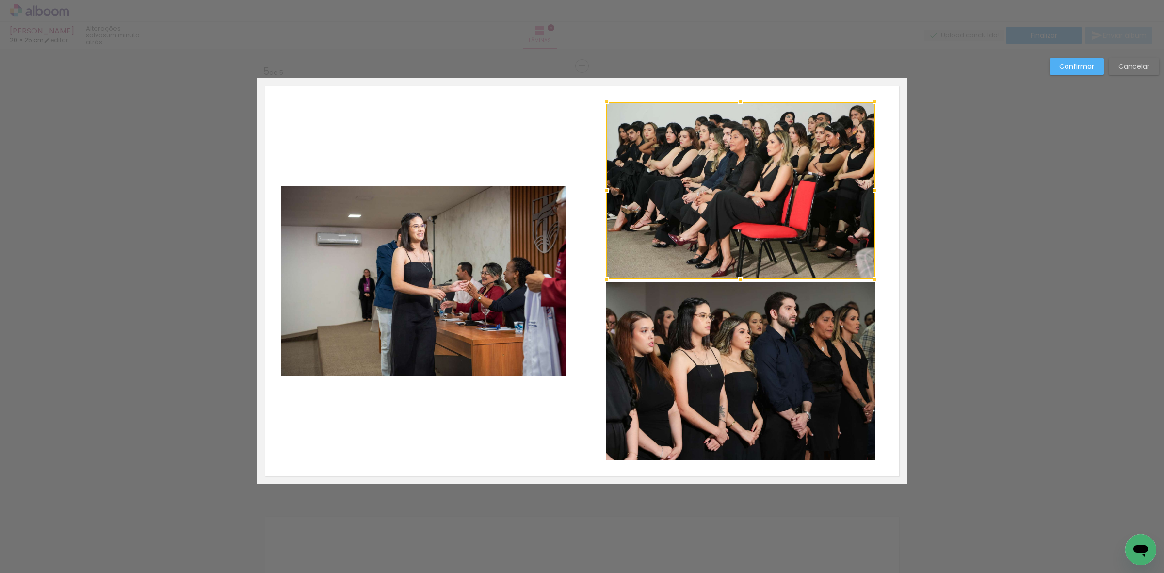
click at [720, 388] on quentale-photo at bounding box center [740, 371] width 269 height 178
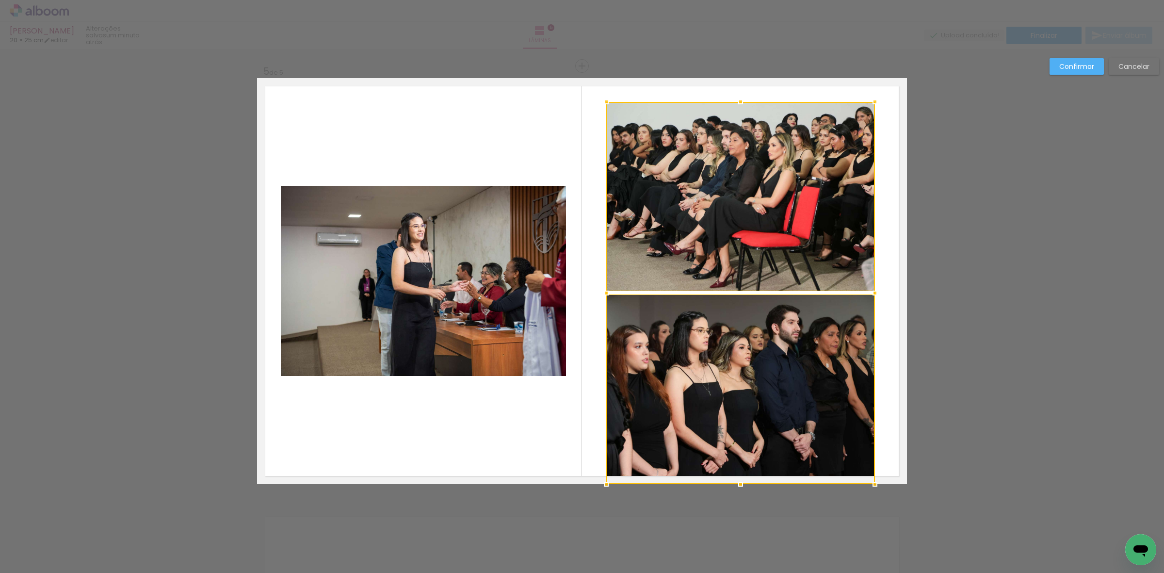
drag, startPoint x: 735, startPoint y: 464, endPoint x: 733, endPoint y: 476, distance: 11.9
click at [734, 478] on div at bounding box center [740, 483] width 19 height 19
click at [725, 394] on div at bounding box center [740, 389] width 269 height 190
click at [715, 245] on quentale-photo at bounding box center [740, 196] width 269 height 189
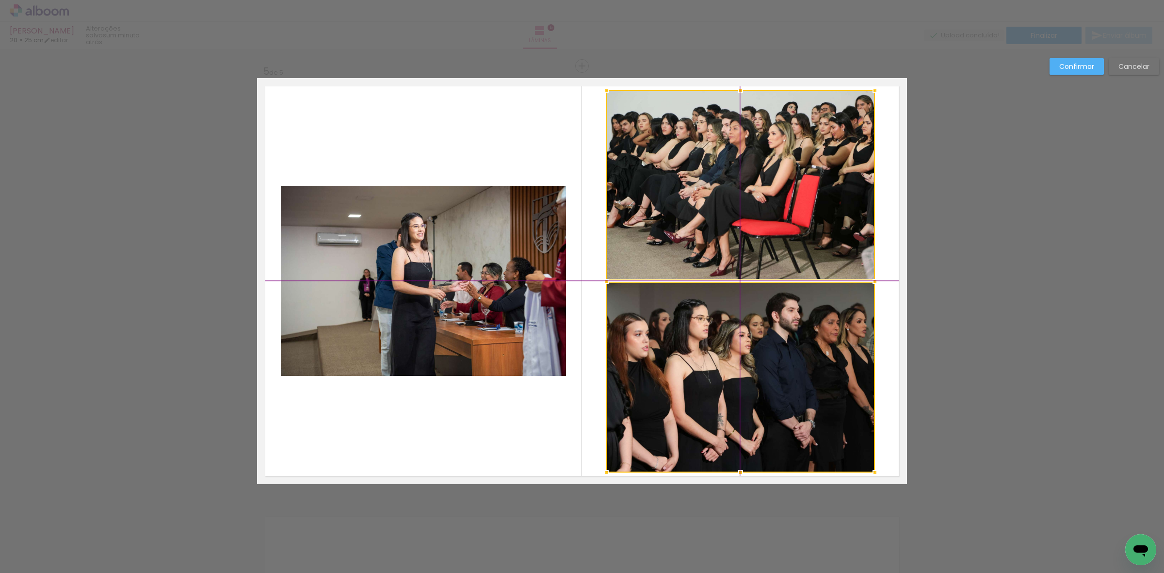
drag, startPoint x: 723, startPoint y: 369, endPoint x: 719, endPoint y: 359, distance: 10.4
click at [719, 359] on div at bounding box center [740, 281] width 269 height 382
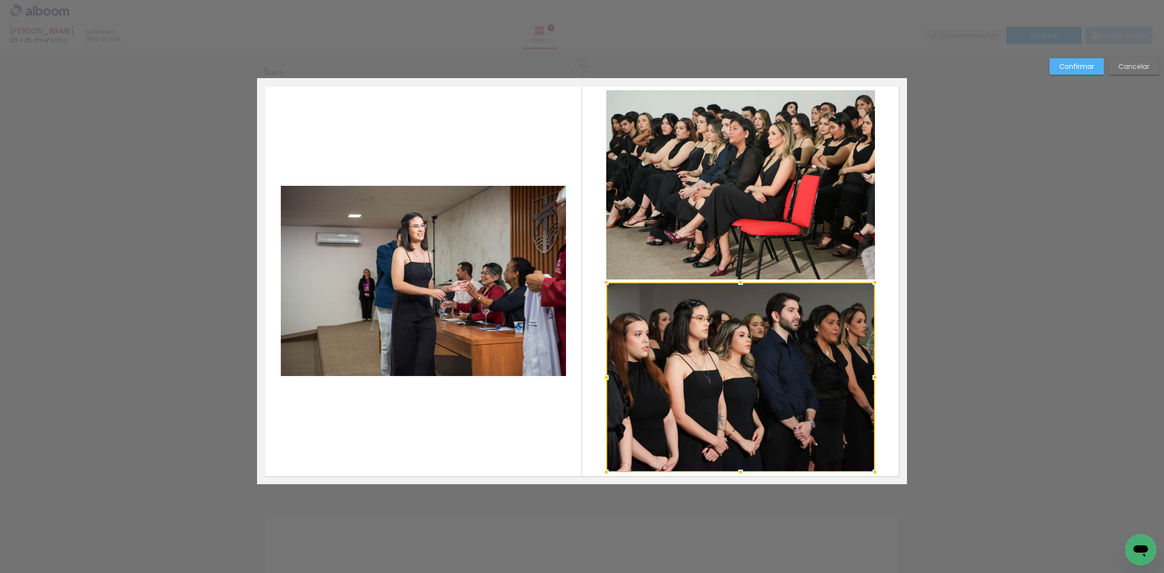
click at [711, 239] on quentale-photo at bounding box center [740, 184] width 269 height 189
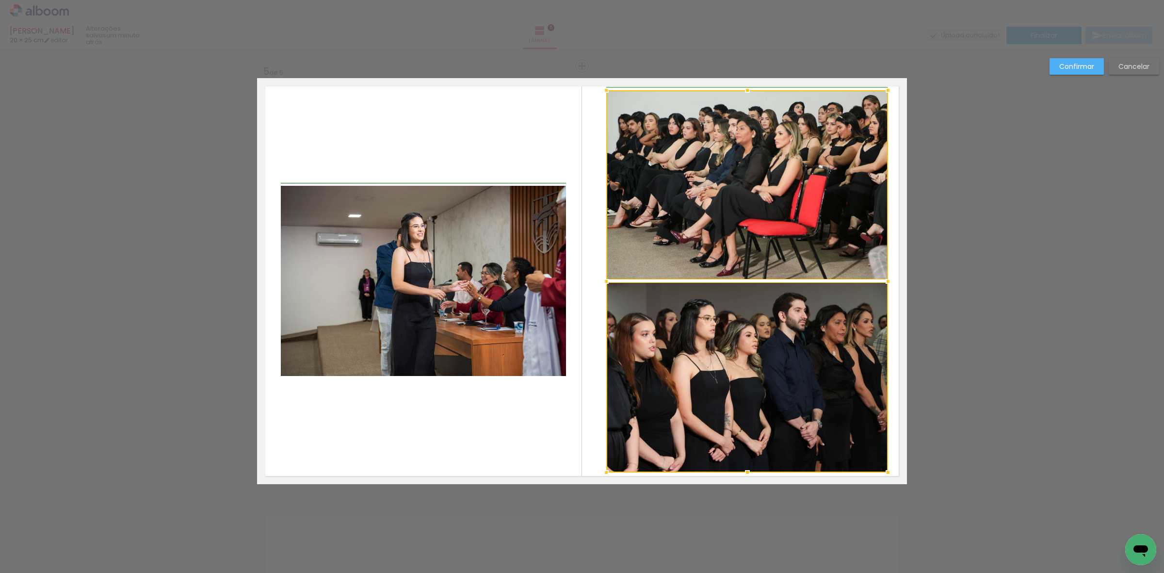
drag, startPoint x: 869, startPoint y: 283, endPoint x: 882, endPoint y: 283, distance: 13.6
click at [882, 283] on div at bounding box center [887, 281] width 19 height 19
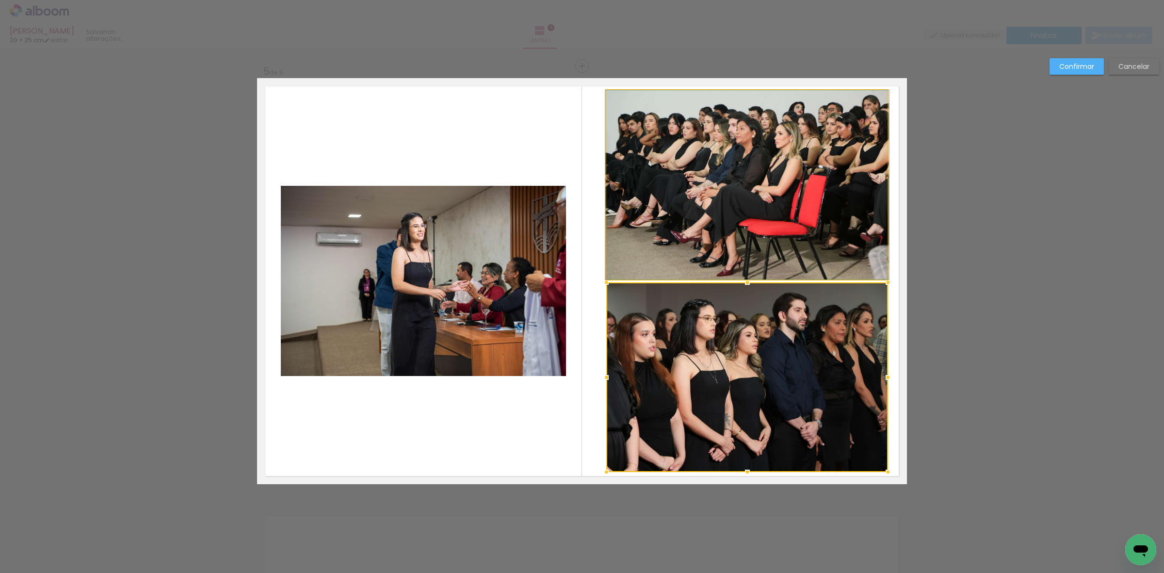
click at [763, 192] on quentale-photo at bounding box center [747, 184] width 282 height 189
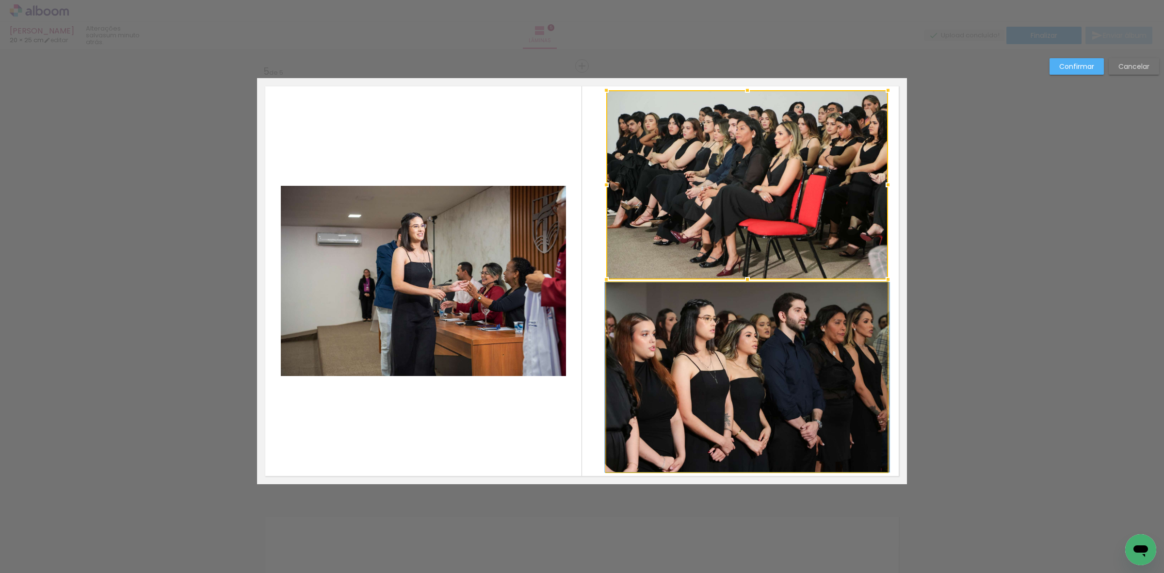
click at [748, 351] on quentale-photo at bounding box center [747, 377] width 282 height 190
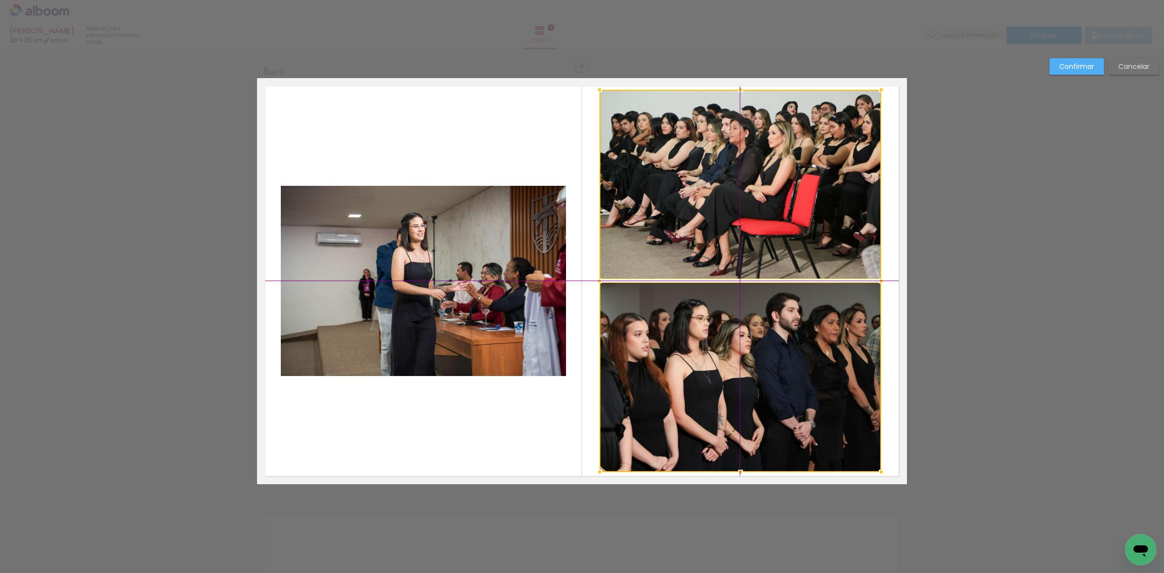
drag, startPoint x: 757, startPoint y: 362, endPoint x: 754, endPoint y: 355, distance: 7.8
click at [754, 355] on div at bounding box center [740, 281] width 282 height 382
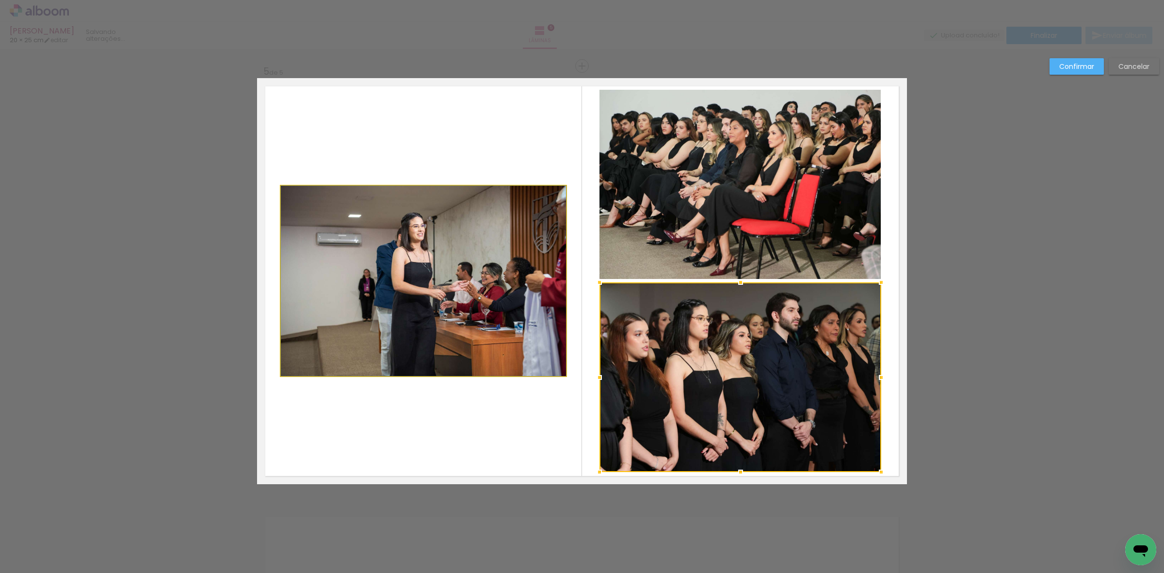
click at [531, 265] on quentale-photo at bounding box center [423, 281] width 285 height 190
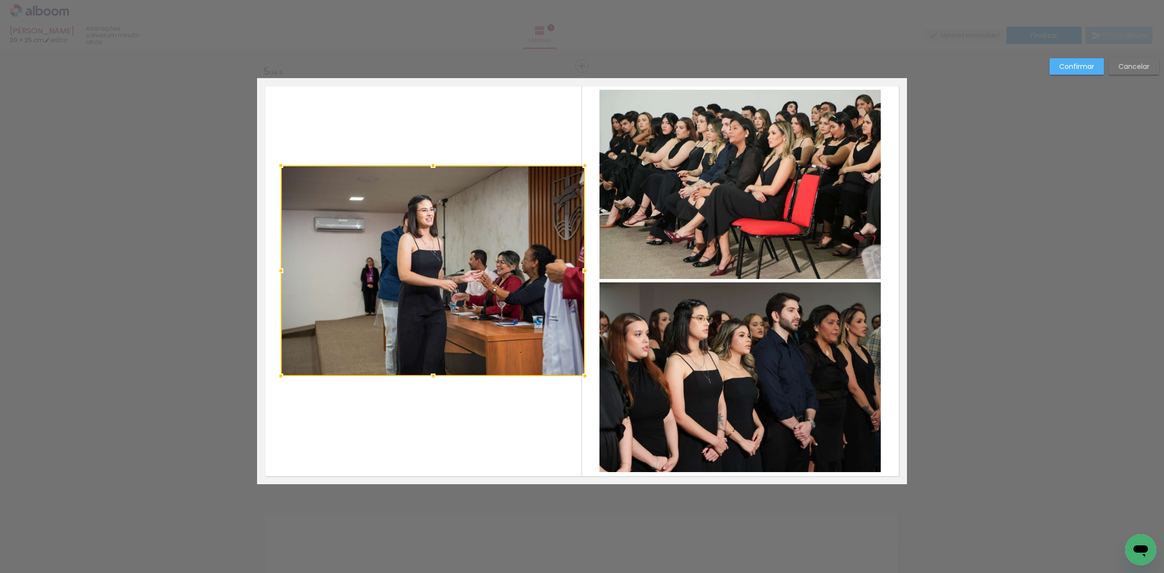
drag, startPoint x: 559, startPoint y: 182, endPoint x: 575, endPoint y: 168, distance: 21.3
click at [575, 168] on div at bounding box center [584, 165] width 19 height 19
click at [518, 242] on div at bounding box center [433, 270] width 304 height 211
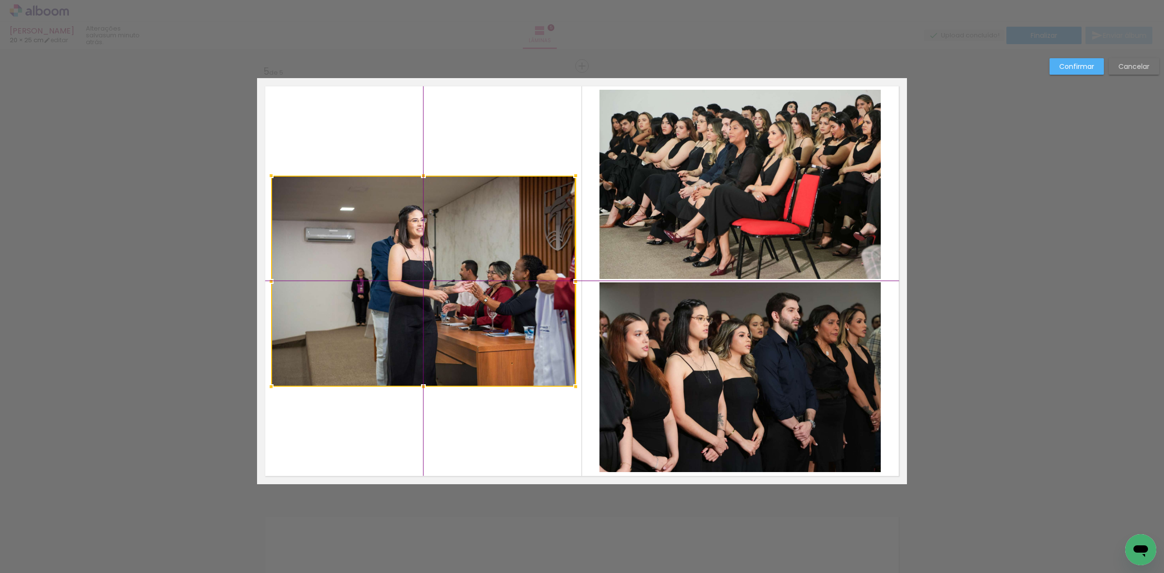
click at [513, 275] on div at bounding box center [423, 281] width 304 height 211
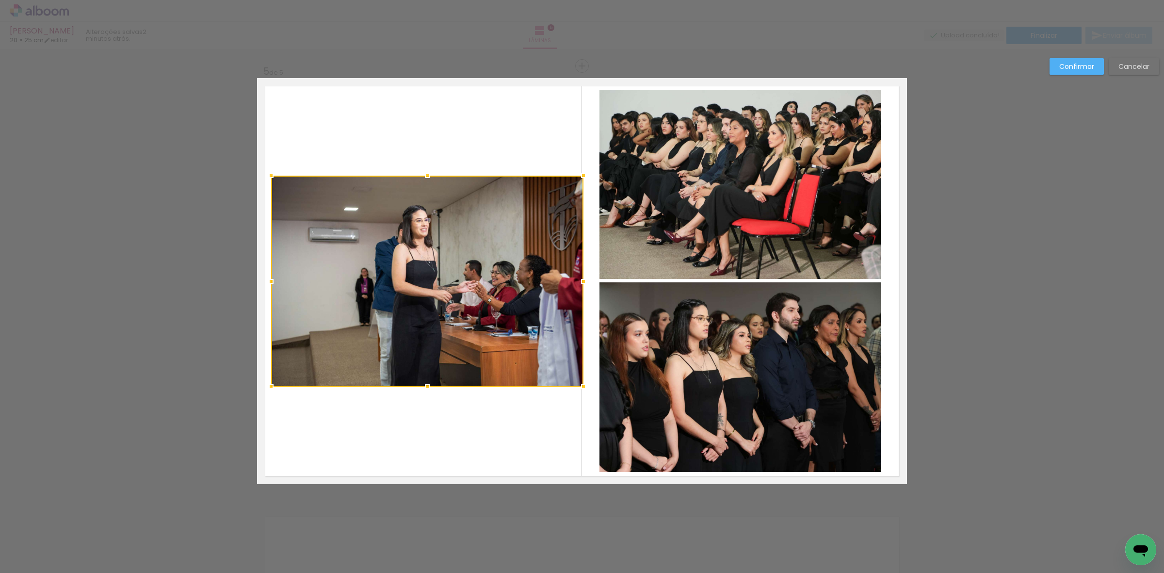
click at [574, 282] on div at bounding box center [583, 281] width 19 height 19
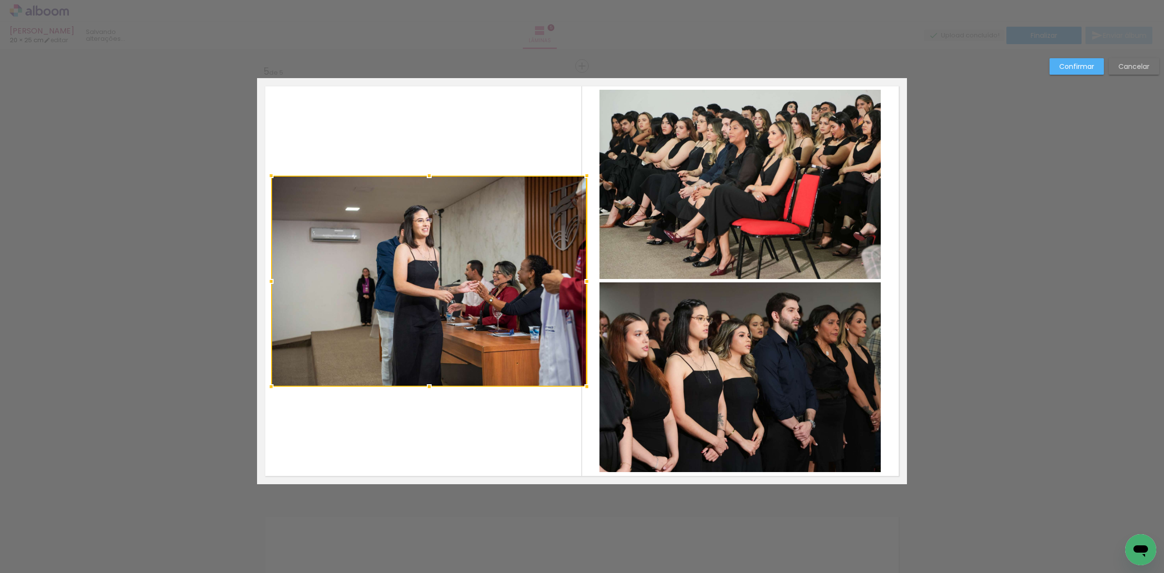
click at [520, 284] on div at bounding box center [429, 281] width 316 height 211
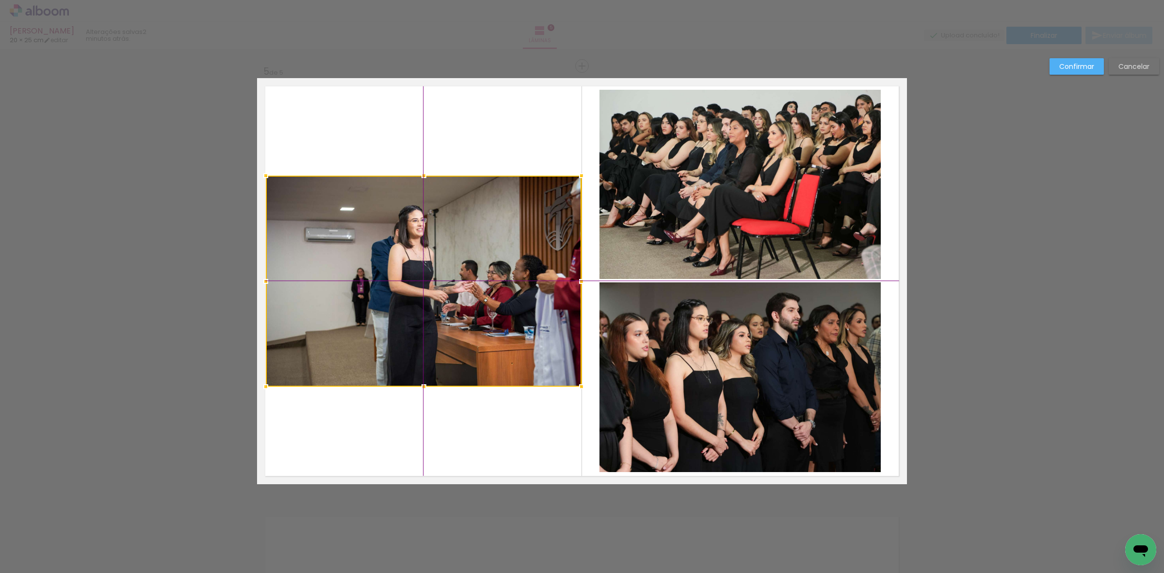
click at [503, 294] on div at bounding box center [424, 281] width 316 height 211
click at [0, 0] on slot "Confirmar" at bounding box center [0, 0] width 0 height 0
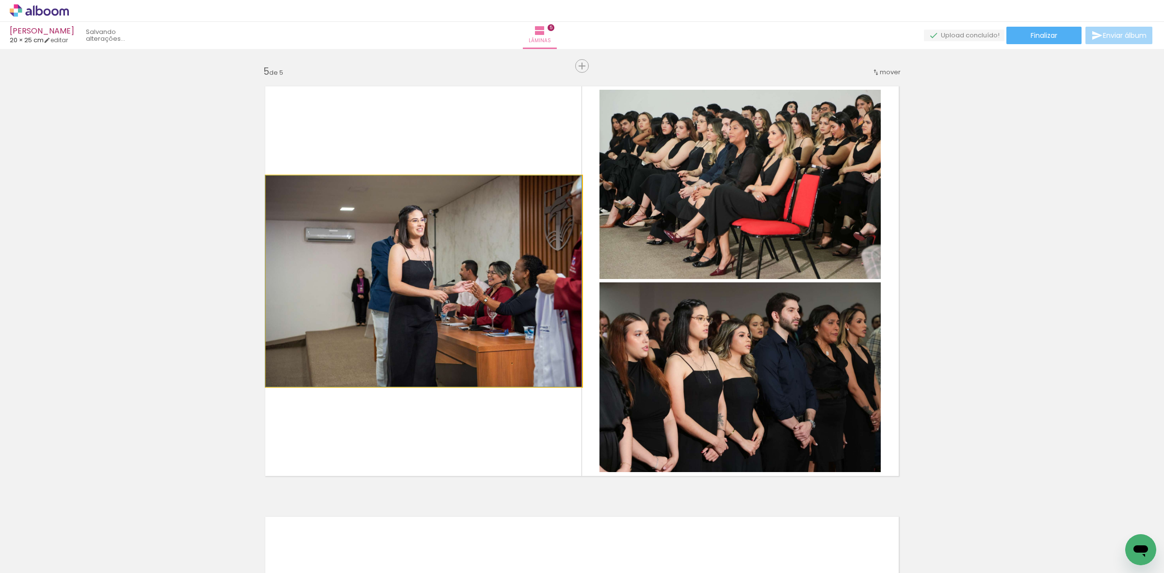
drag, startPoint x: 495, startPoint y: 337, endPoint x: 481, endPoint y: 316, distance: 25.3
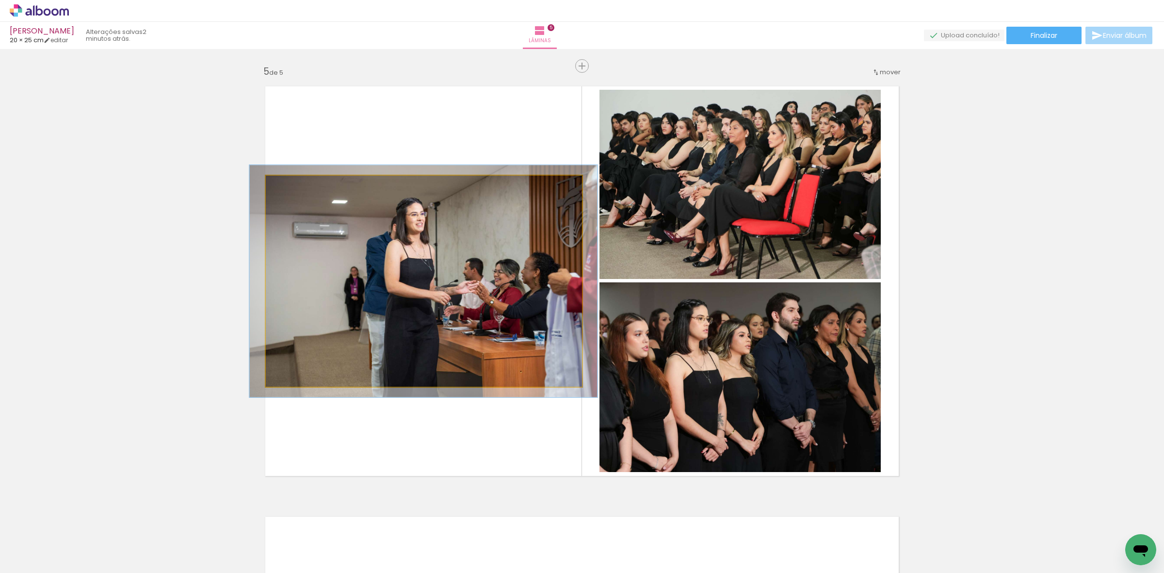
type paper-slider "110"
click at [288, 184] on div at bounding box center [292, 185] width 9 height 9
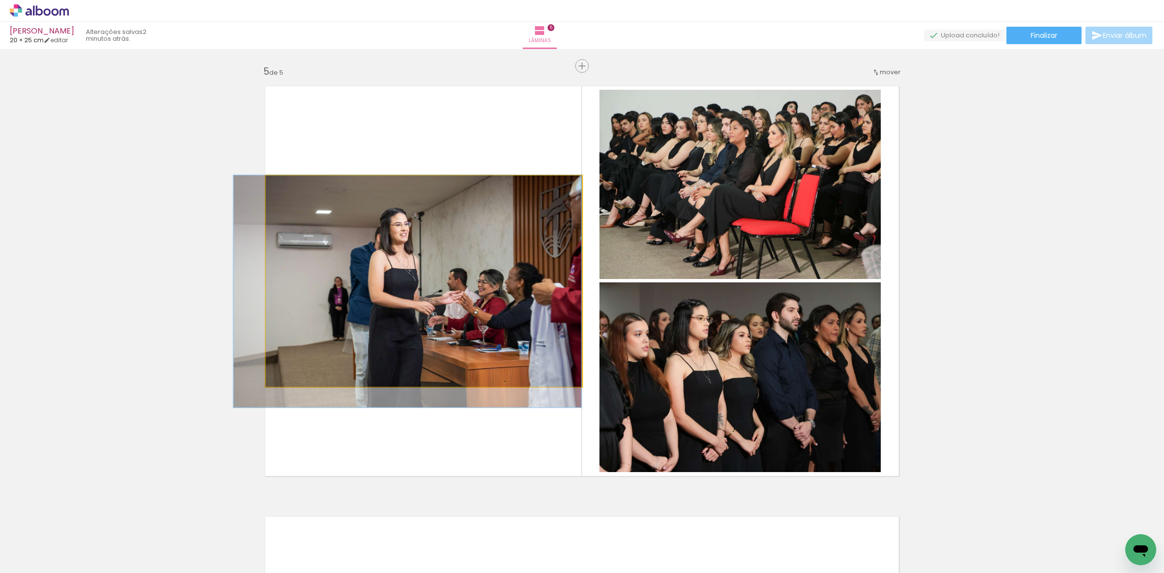
drag, startPoint x: 421, startPoint y: 289, endPoint x: 384, endPoint y: 302, distance: 39.4
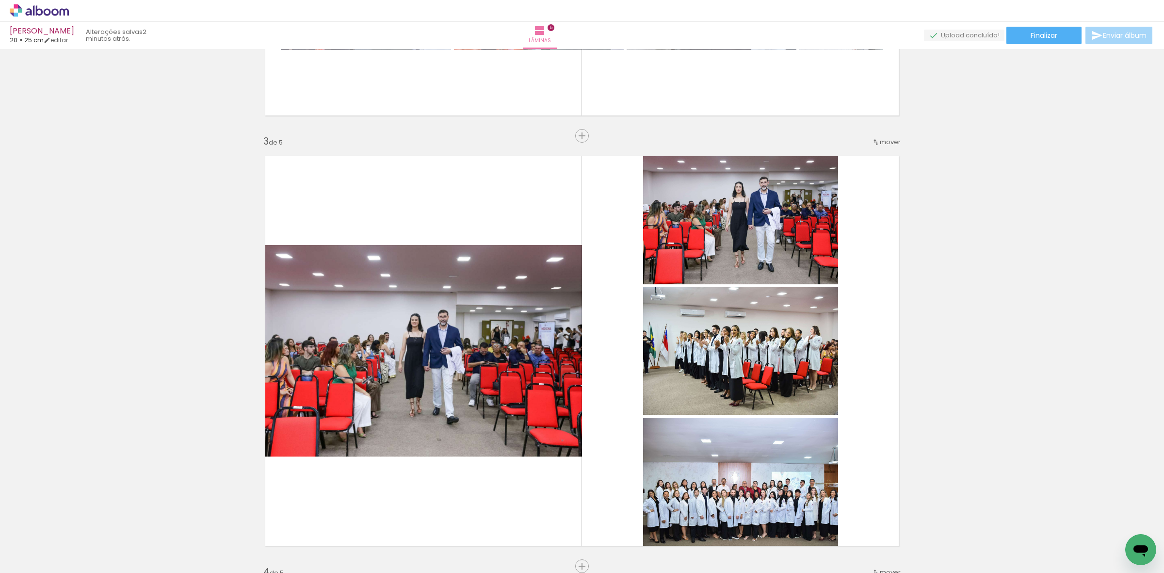
scroll to position [992, 0]
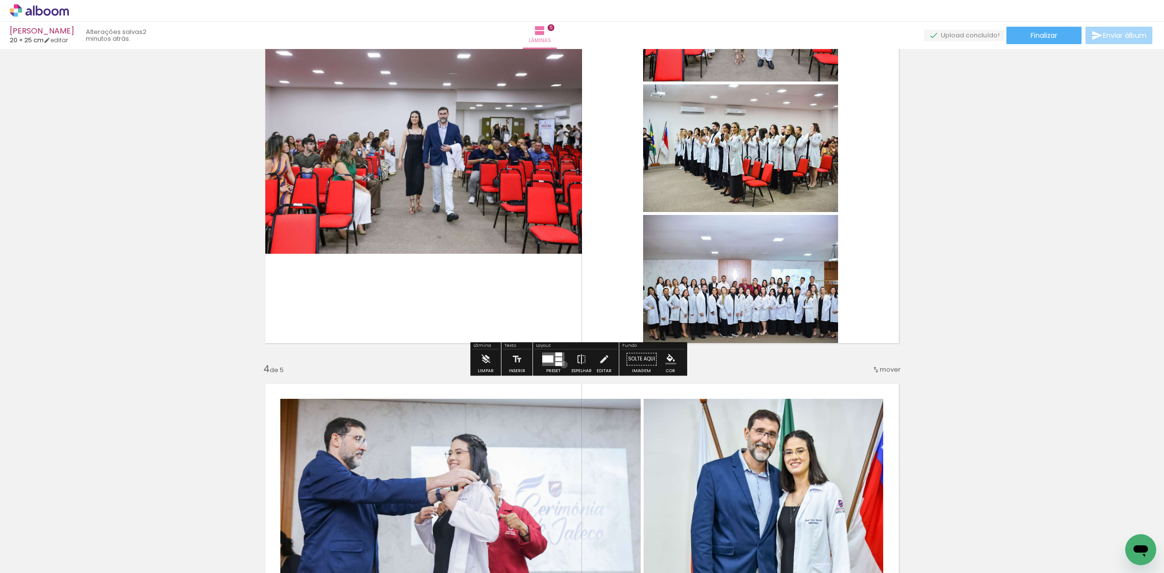
click at [561, 364] on quentale-layouter at bounding box center [553, 359] width 22 height 14
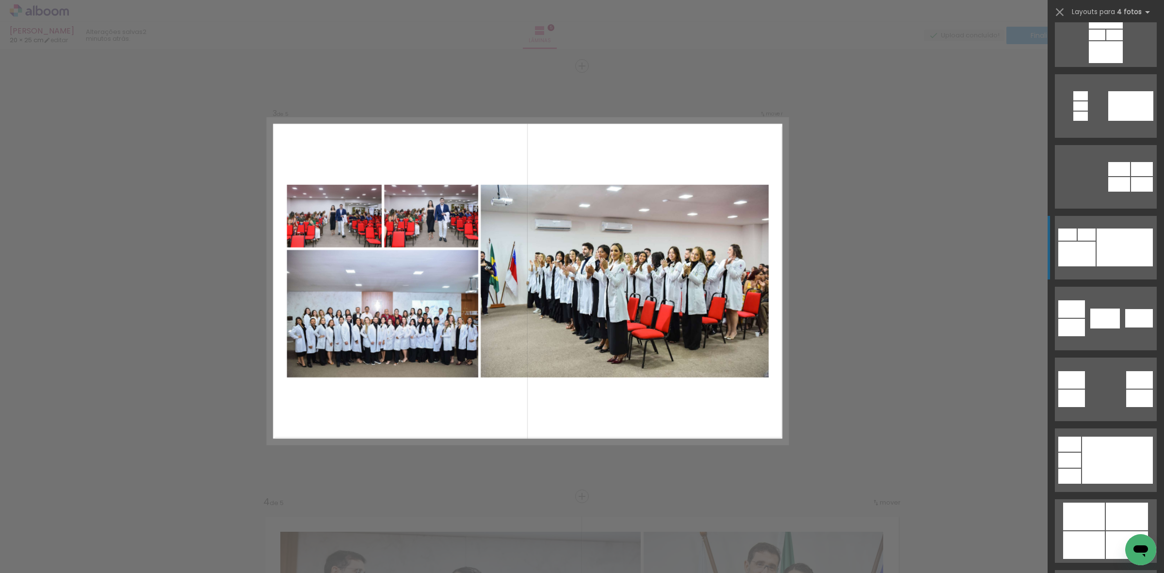
scroll to position [364, 0]
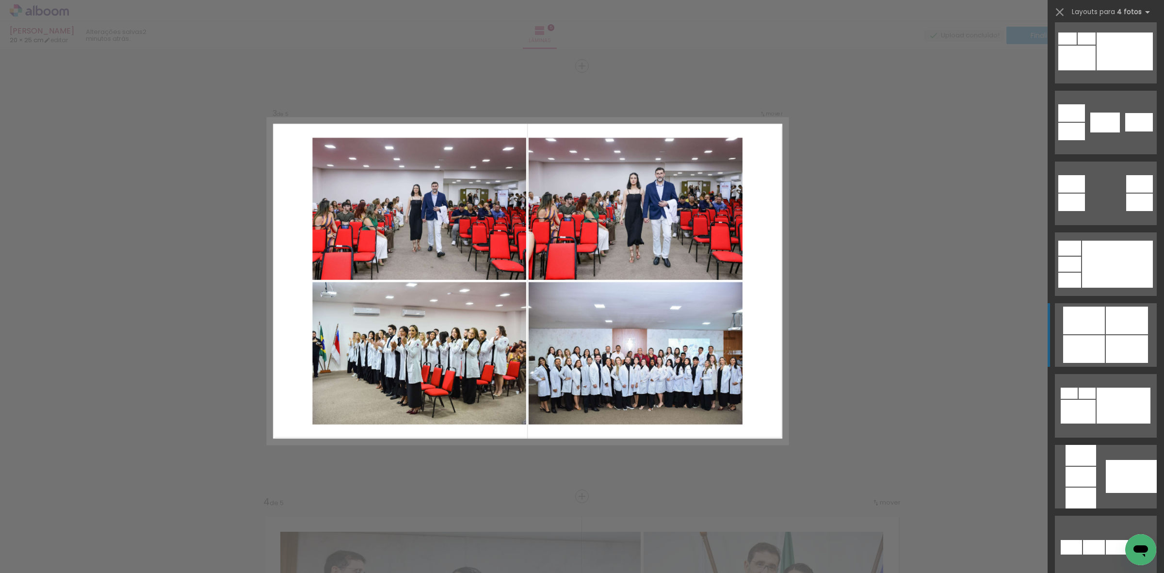
click at [1123, 323] on div at bounding box center [1127, 320] width 42 height 28
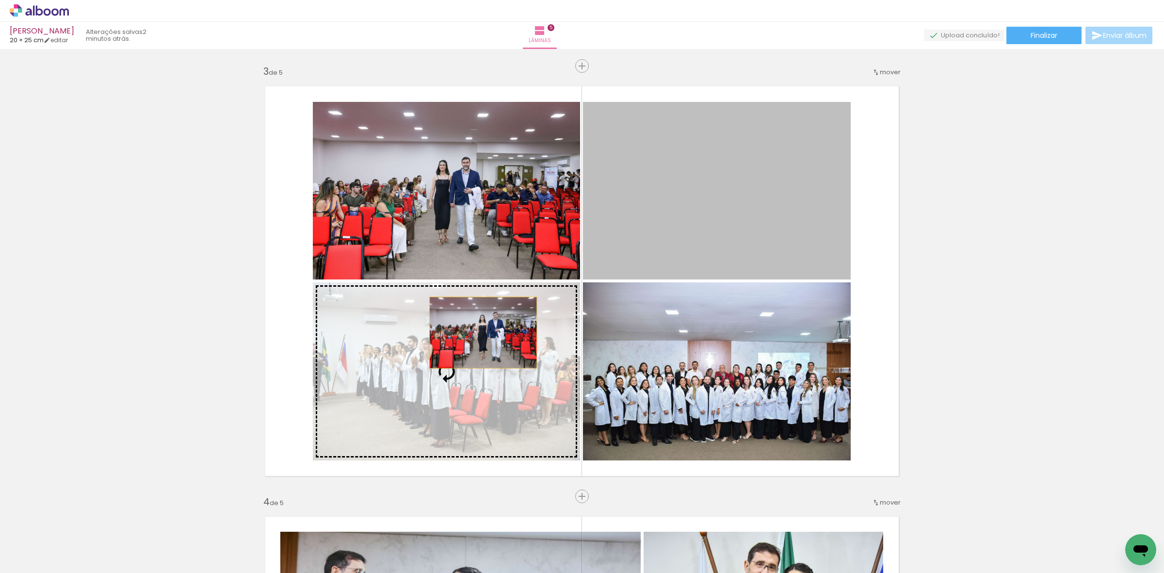
drag, startPoint x: 700, startPoint y: 211, endPoint x: 479, endPoint y: 332, distance: 251.9
click at [0, 0] on slot at bounding box center [0, 0] width 0 height 0
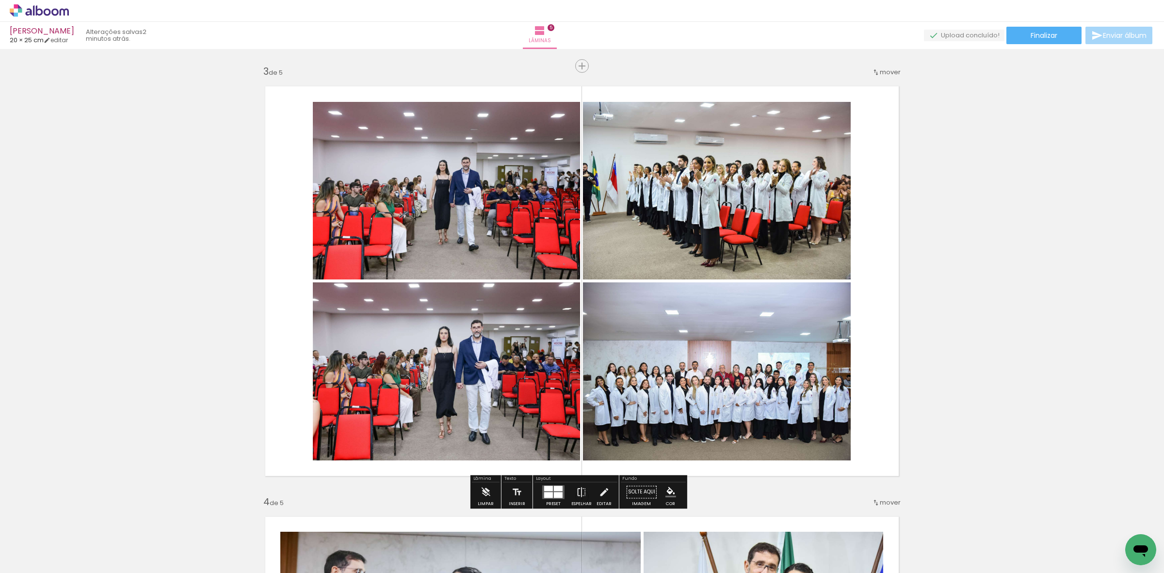
click at [714, 216] on quentale-photo at bounding box center [717, 190] width 268 height 177
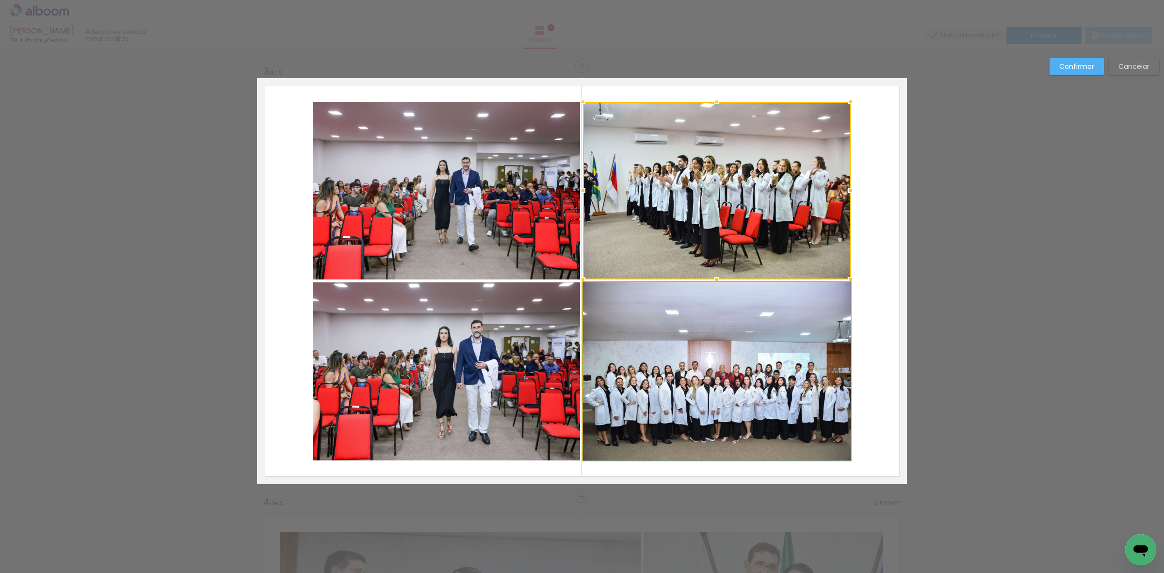
click at [706, 389] on quentale-photo at bounding box center [717, 371] width 268 height 178
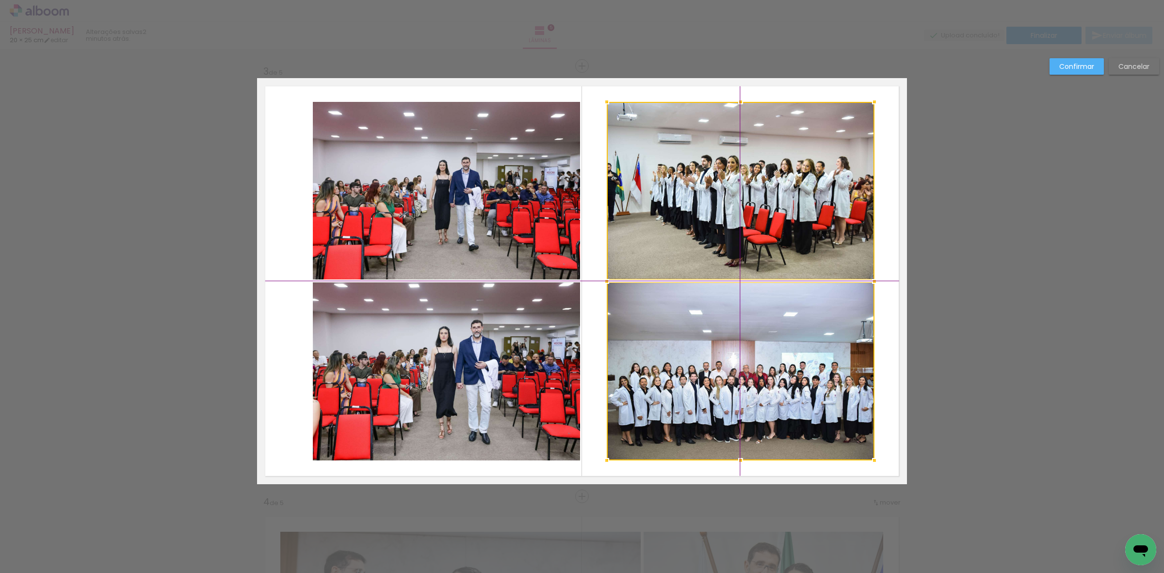
drag, startPoint x: 704, startPoint y: 393, endPoint x: 740, endPoint y: 386, distance: 36.4
click at [740, 386] on div at bounding box center [741, 281] width 268 height 358
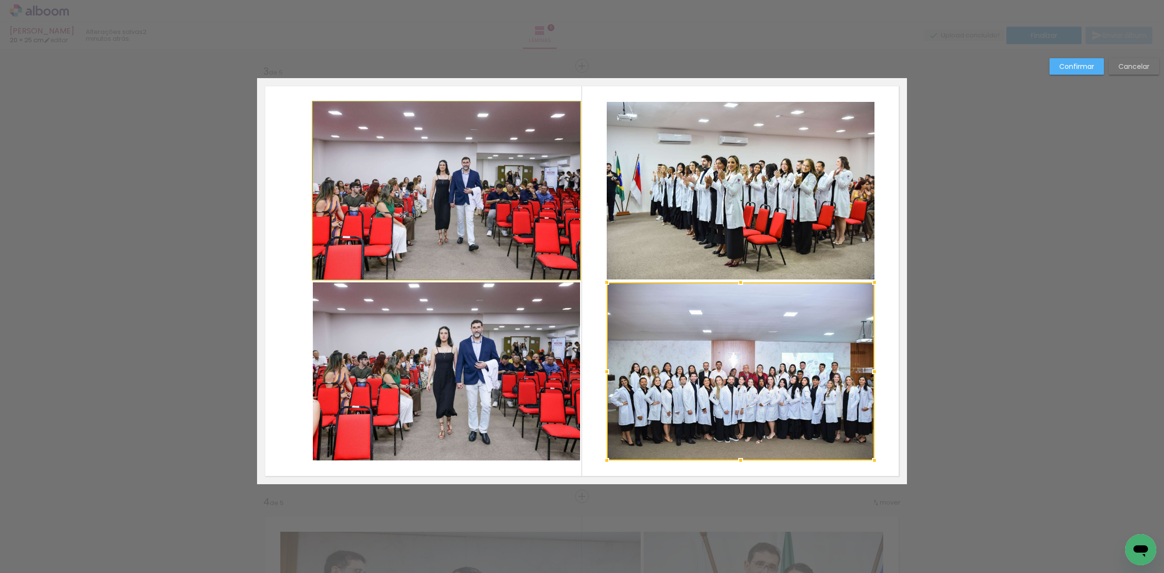
click at [525, 222] on quentale-photo at bounding box center [446, 190] width 267 height 177
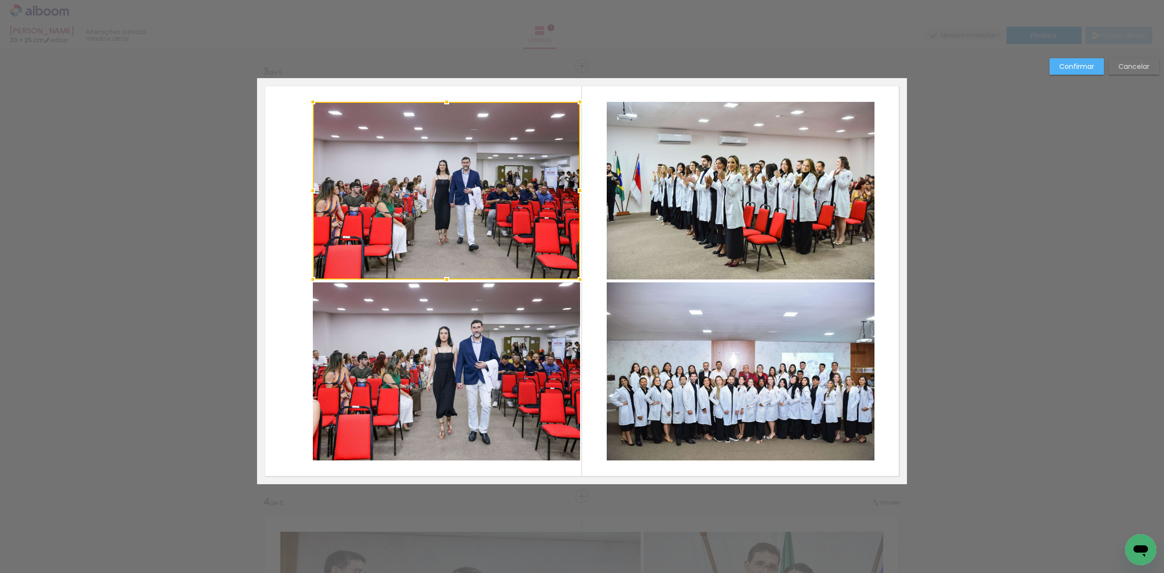
click at [502, 360] on quentale-photo at bounding box center [446, 371] width 267 height 178
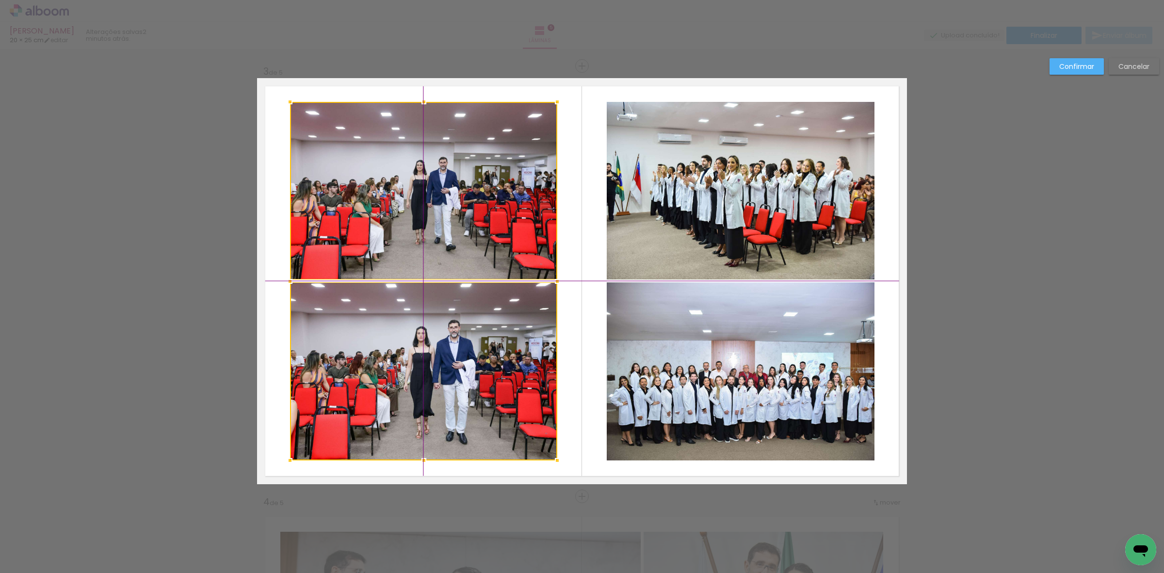
drag, startPoint x: 500, startPoint y: 364, endPoint x: 462, endPoint y: 360, distance: 38.6
click at [462, 360] on div at bounding box center [423, 281] width 267 height 358
click at [0, 0] on slot "Confirmar" at bounding box center [0, 0] width 0 height 0
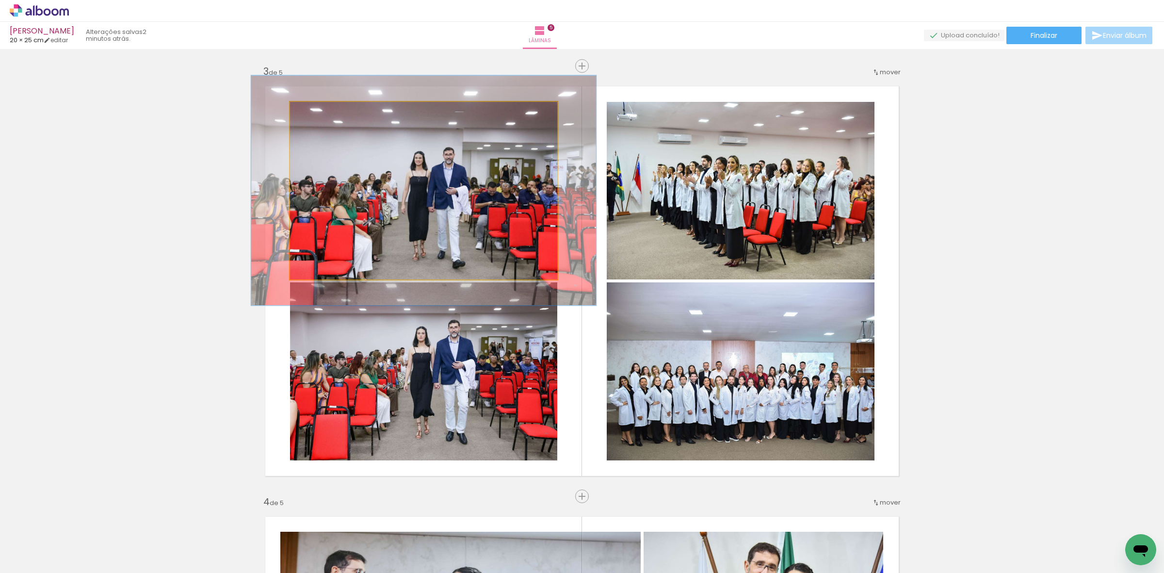
drag, startPoint x: 310, startPoint y: 110, endPoint x: 431, endPoint y: 182, distance: 140.3
type paper-slider "139"
click at [323, 110] on div at bounding box center [322, 112] width 9 height 9
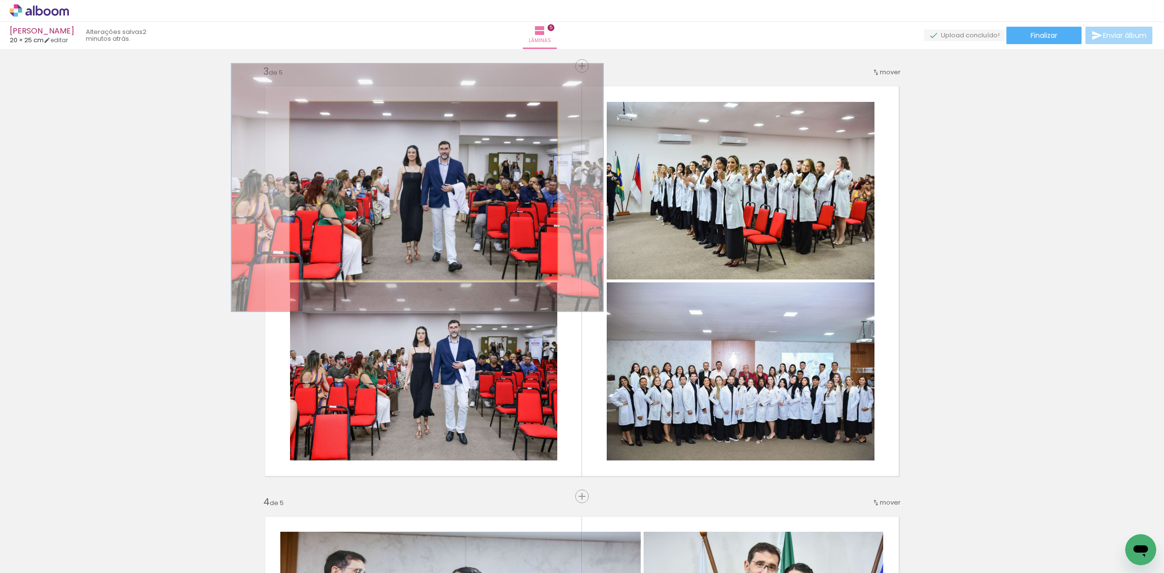
drag, startPoint x: 433, startPoint y: 183, endPoint x: 427, endPoint y: 180, distance: 6.9
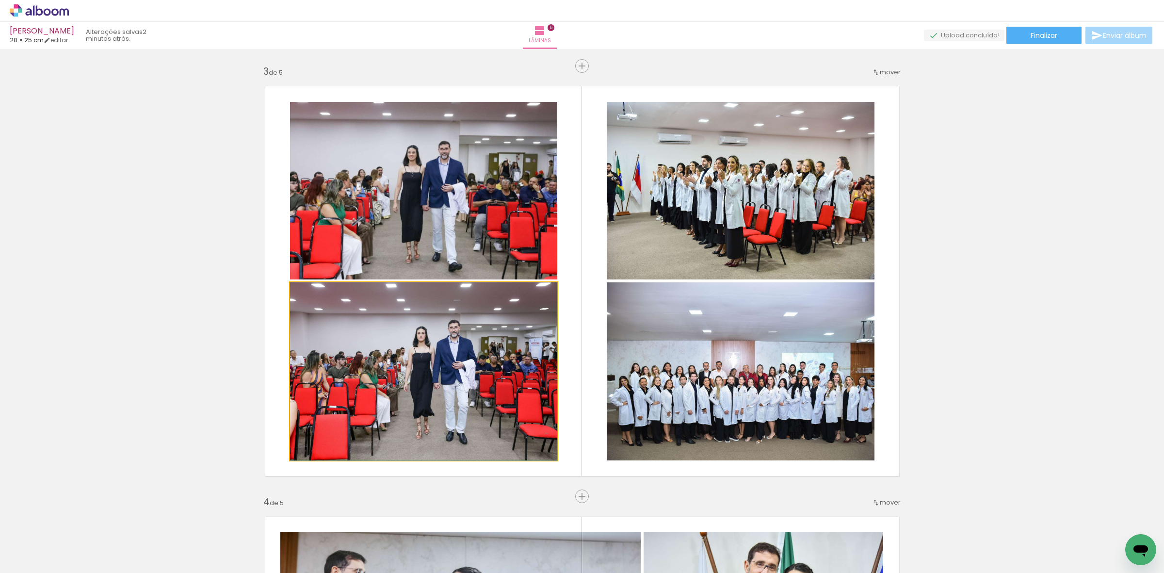
drag, startPoint x: 446, startPoint y: 369, endPoint x: 393, endPoint y: 327, distance: 67.0
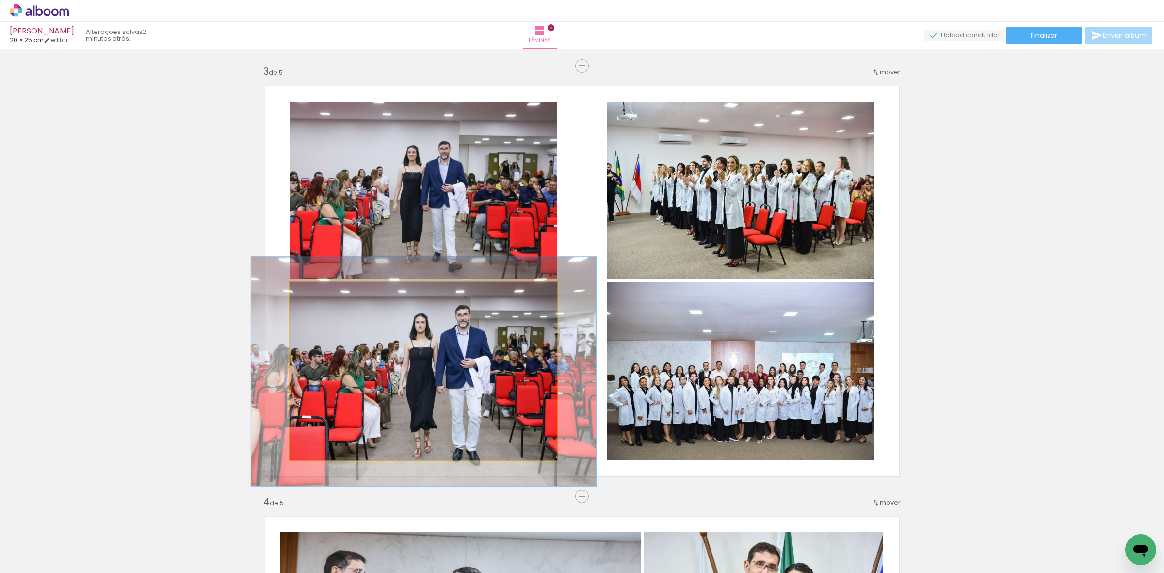
drag, startPoint x: 313, startPoint y: 291, endPoint x: 323, endPoint y: 291, distance: 10.2
type paper-slider "130"
click at [323, 291] on div at bounding box center [323, 293] width 16 height 16
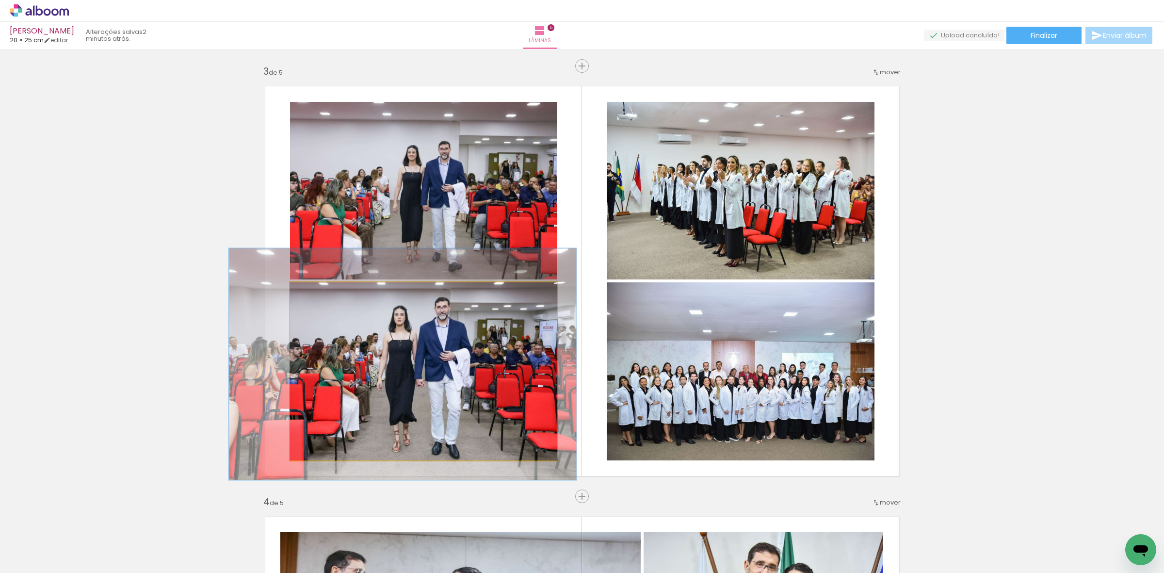
drag, startPoint x: 465, startPoint y: 373, endPoint x: 445, endPoint y: 366, distance: 22.1
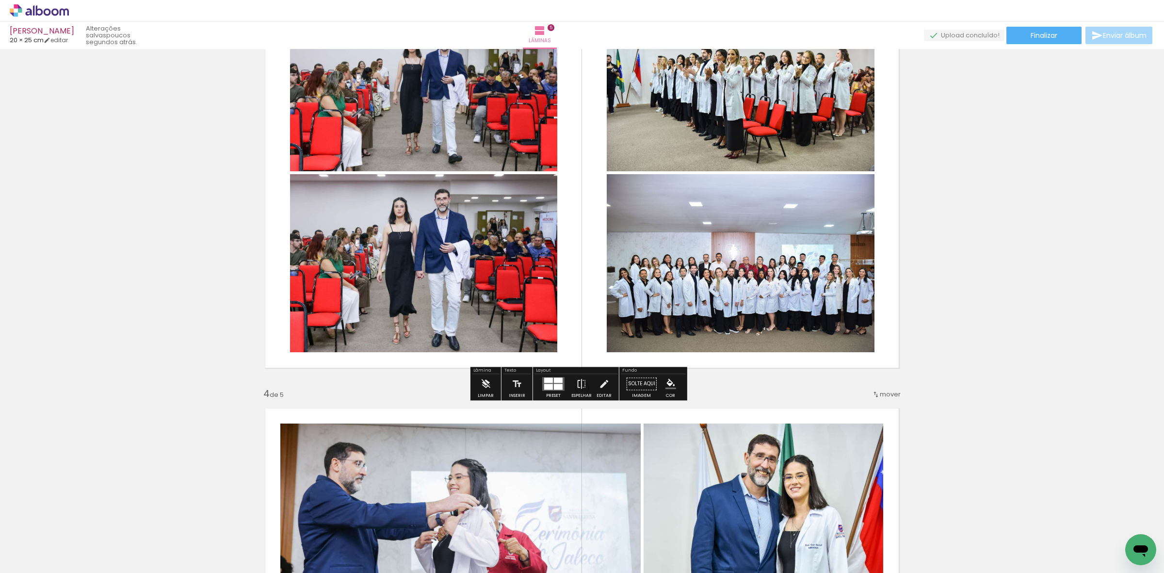
scroll to position [980, 0]
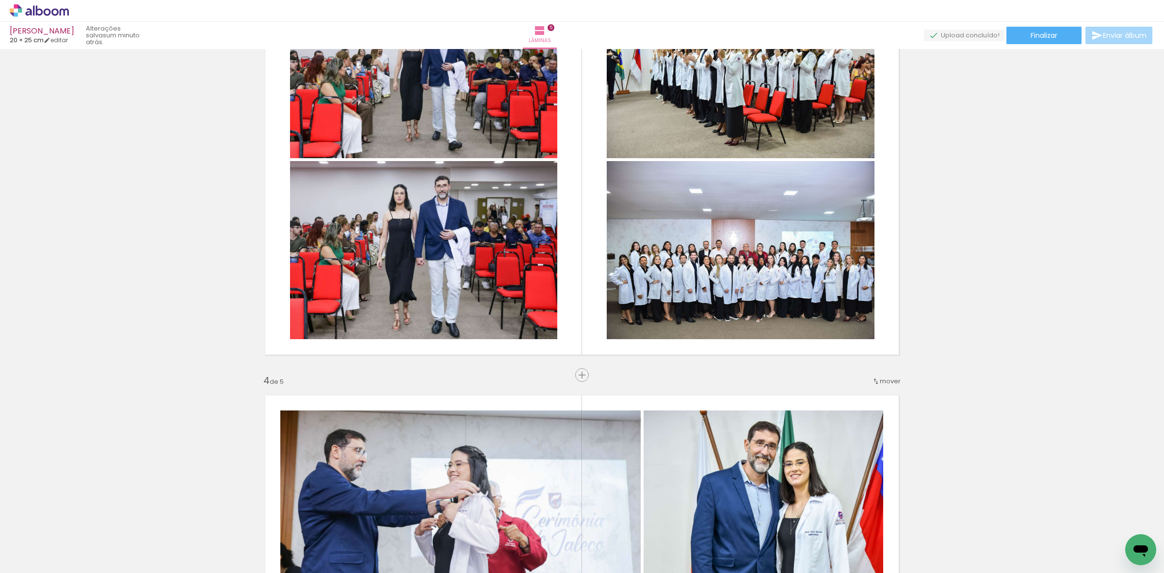
click at [991, 192] on div "Inserir lâmina 1 de 5 Inserir lâmina 2 de 5 Inserir lâmina 3 de 5 Inserir lâmin…" at bounding box center [582, 362] width 1164 height 2581
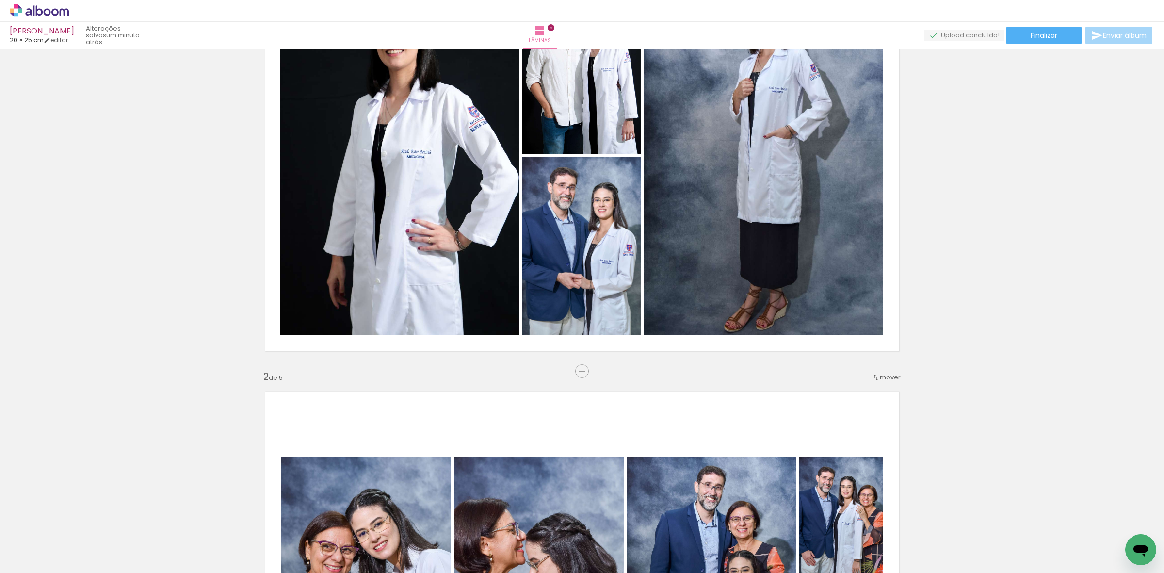
scroll to position [71, 0]
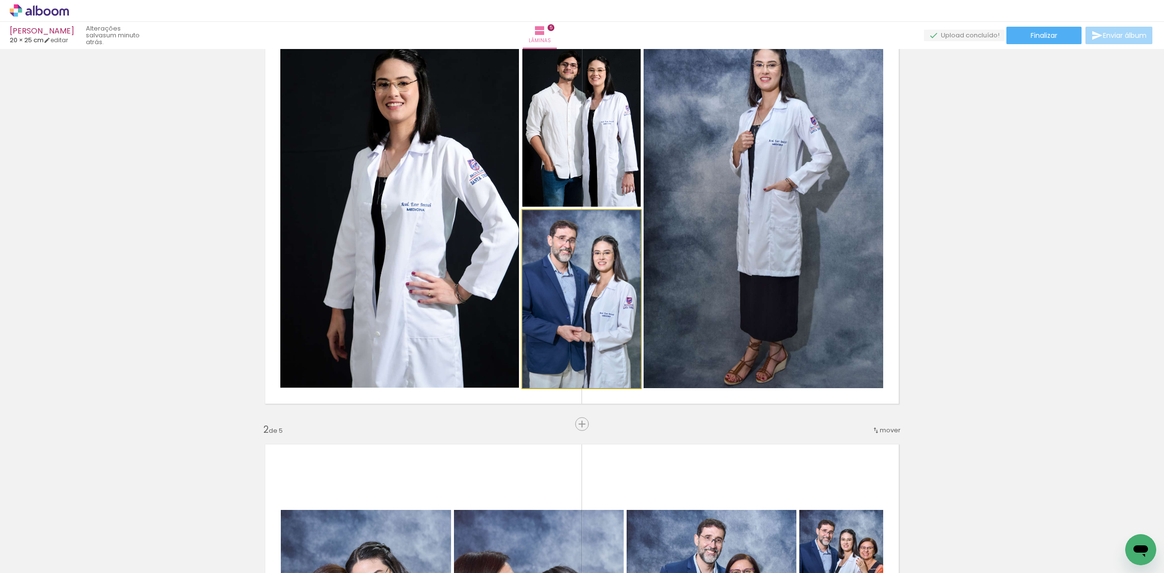
drag, startPoint x: 612, startPoint y: 301, endPoint x: 619, endPoint y: 299, distance: 6.5
click at [13, 548] on input "Não utilizadas" at bounding box center [27, 551] width 37 height 8
click at [0, 0] on slot "Todas as fotos" at bounding box center [0, 0] width 0 height 0
type input "Todas as fotos"
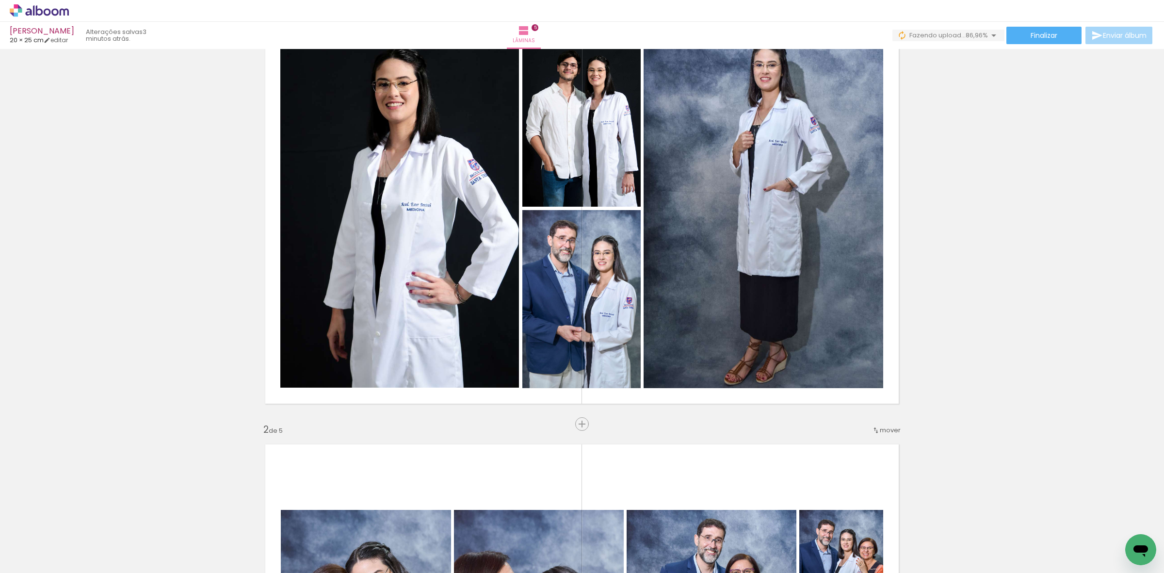
scroll to position [0, 168]
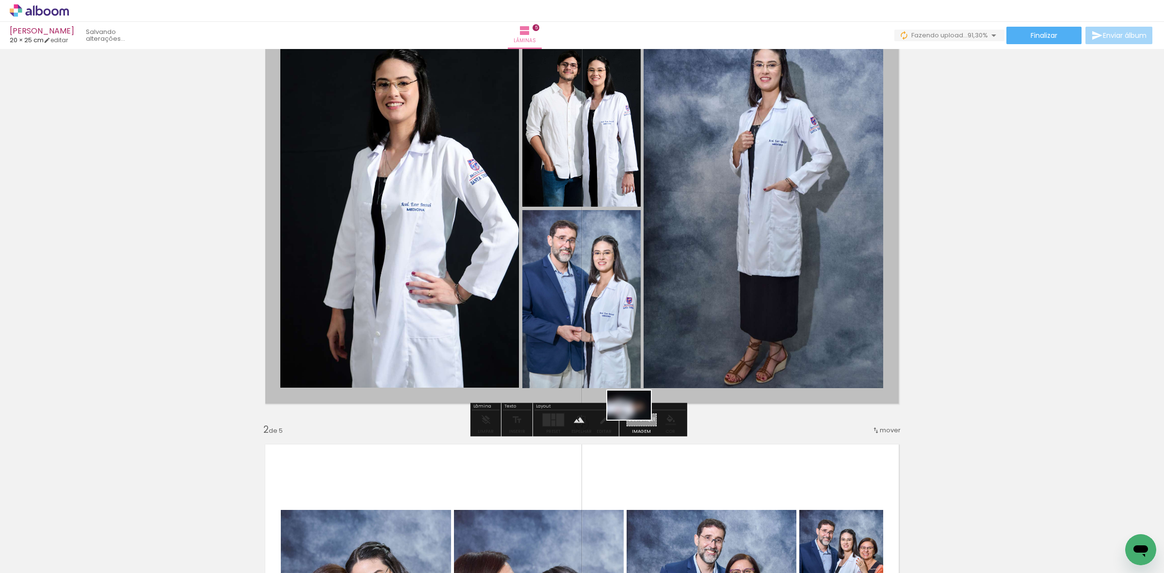
drag, startPoint x: 1013, startPoint y: 541, endPoint x: 636, endPoint y: 419, distance: 396.2
click at [636, 419] on quentale-workspace at bounding box center [582, 286] width 1164 height 573
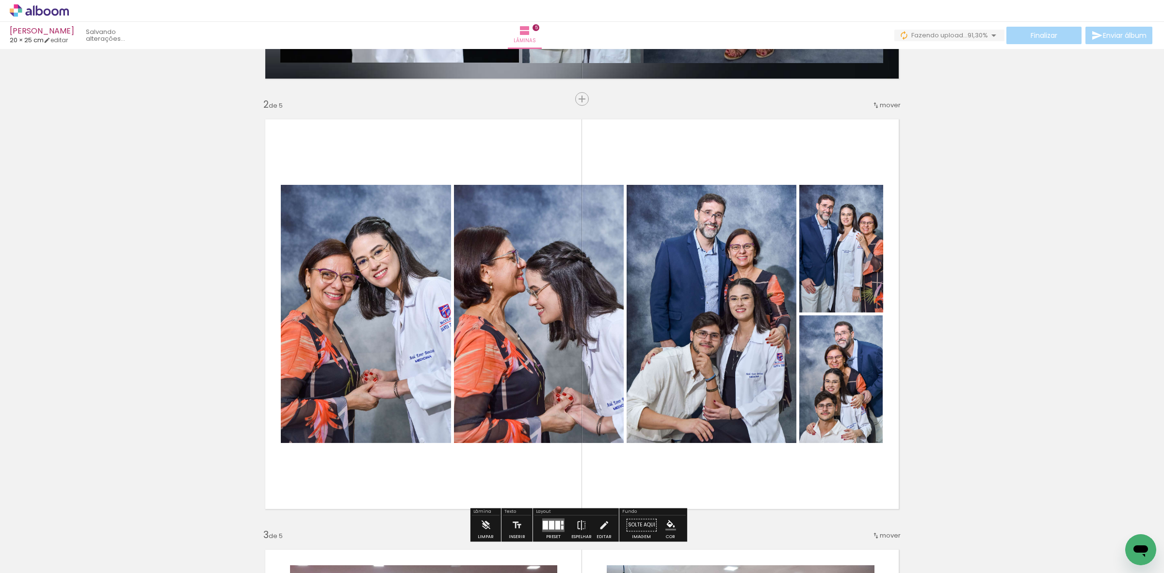
scroll to position [485, 0]
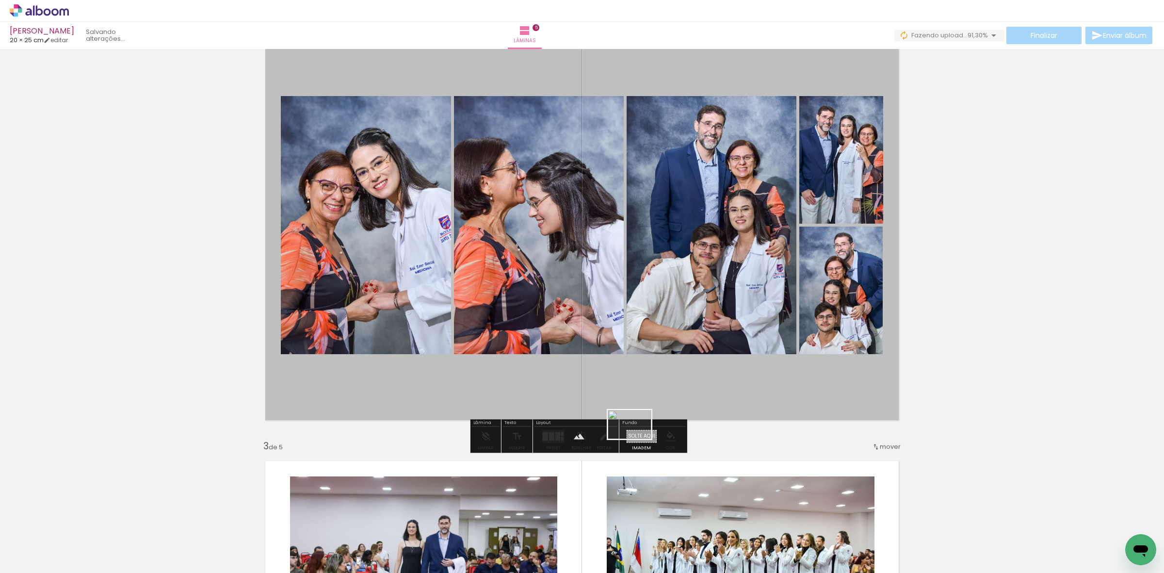
drag, startPoint x: 1043, startPoint y: 490, endPoint x: 636, endPoint y: 439, distance: 410.5
click at [636, 439] on quentale-workspace at bounding box center [582, 286] width 1164 height 573
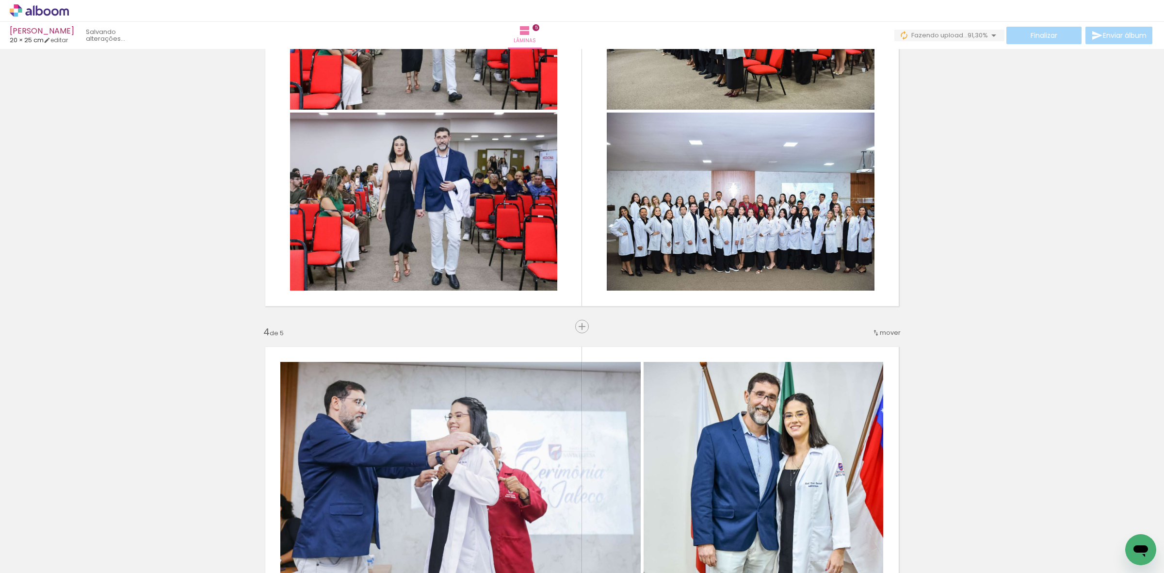
scroll to position [1030, 0]
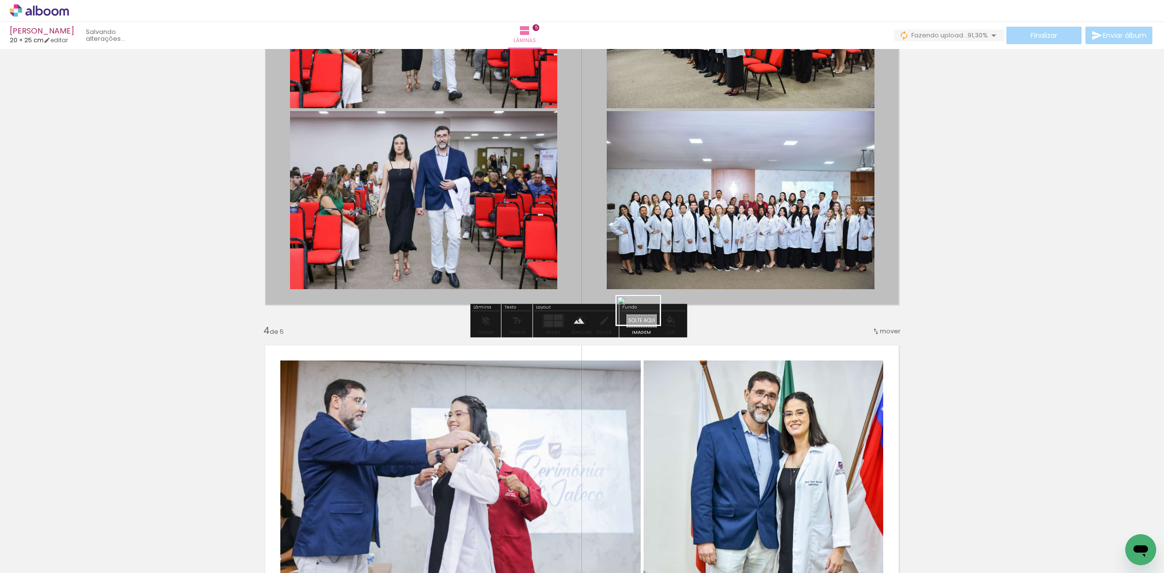
drag, startPoint x: 1070, startPoint y: 542, endPoint x: 645, endPoint y: 325, distance: 476.6
click at [645, 325] on quentale-workspace at bounding box center [582, 286] width 1164 height 573
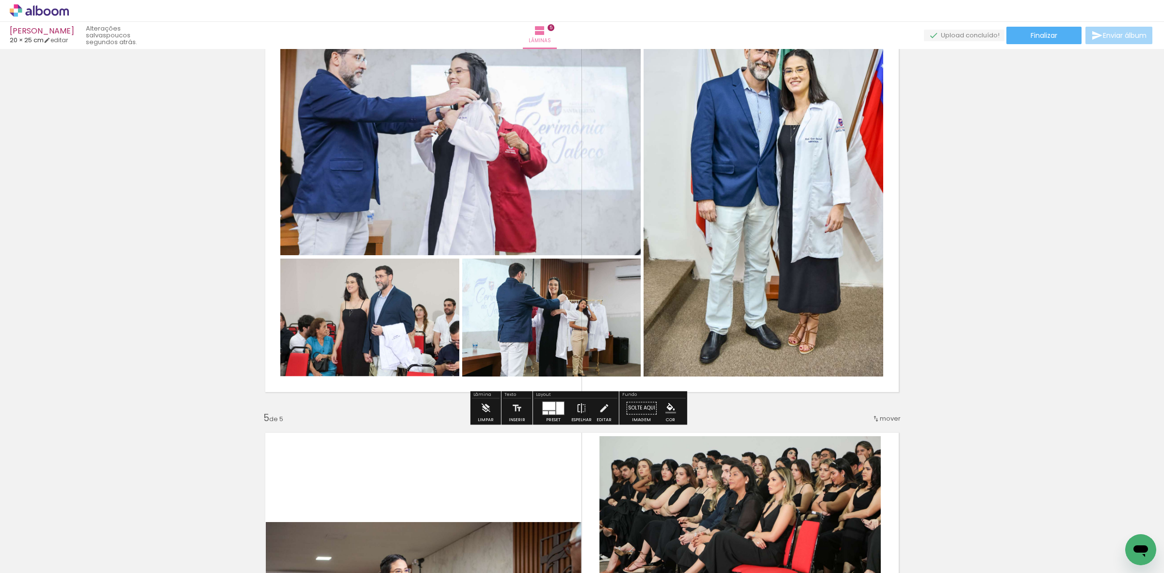
scroll to position [1394, 0]
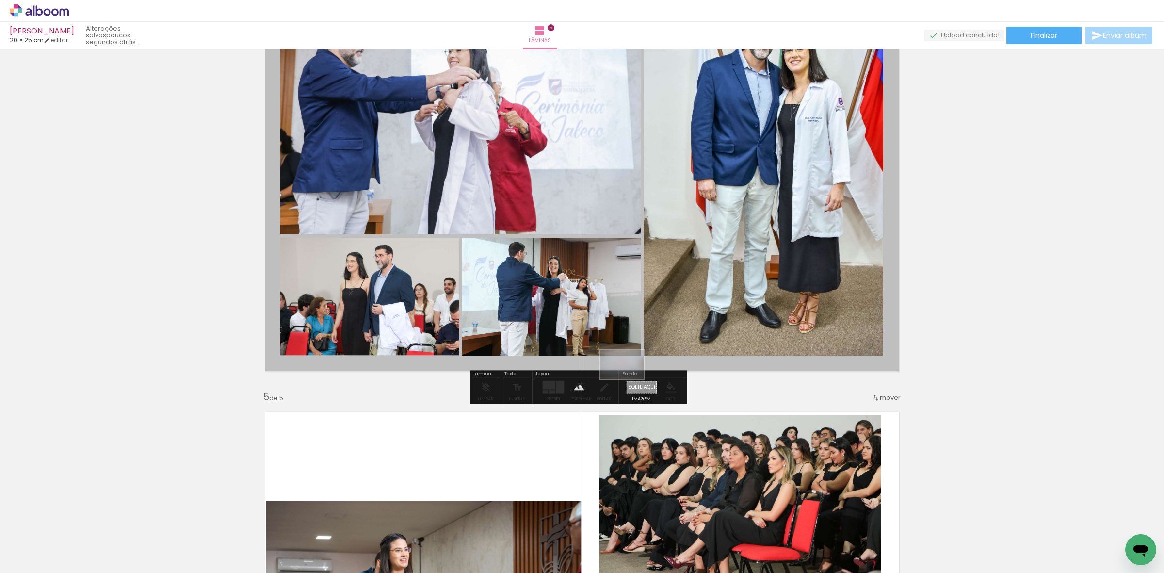
drag, startPoint x: 1072, startPoint y: 532, endPoint x: 637, endPoint y: 381, distance: 460.8
click at [629, 380] on quentale-workspace at bounding box center [582, 286] width 1164 height 573
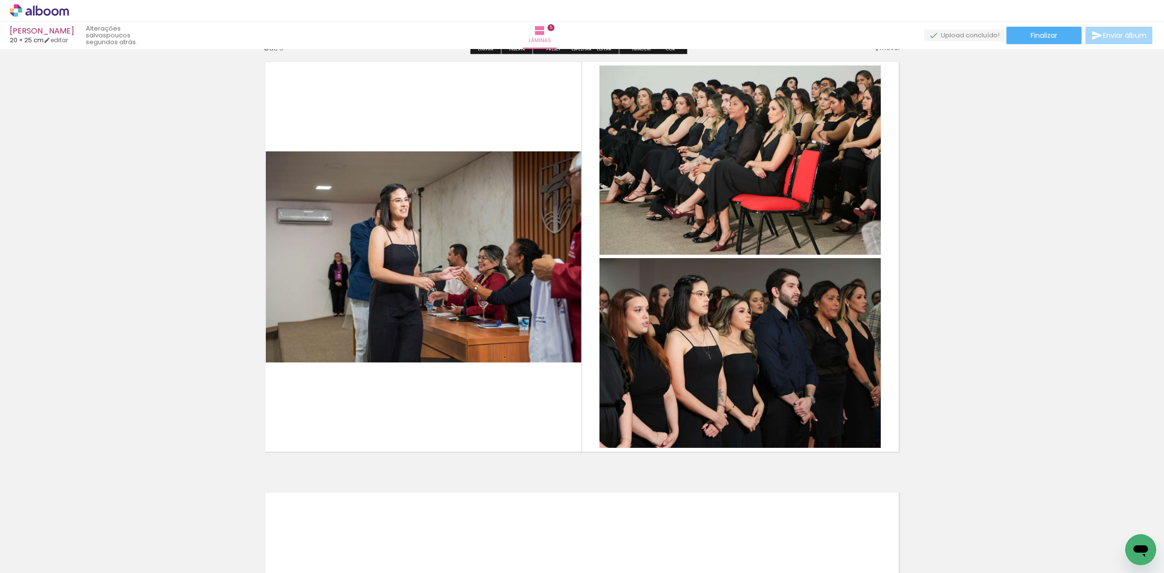
scroll to position [1758, 0]
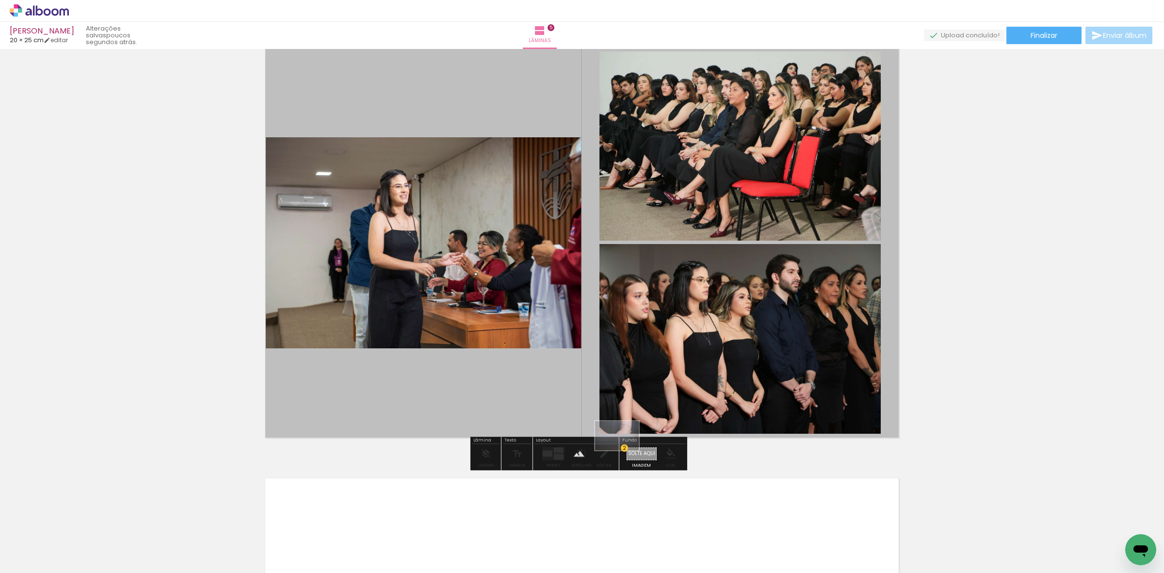
drag, startPoint x: 1062, startPoint y: 536, endPoint x: 626, endPoint y: 450, distance: 444.4
click at [626, 450] on quentale-workspace at bounding box center [582, 286] width 1164 height 573
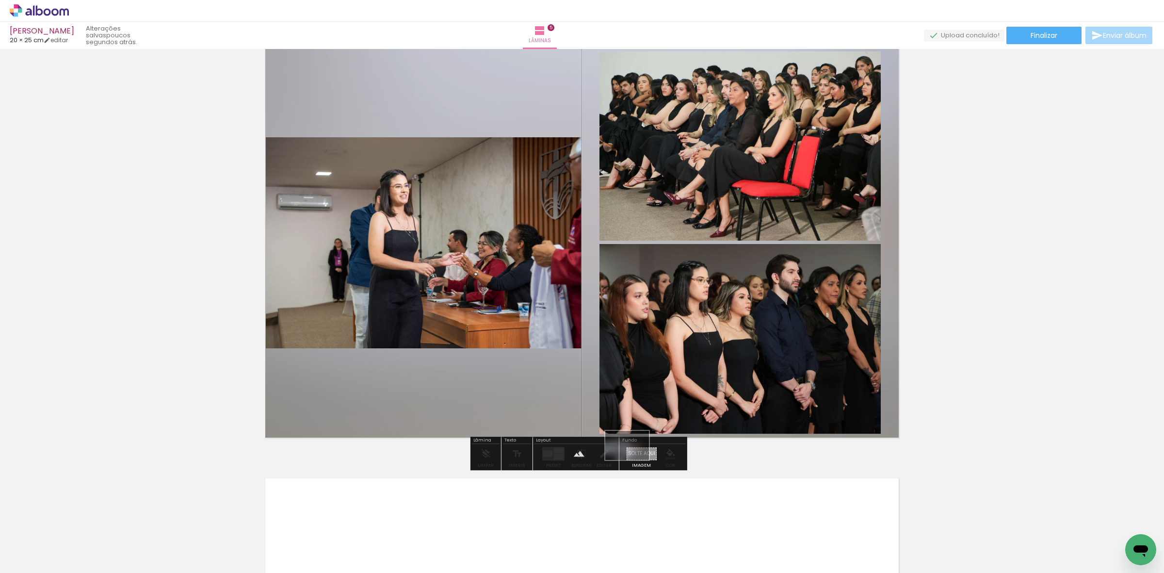
drag, startPoint x: 1014, startPoint y: 546, endPoint x: 634, endPoint y: 459, distance: 389.9
click at [634, 459] on quentale-workspace at bounding box center [582, 286] width 1164 height 573
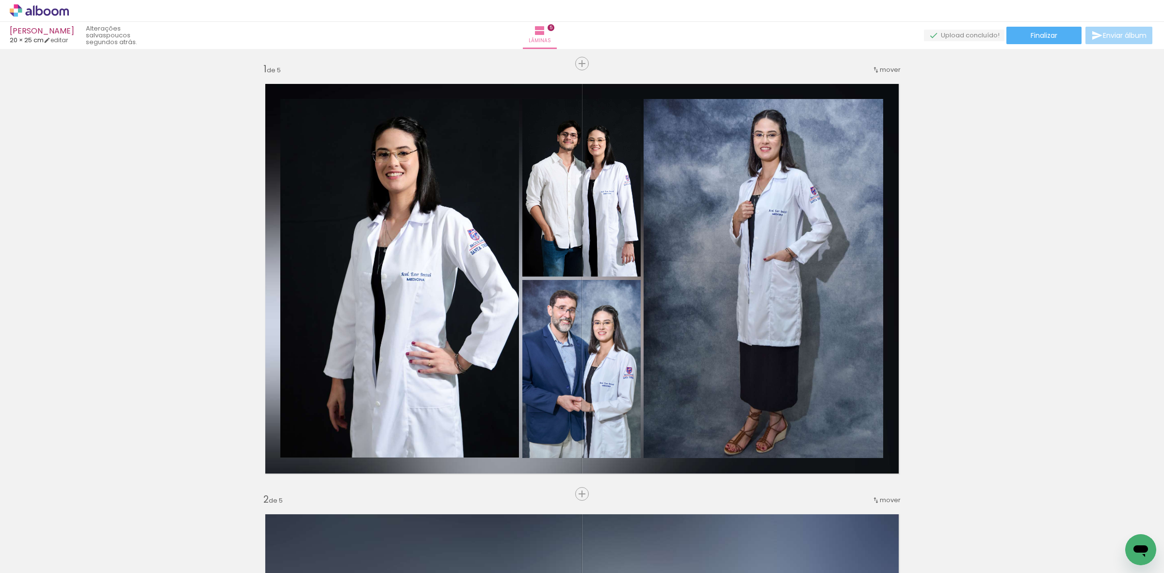
scroll to position [0, 0]
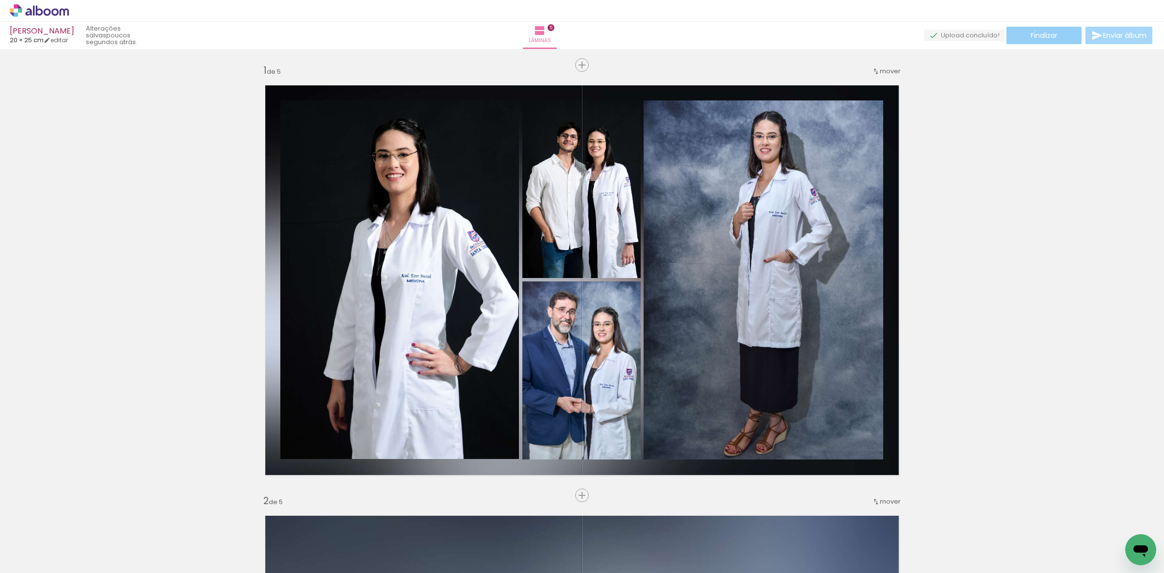
click at [1031, 32] on span "Finalizar" at bounding box center [1043, 35] width 27 height 7
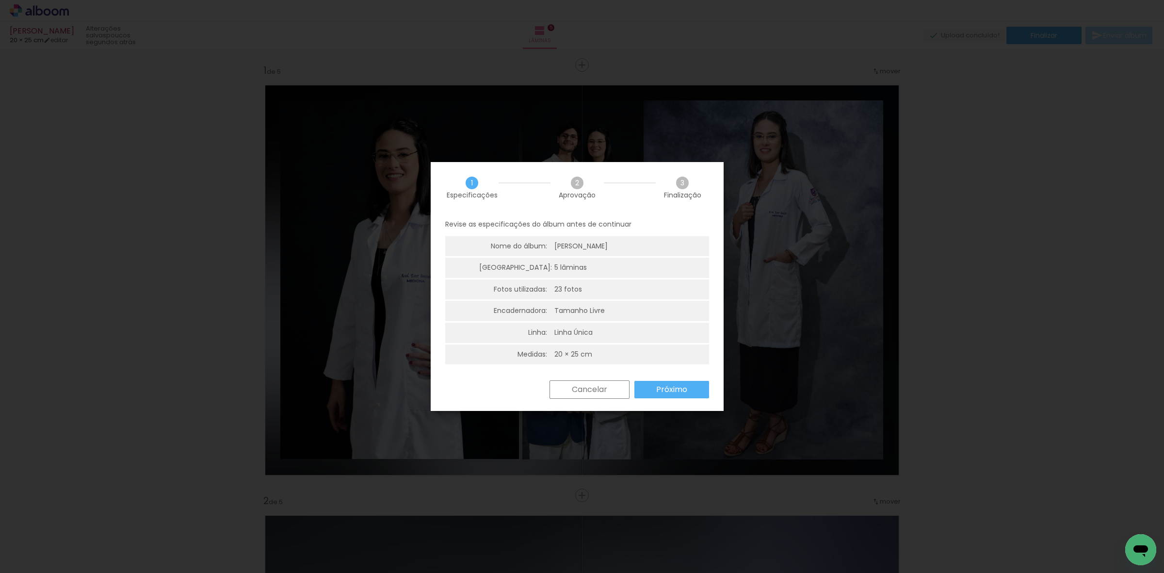
click at [649, 388] on paper-button "Próximo" at bounding box center [671, 389] width 75 height 17
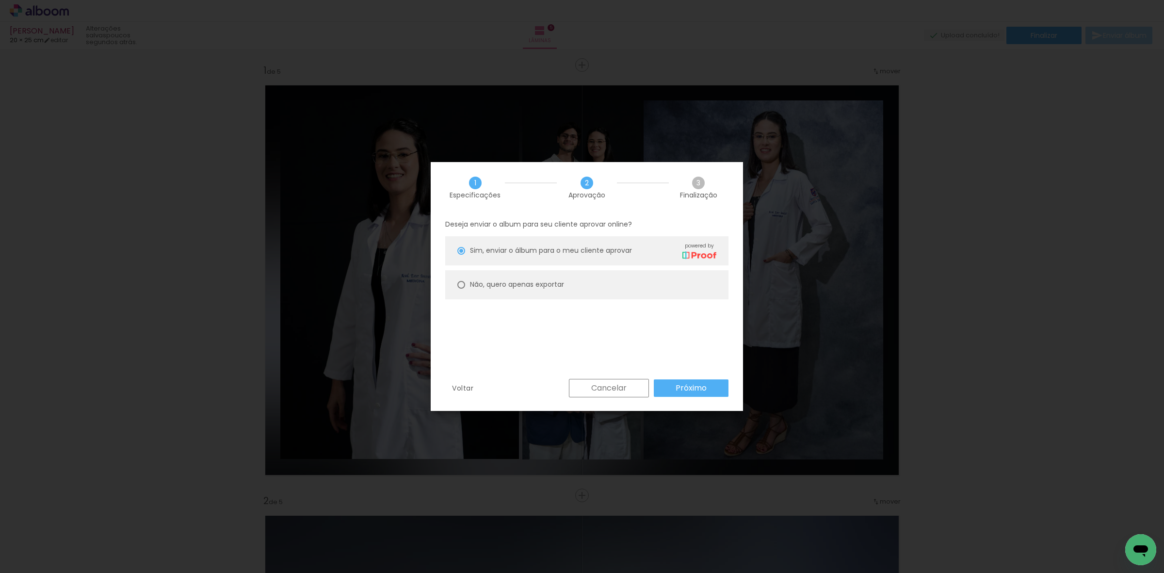
click at [575, 285] on paper-radio-button "Não, quero apenas exportar" at bounding box center [586, 284] width 283 height 29
type paper-radio-button "on"
click at [0, 0] on slot "Próximo" at bounding box center [0, 0] width 0 height 0
type input "Alta, 300 DPI"
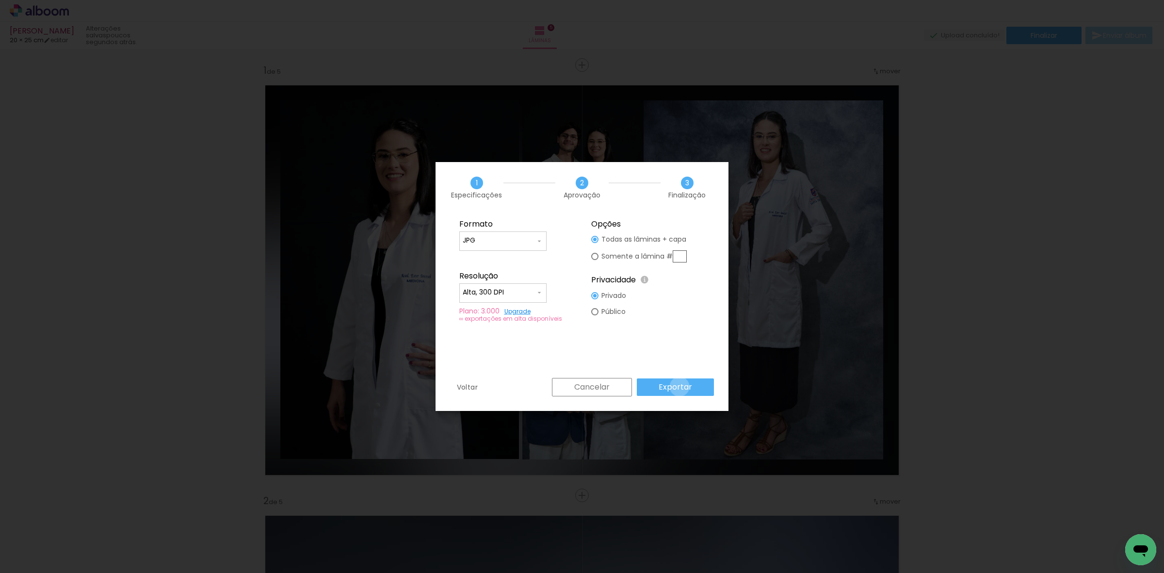
click at [0, 0] on slot "Exportar" at bounding box center [0, 0] width 0 height 0
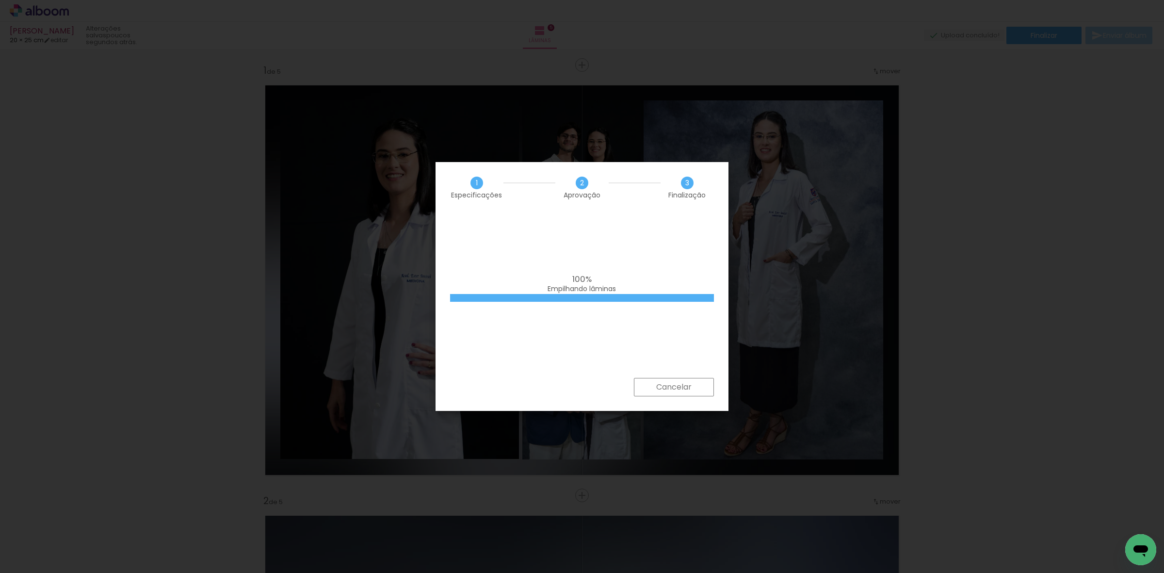
click at [579, 297] on div at bounding box center [582, 298] width 264 height 8
